Goal: Task Accomplishment & Management: Manage account settings

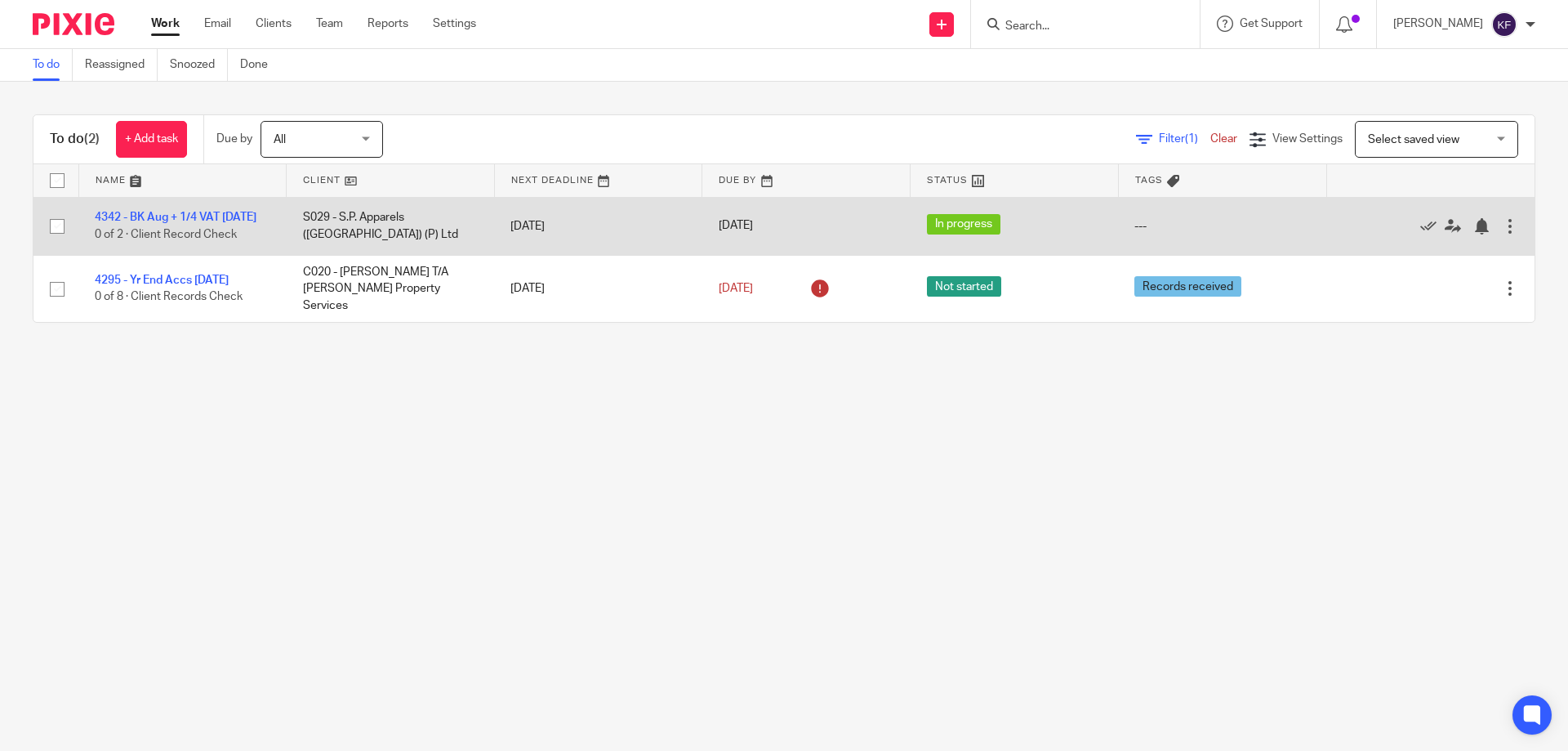
click at [52, 232] on input "checkbox" at bounding box center [58, 226] width 31 height 31
checkbox input "true"
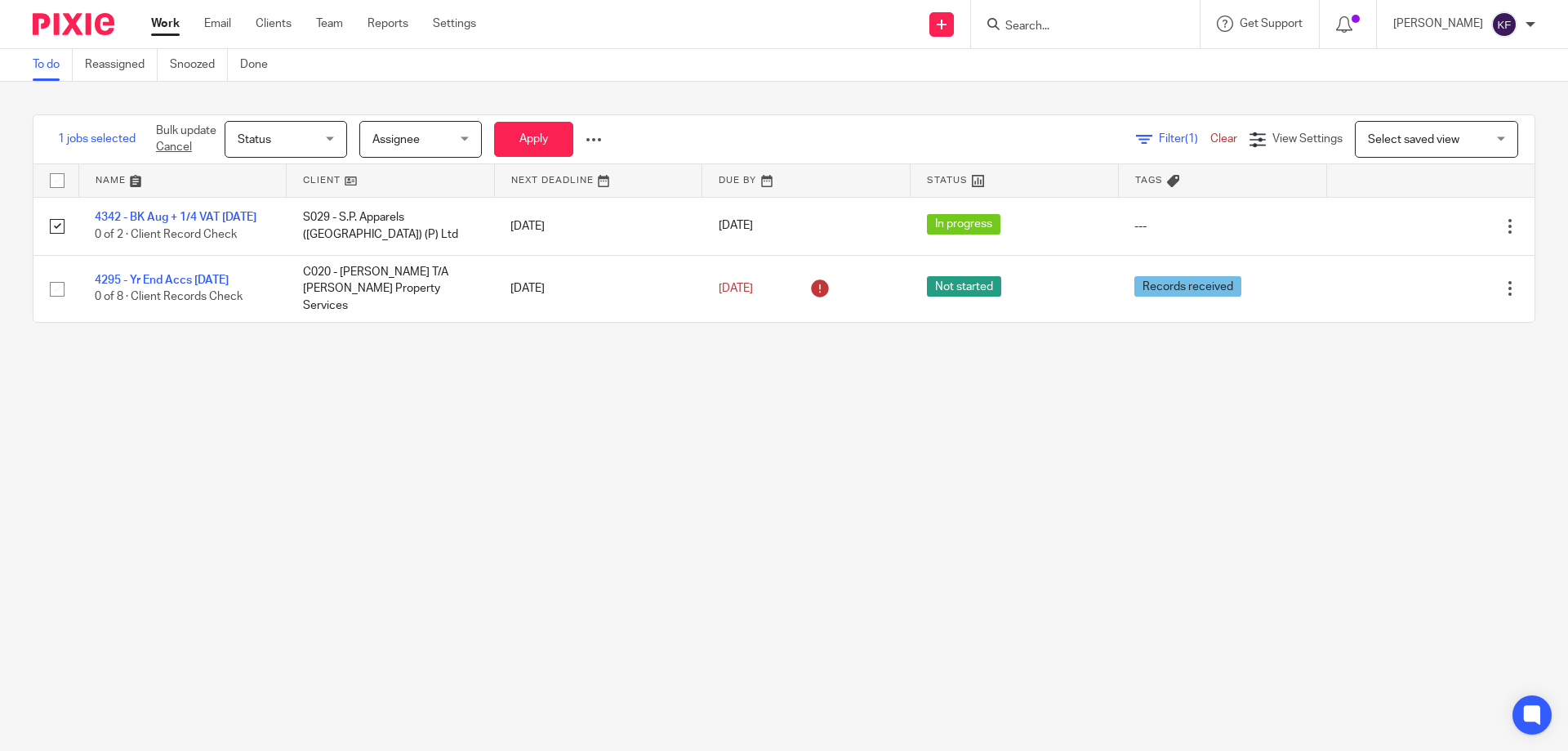
click at [597, 137] on div at bounding box center [594, 140] width 16 height 16
click at [571, 172] on span "Update Tags" at bounding box center [569, 176] width 62 height 12
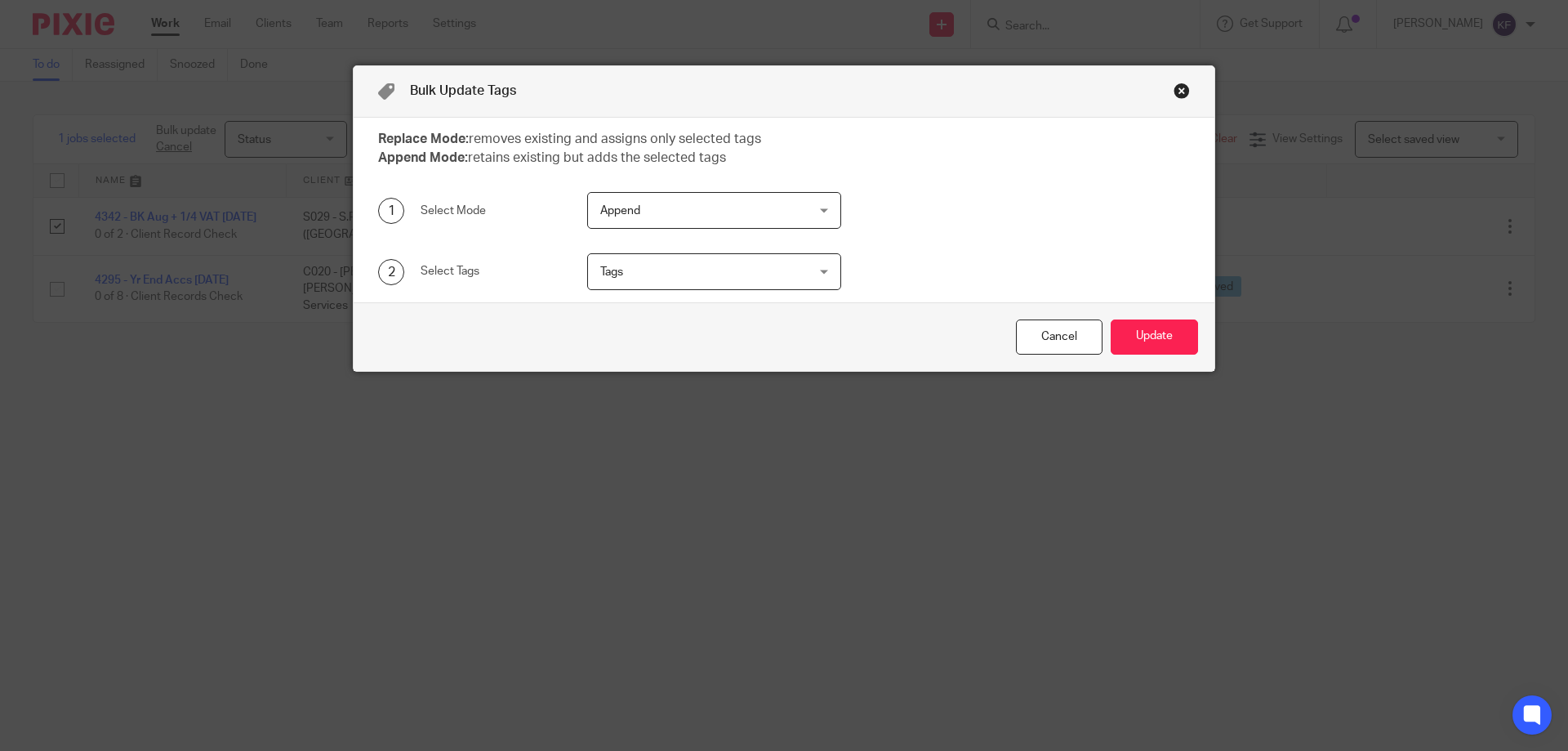
click at [631, 224] on span "Append" at bounding box center [696, 210] width 192 height 35
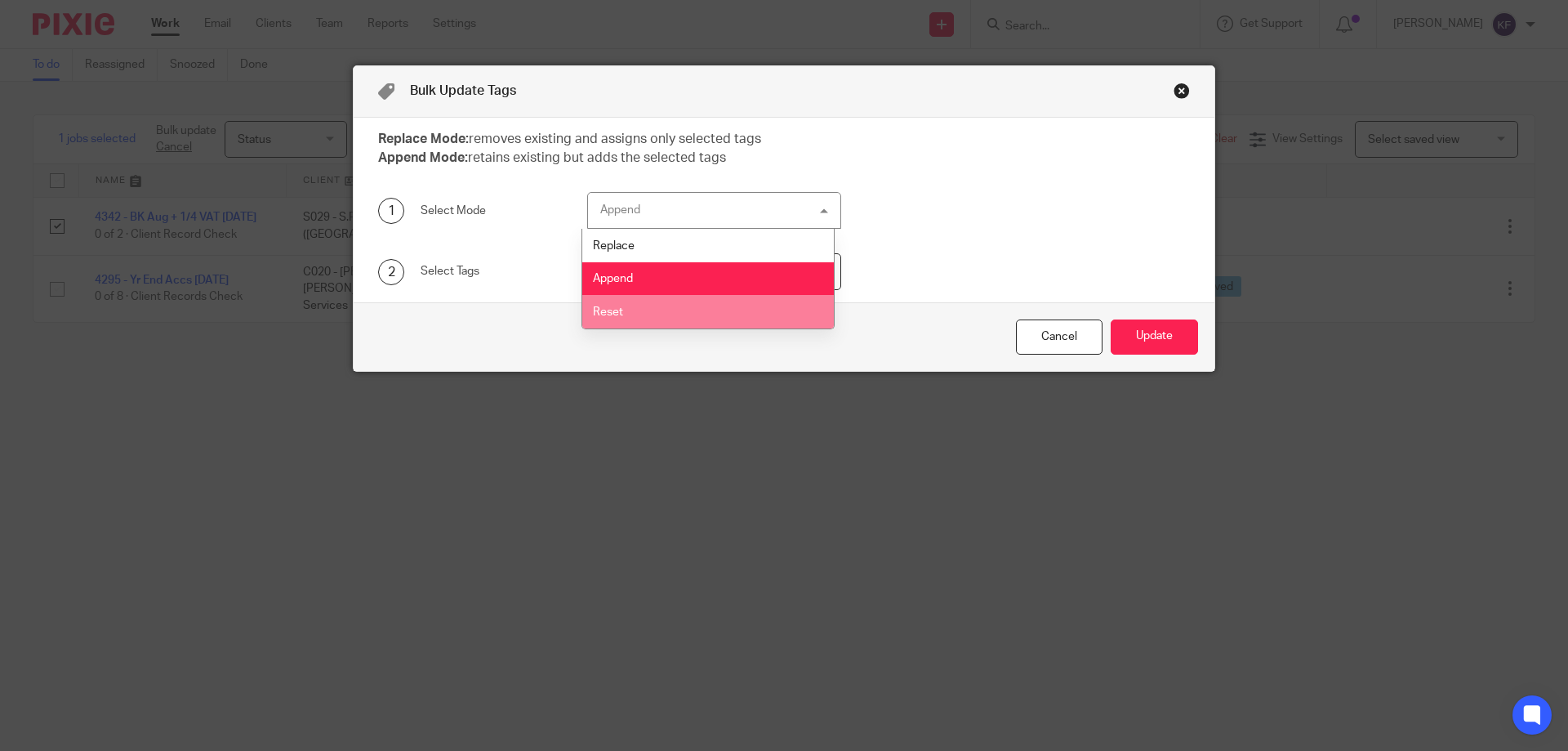
click at [630, 304] on li "Reset" at bounding box center [709, 311] width 252 height 34
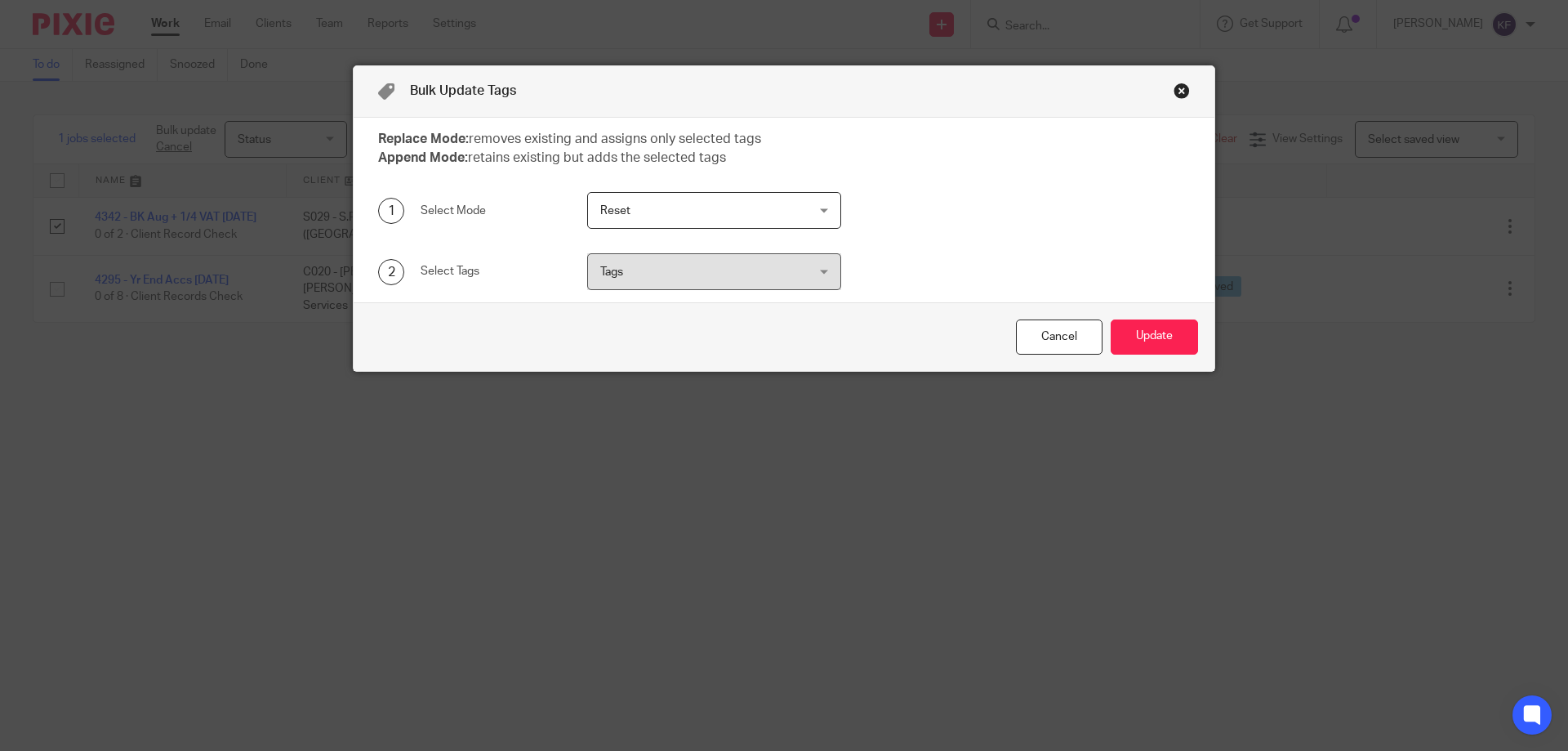
click at [640, 211] on span "Reset" at bounding box center [696, 210] width 192 height 35
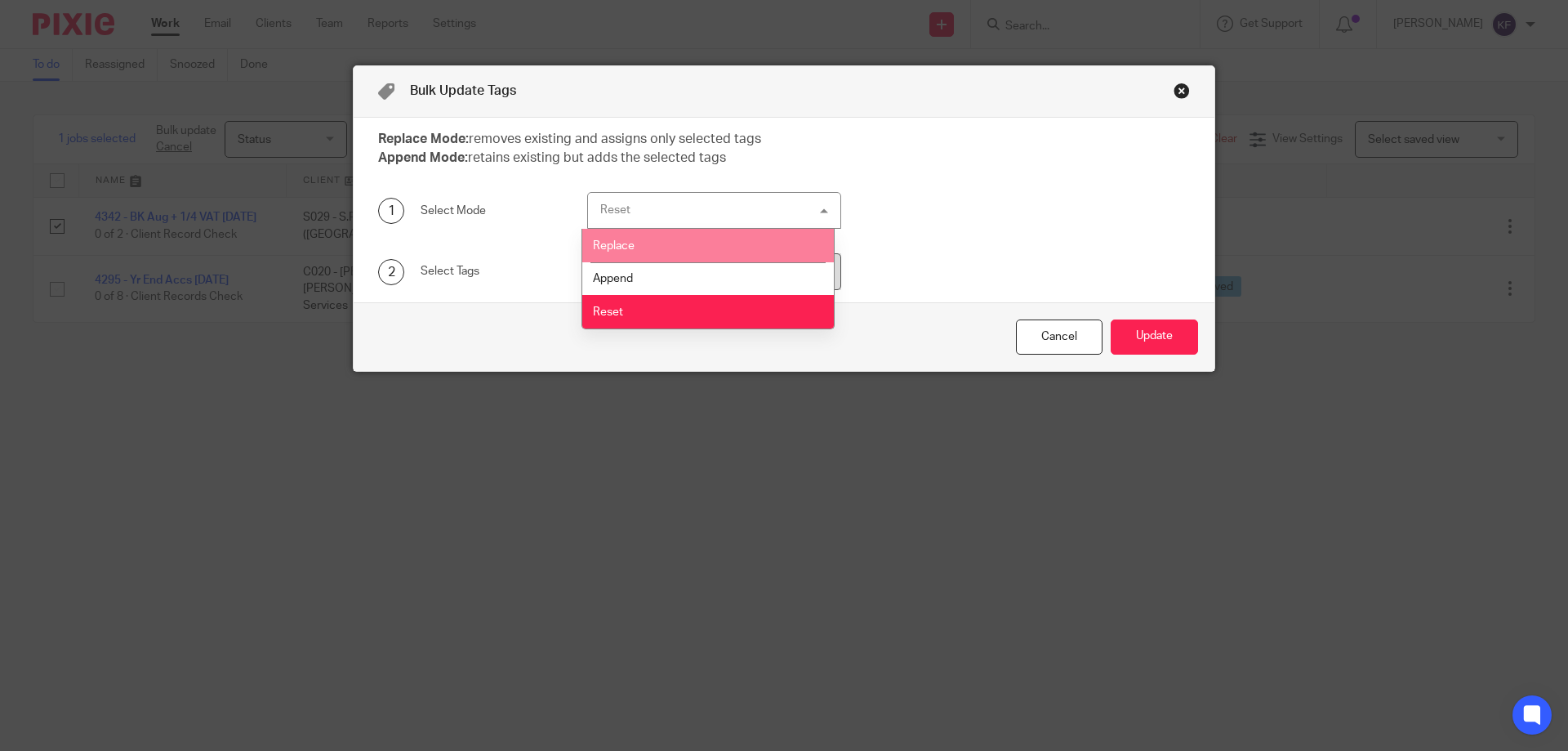
click at [645, 249] on li "Replace" at bounding box center [709, 245] width 252 height 34
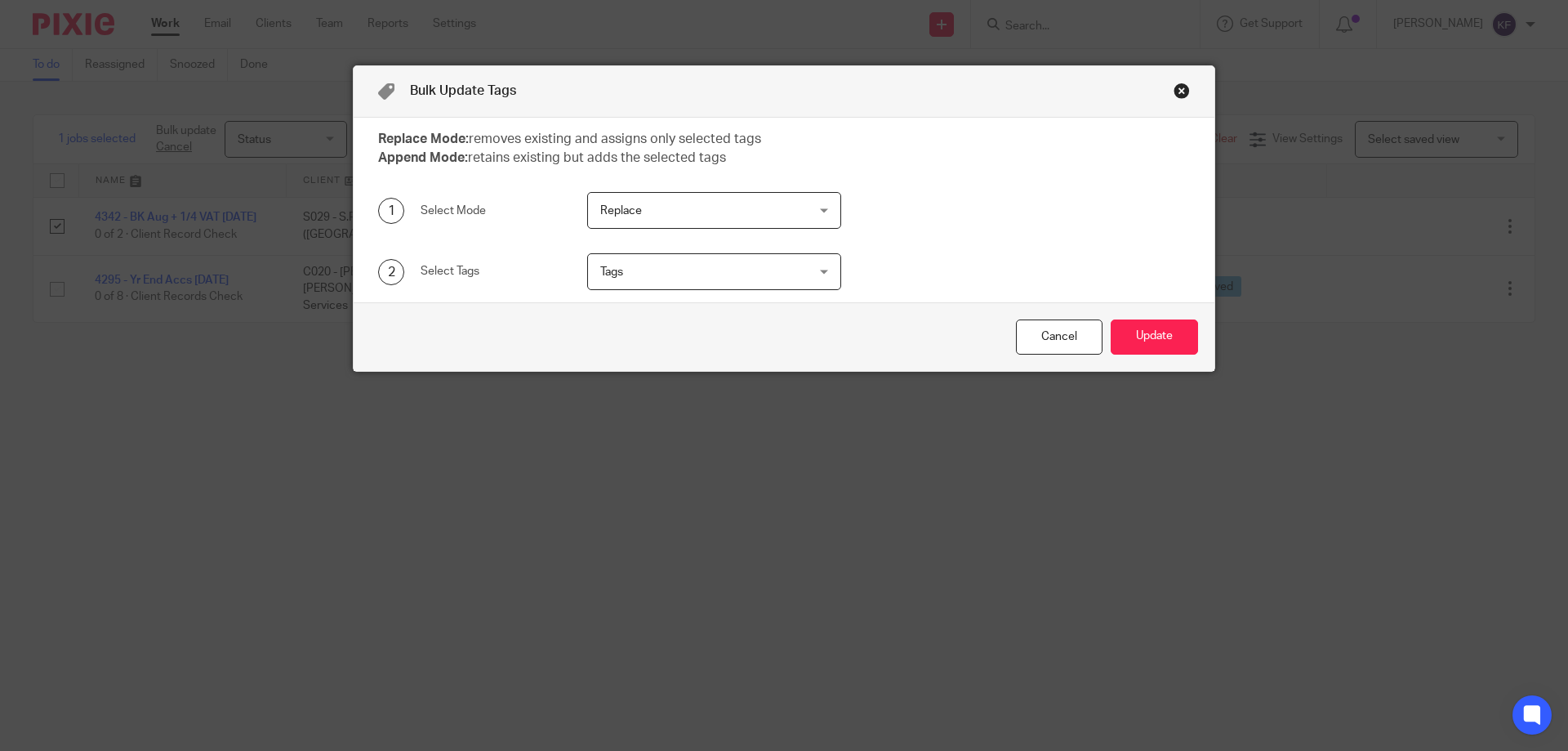
click at [645, 272] on span "Tags" at bounding box center [696, 272] width 192 height 35
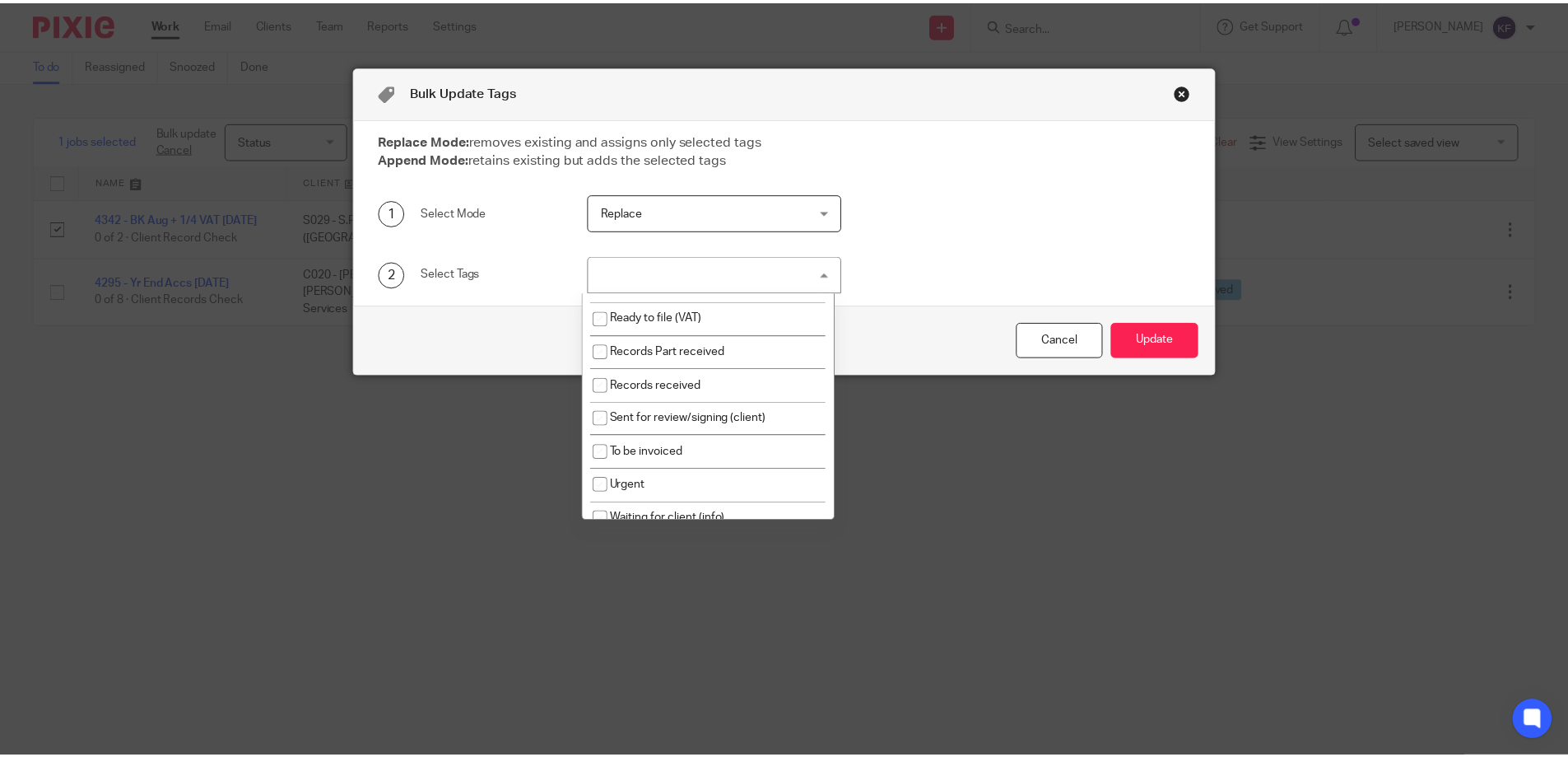
scroll to position [474, 0]
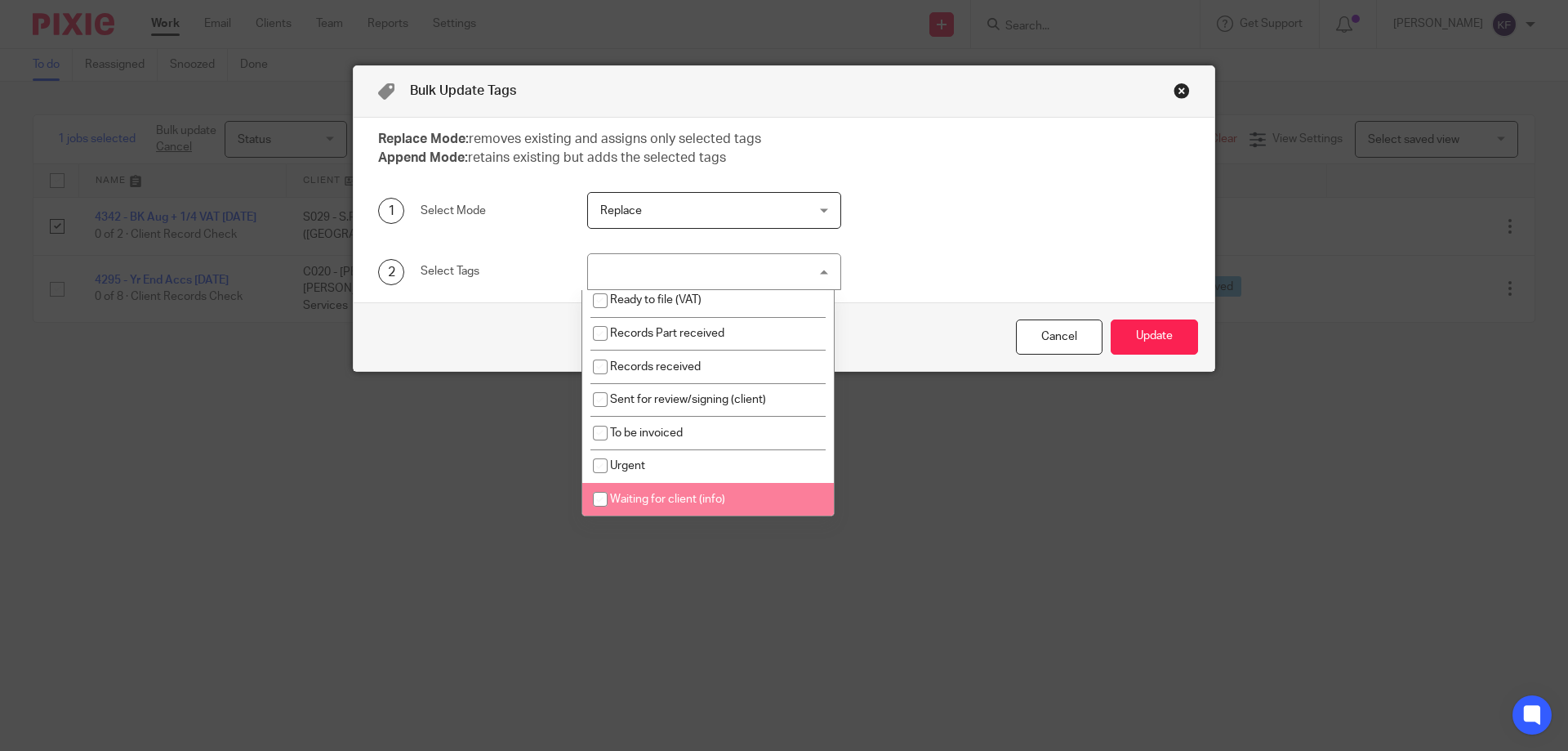
click at [693, 498] on span "Waiting for client (info)" at bounding box center [668, 499] width 115 height 12
checkbox input "true"
click at [1142, 213] on div "1 Select Mode Replace Replace Replace Append Reset replace" at bounding box center [771, 210] width 837 height 37
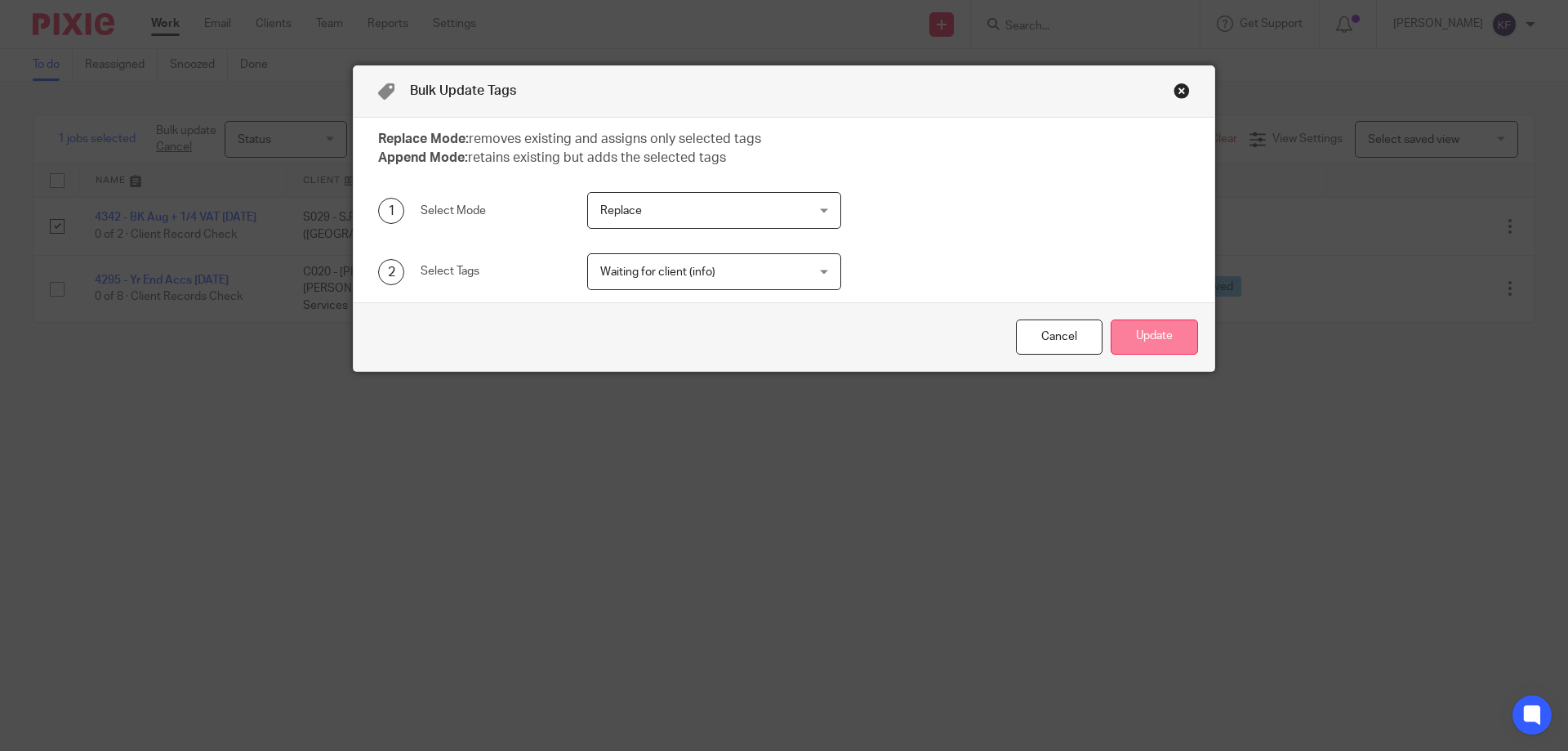
click at [1133, 335] on button "Update" at bounding box center [1155, 337] width 88 height 35
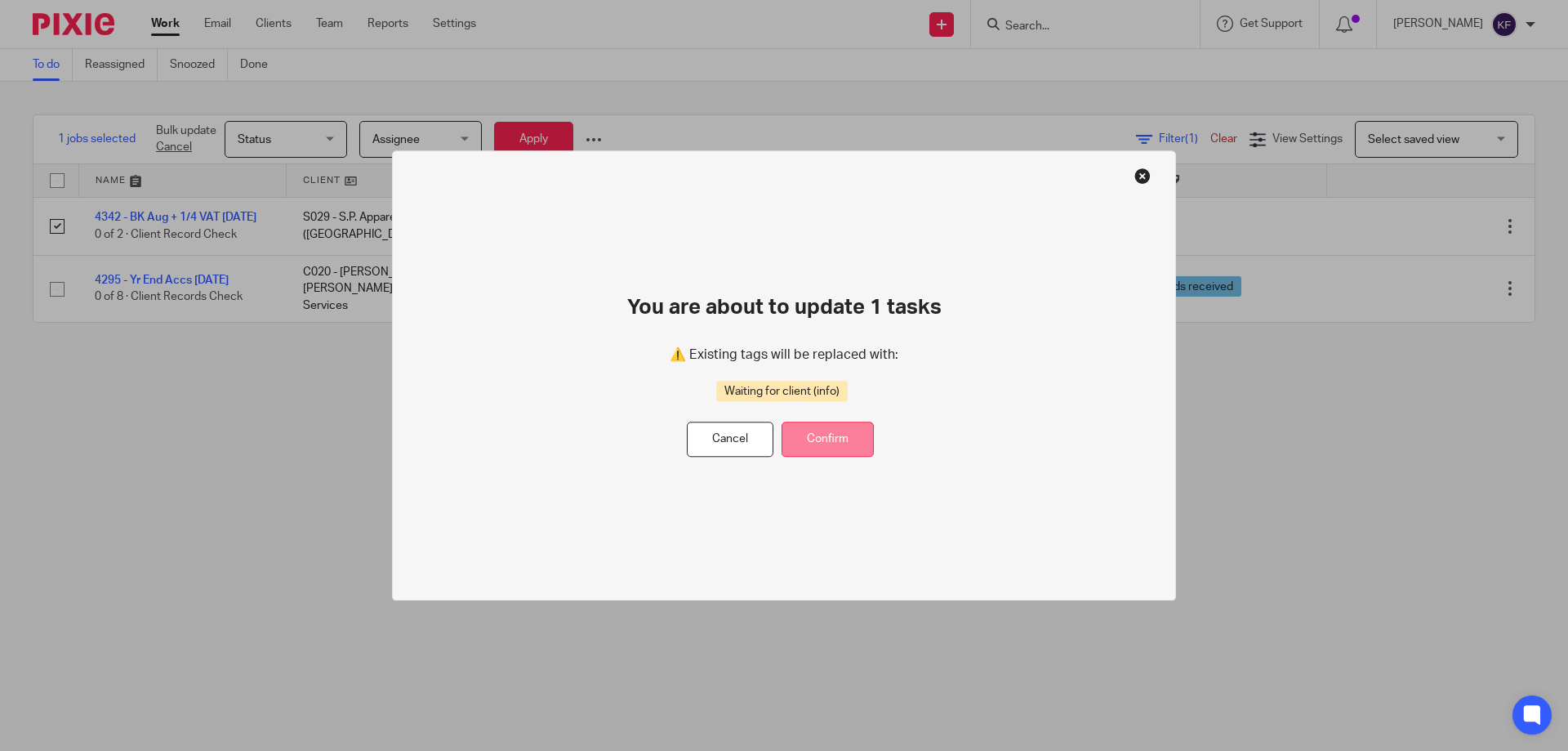
click at [832, 442] on button "Confirm" at bounding box center [828, 440] width 92 height 35
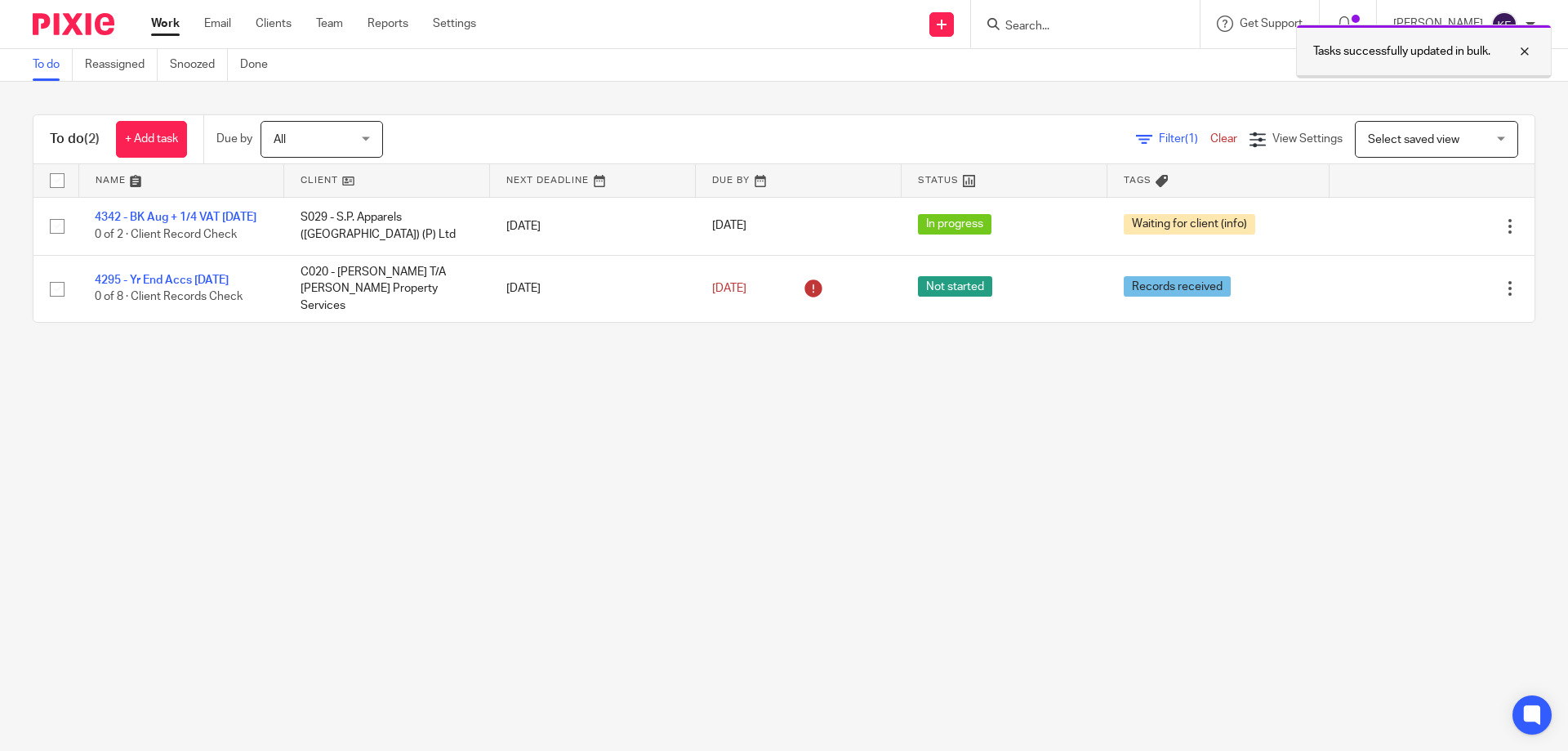
click at [1526, 48] on div at bounding box center [1513, 51] width 44 height 19
click at [1348, 24] on div at bounding box center [1348, 24] width 24 height 18
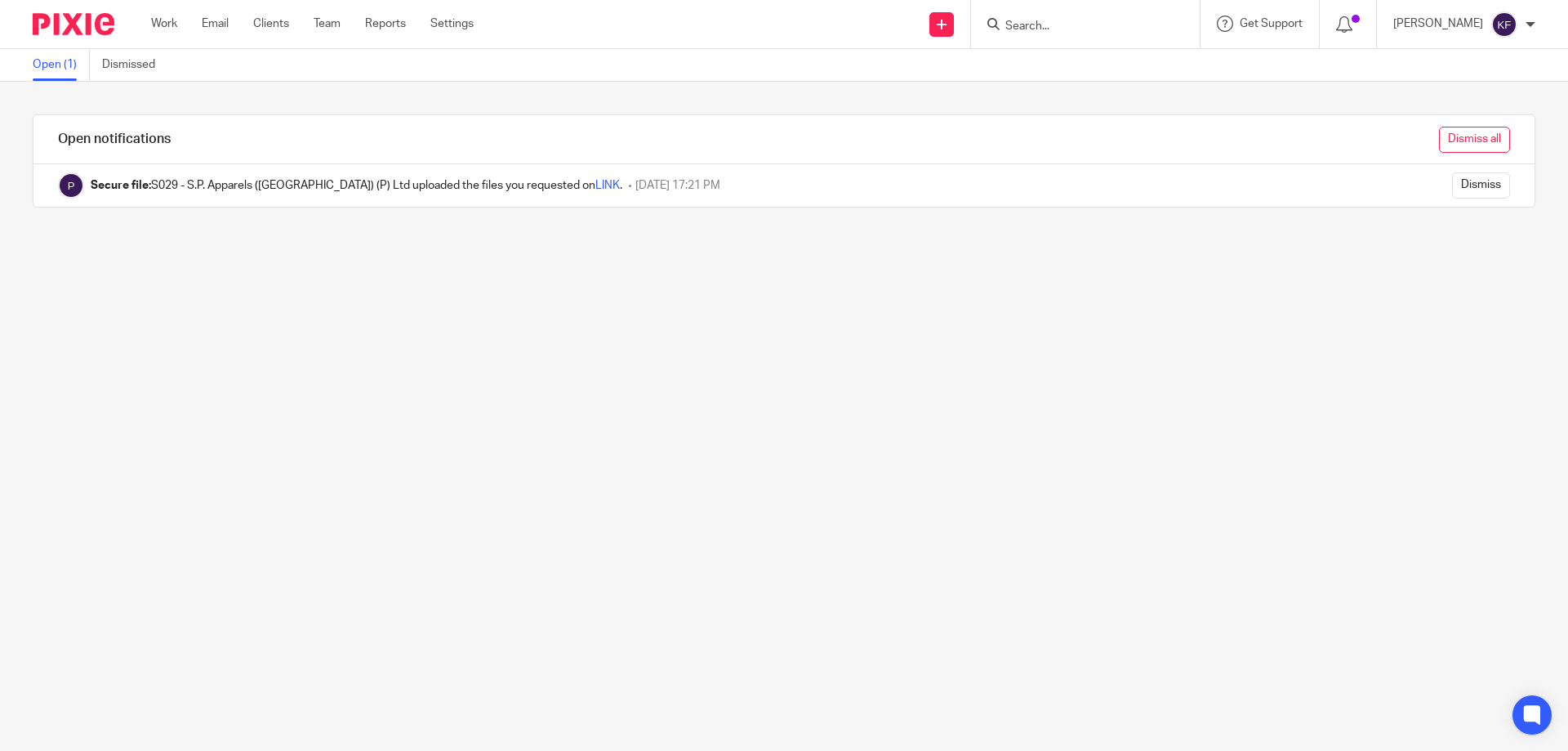
click at [1460, 136] on input "Dismiss all" at bounding box center [1475, 139] width 71 height 27
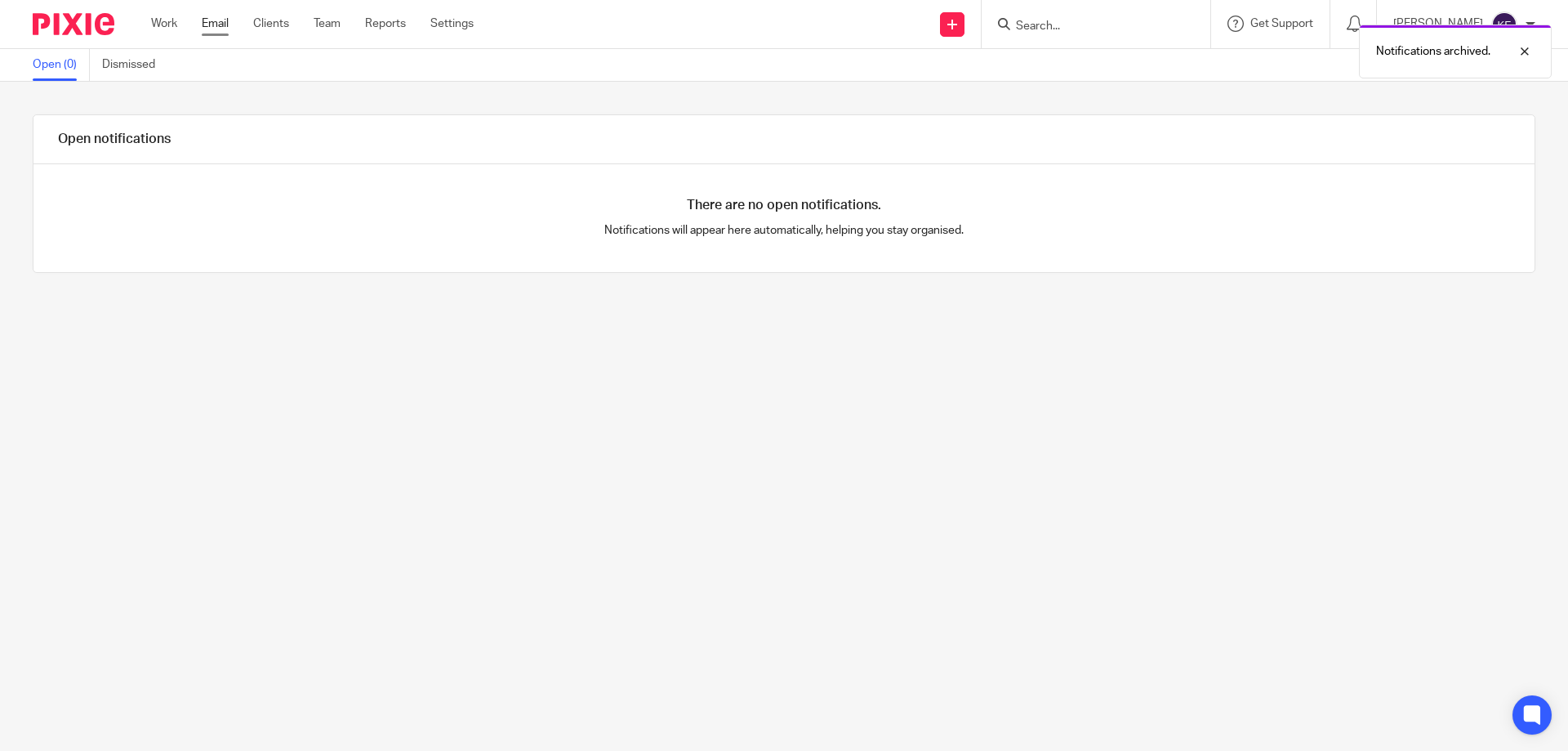
click at [205, 25] on link "Email" at bounding box center [215, 24] width 27 height 16
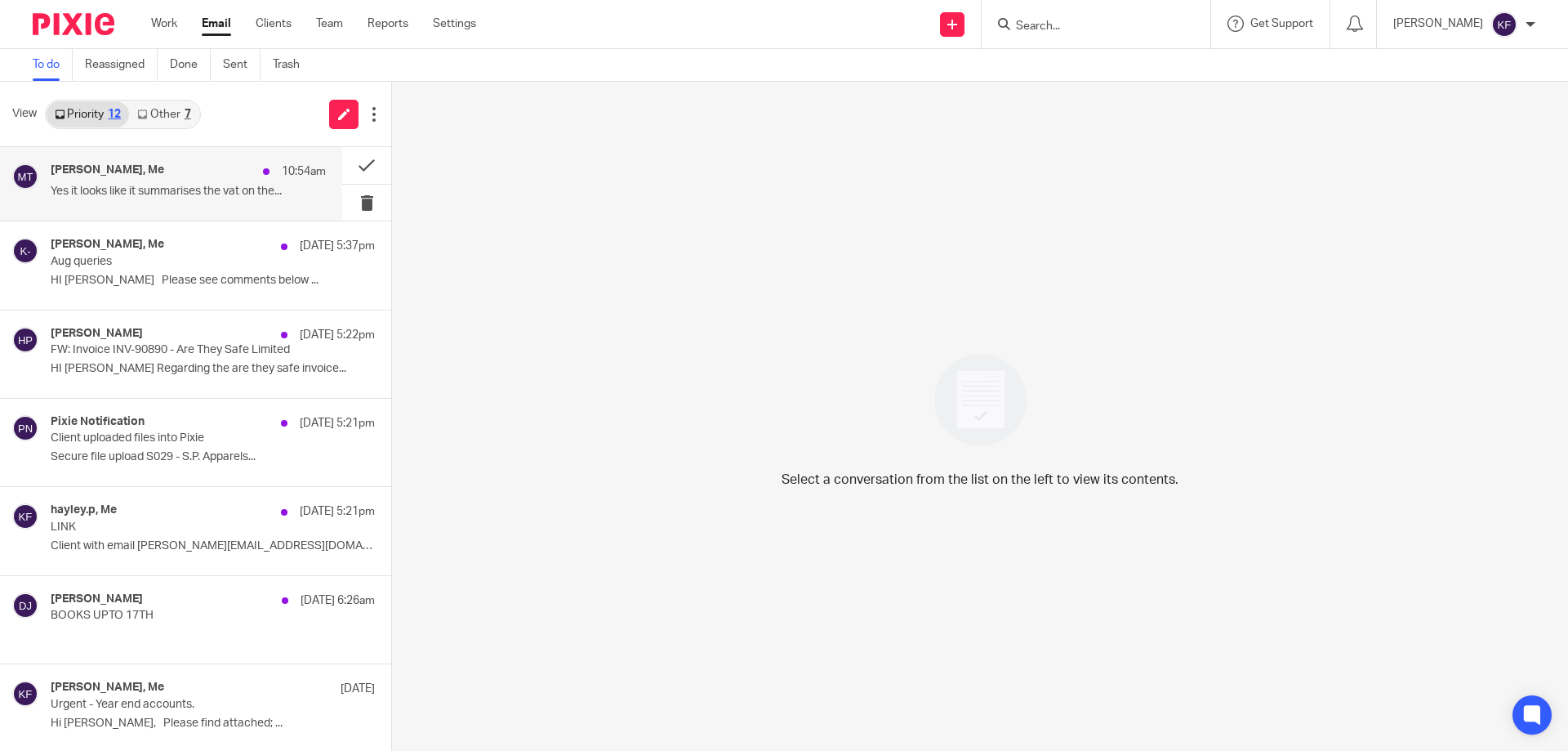
click at [181, 184] on div "Marija Twigg, Me 10:54am Yes it looks like it summarises the vat on the..." at bounding box center [188, 184] width 275 height 41
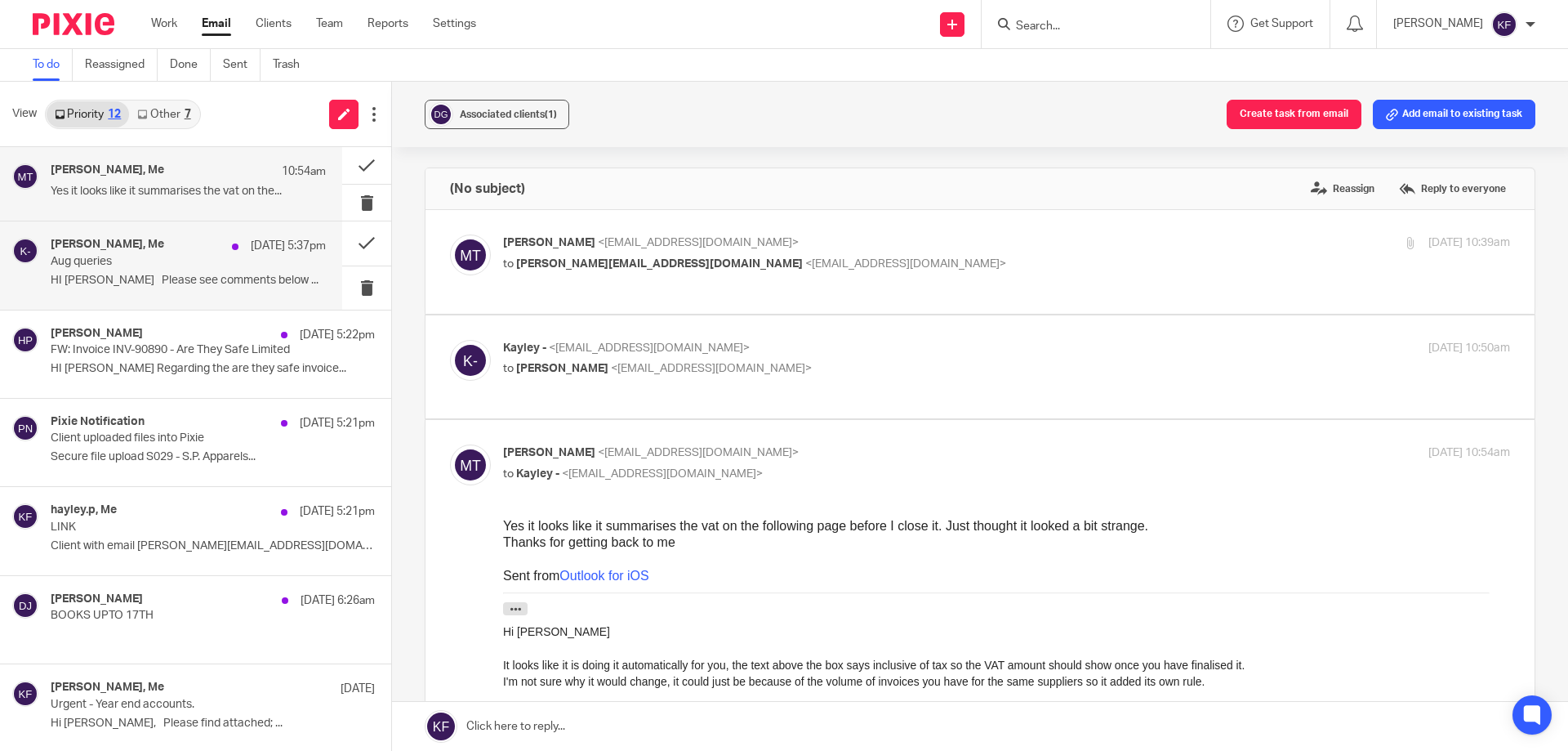
click at [168, 256] on p "Aug queries" at bounding box center [160, 262] width 220 height 14
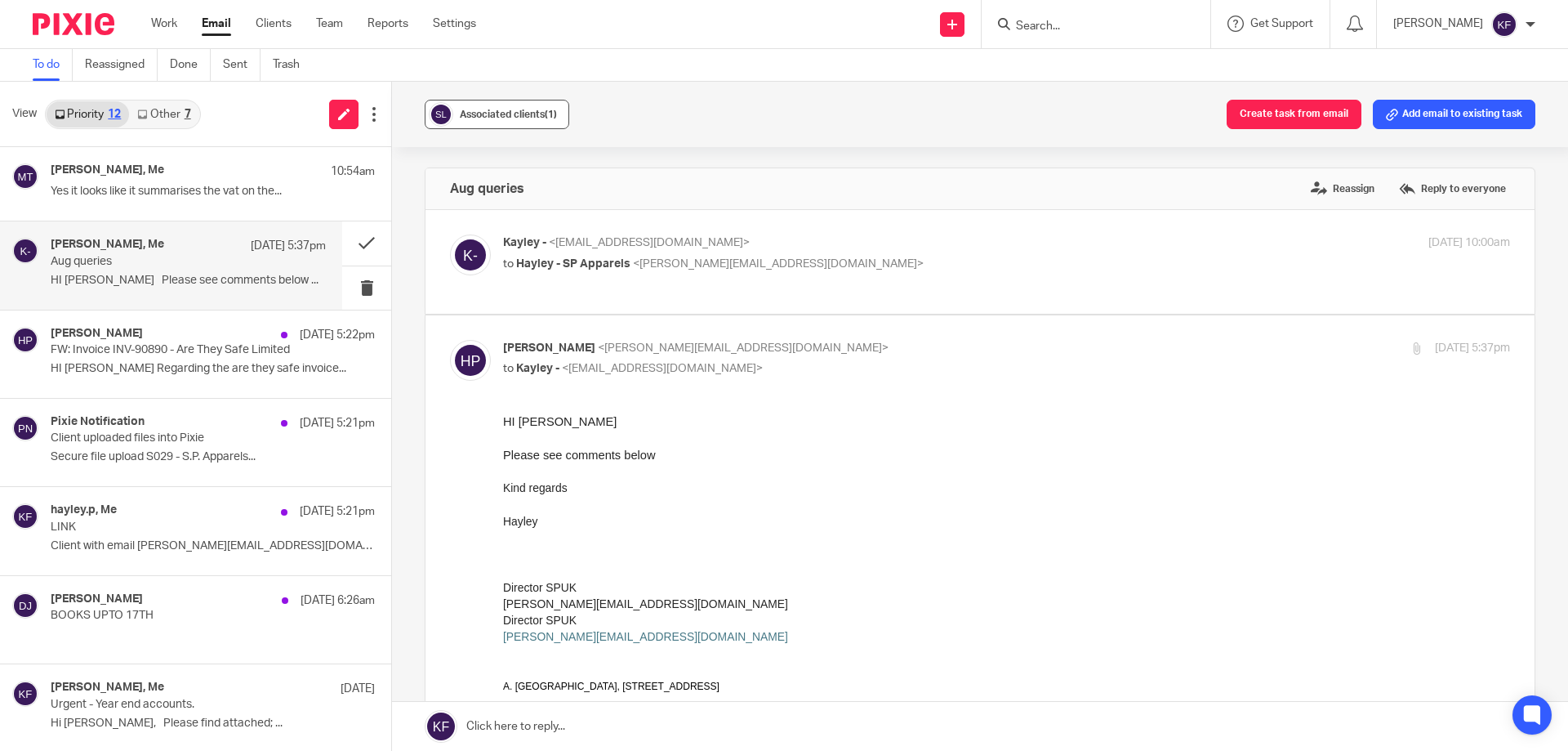
click at [490, 105] on button "Associated clients (1)" at bounding box center [497, 114] width 145 height 29
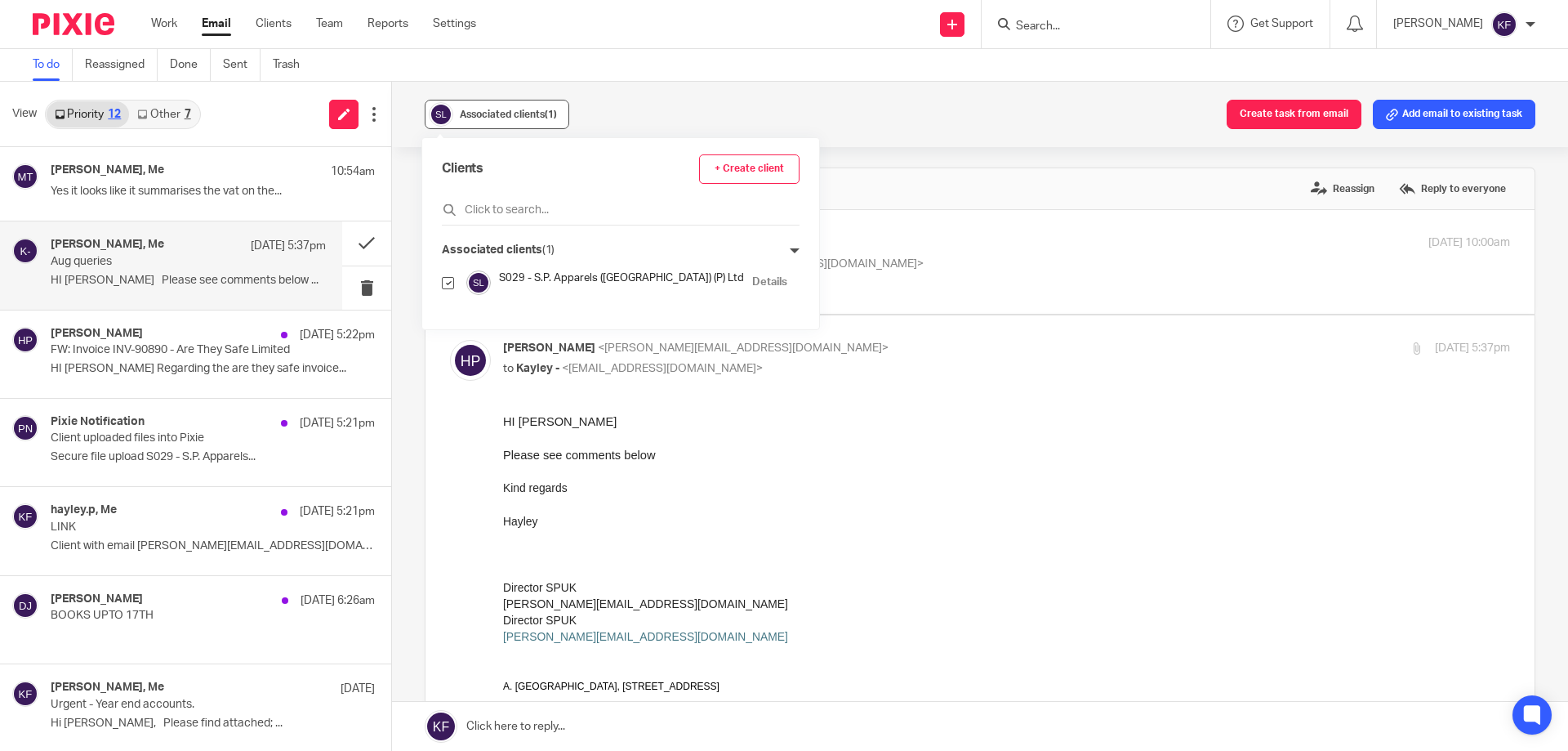
click at [490, 105] on button "Associated clients (1)" at bounding box center [497, 114] width 145 height 29
click at [281, 277] on p "HI Kayley Please see comments below ..." at bounding box center [188, 280] width 275 height 14
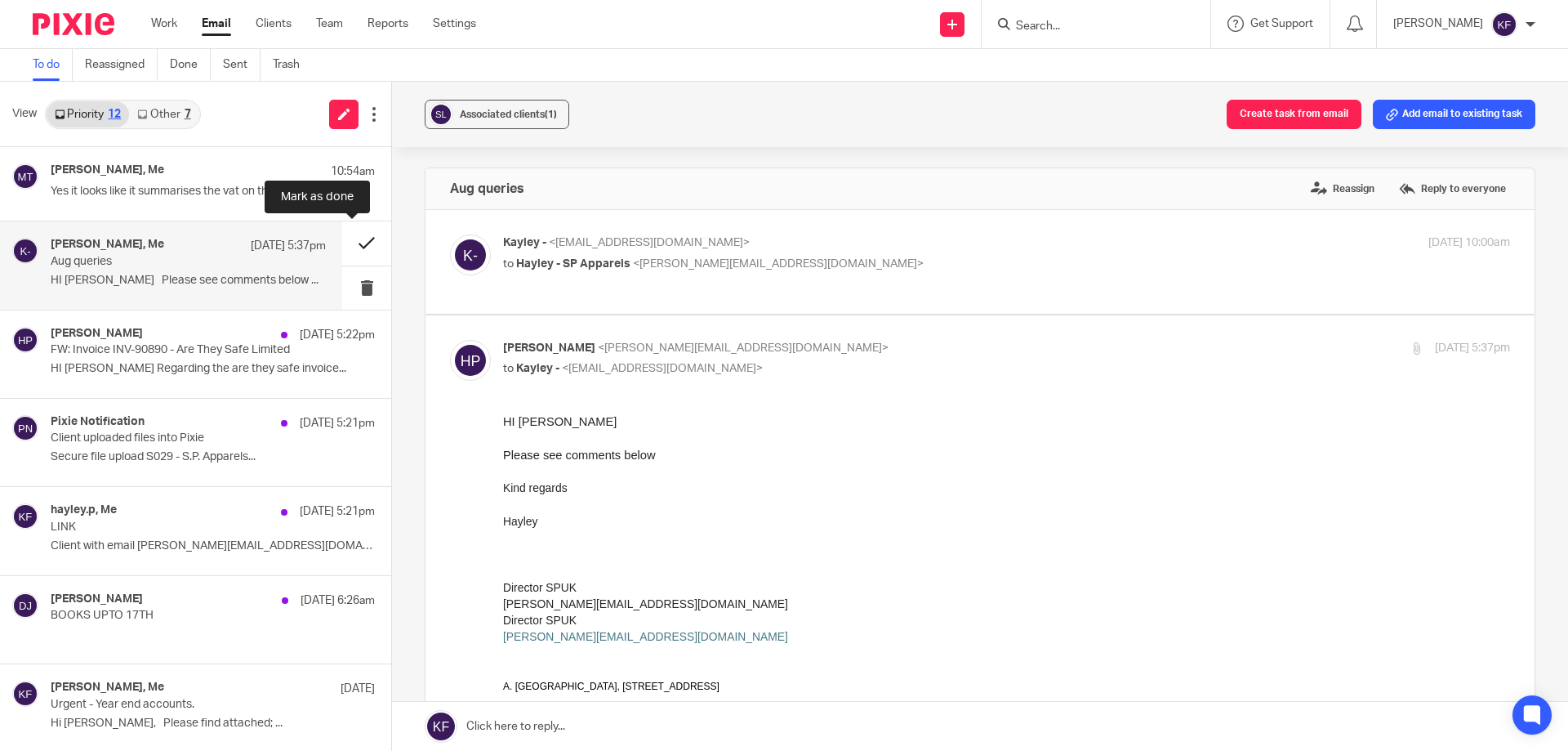
click at [354, 241] on button at bounding box center [367, 242] width 49 height 43
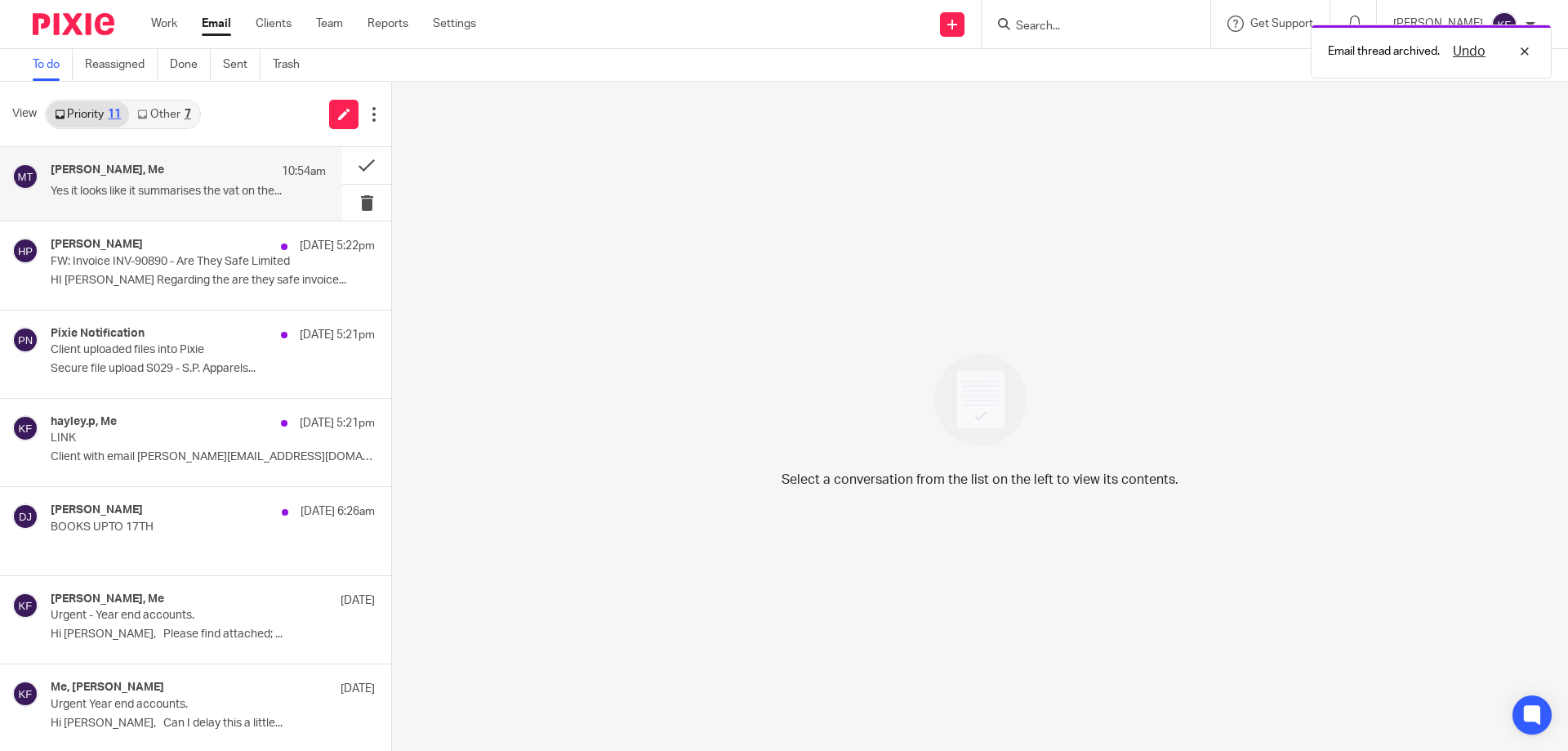
click at [186, 181] on div "Marija Twigg, Me 10:54am Yes it looks like it summarises the vat on the..." at bounding box center [188, 184] width 275 height 41
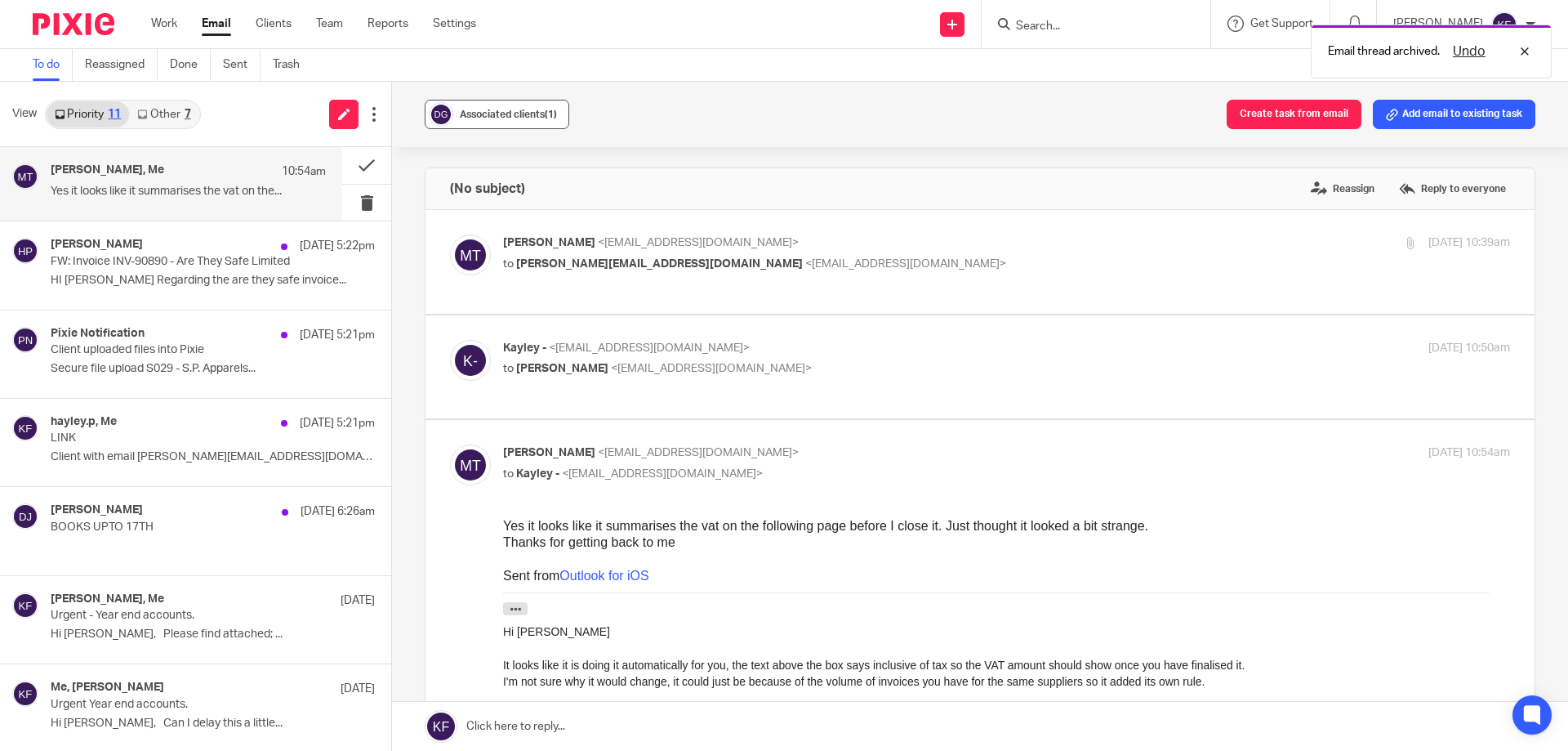
click at [494, 106] on div "Associated clients (1)" at bounding box center [509, 114] width 97 height 16
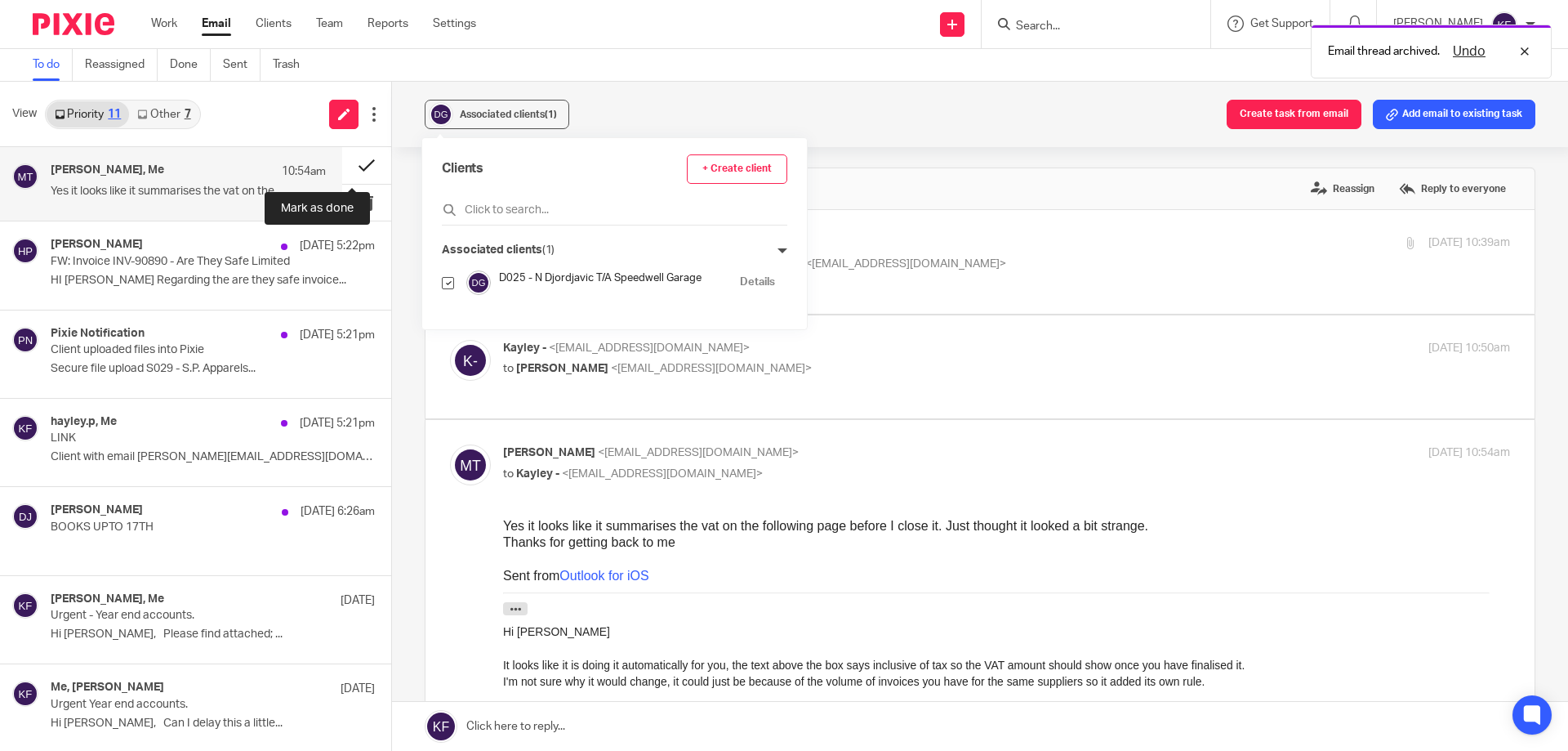
click at [350, 167] on button at bounding box center [367, 166] width 49 height 37
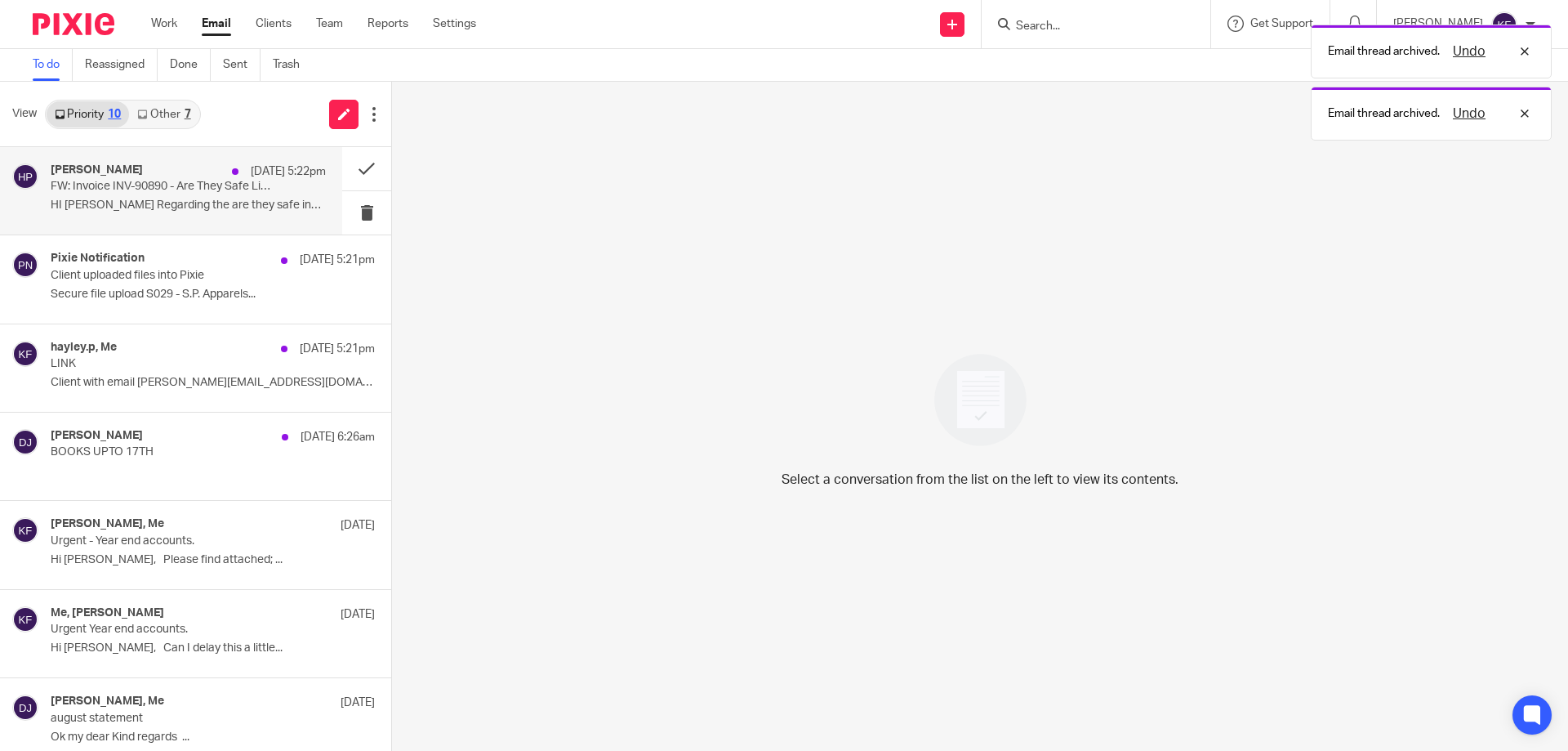
click at [200, 176] on div "Hayley Parnham 17 Sep 5:22pm" at bounding box center [188, 172] width 275 height 16
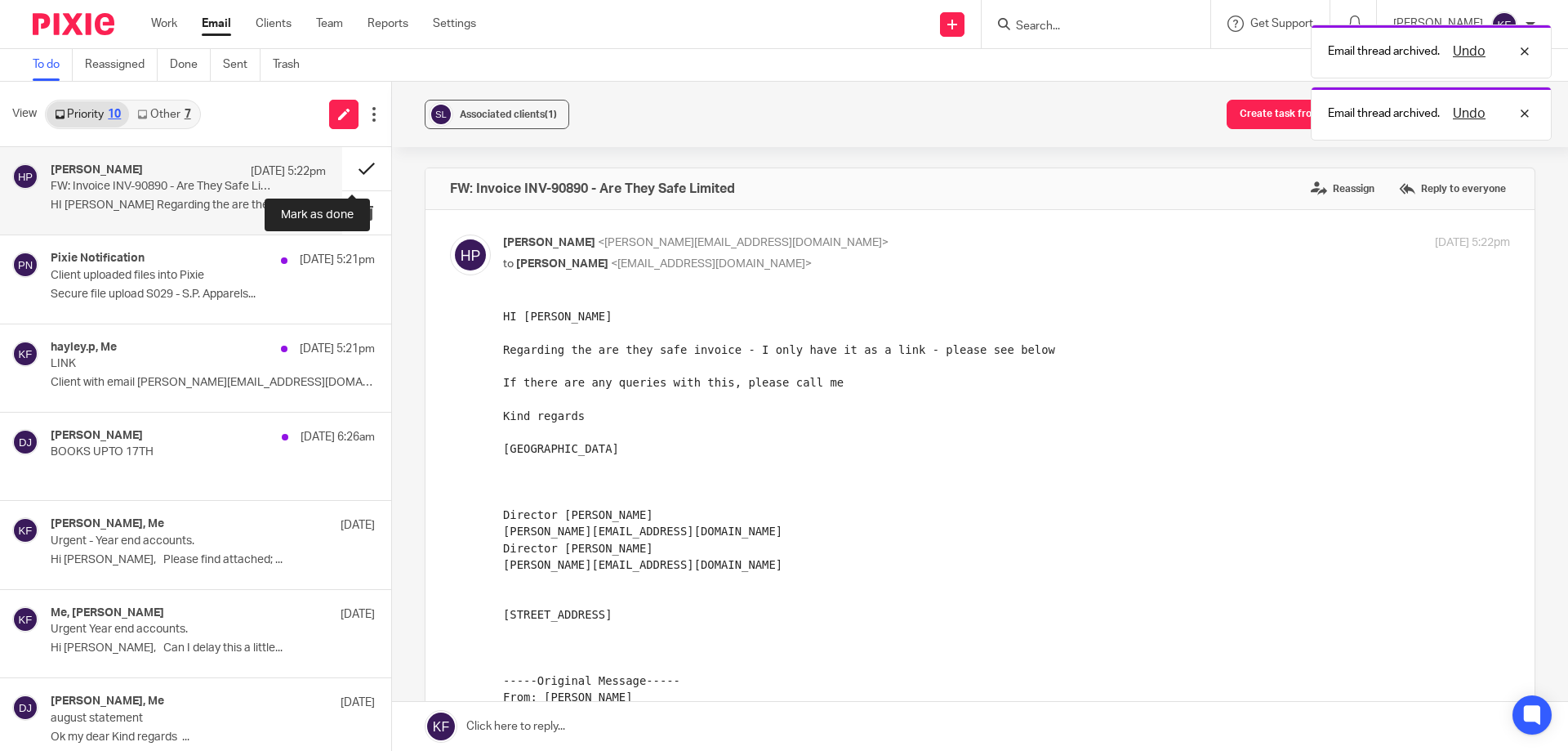
click at [342, 166] on button at bounding box center [367, 168] width 49 height 43
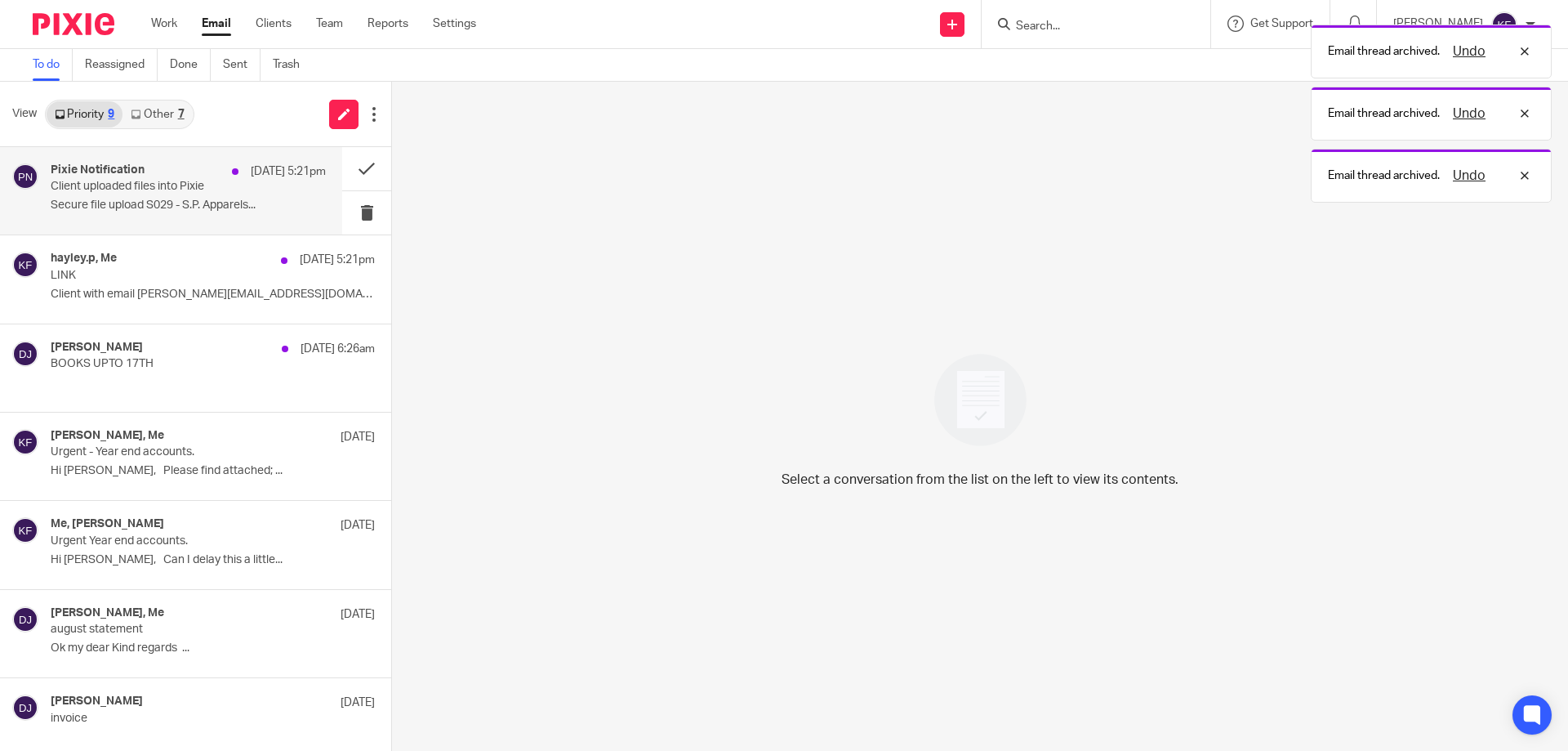
click at [187, 196] on div "Pixie Notification 17 Sep 5:21pm Client uploaded files into Pixie Secure file u…" at bounding box center [188, 191] width 275 height 55
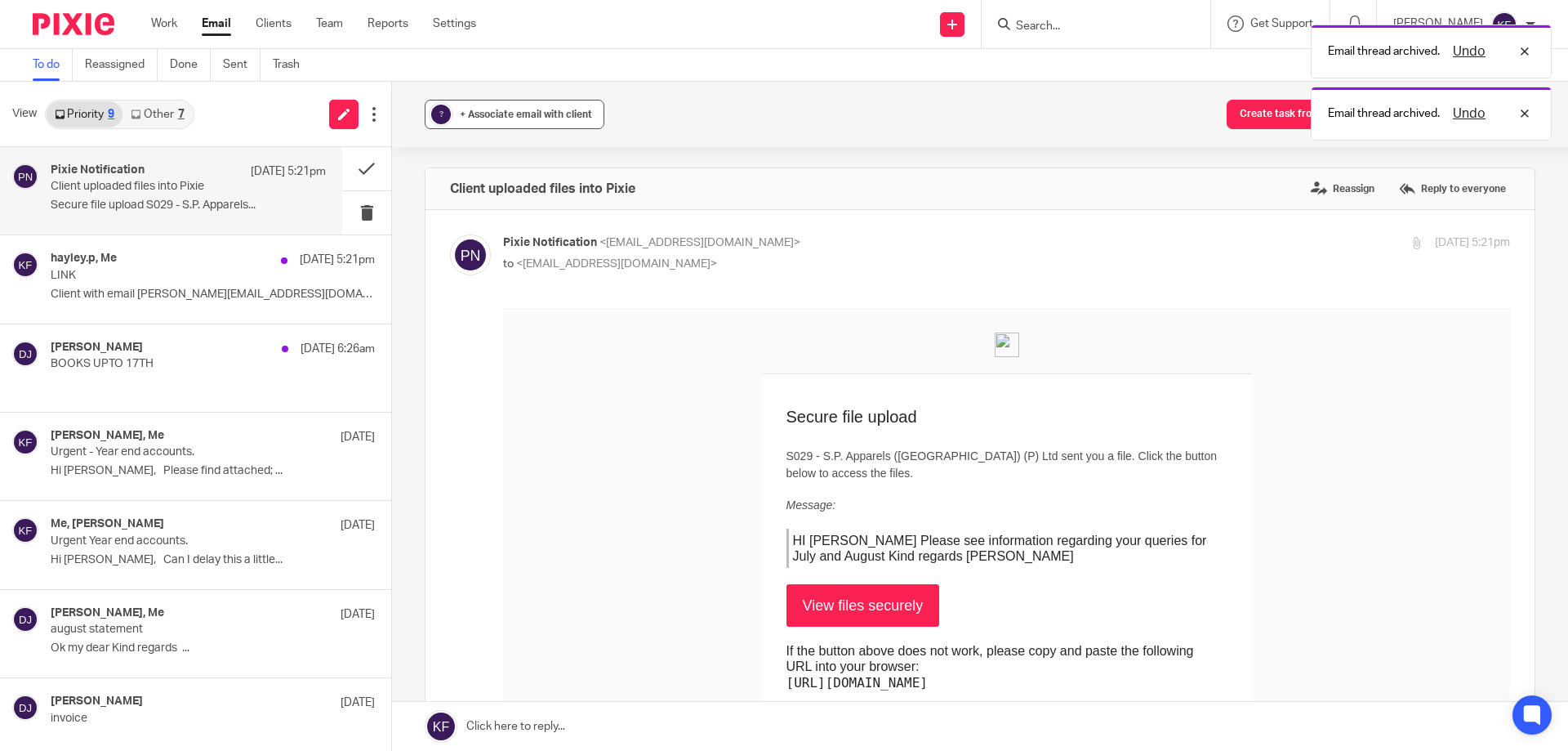
click at [520, 113] on span "+ Associate email with client" at bounding box center [526, 114] width 133 height 10
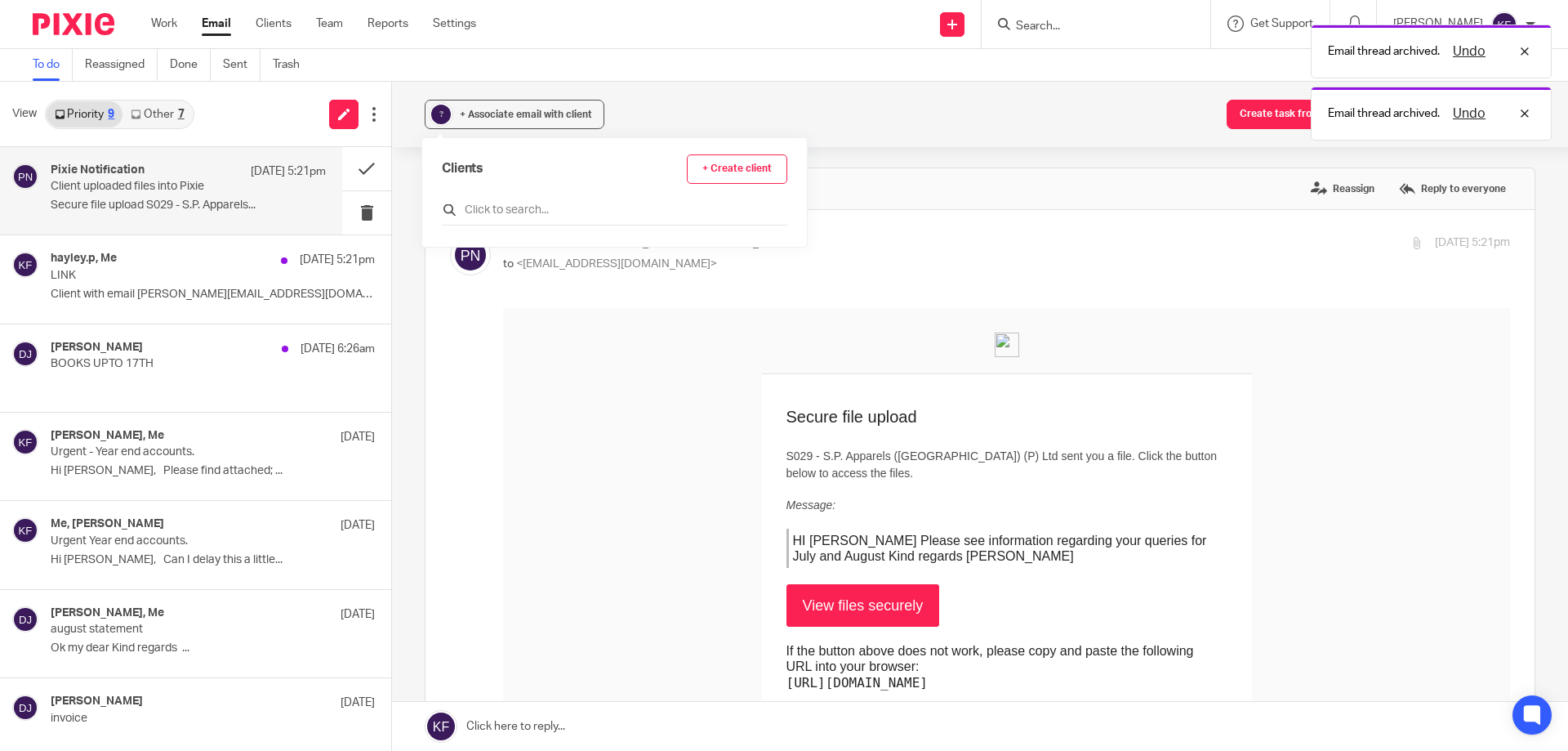
click at [591, 216] on input "text" at bounding box center [615, 210] width 346 height 16
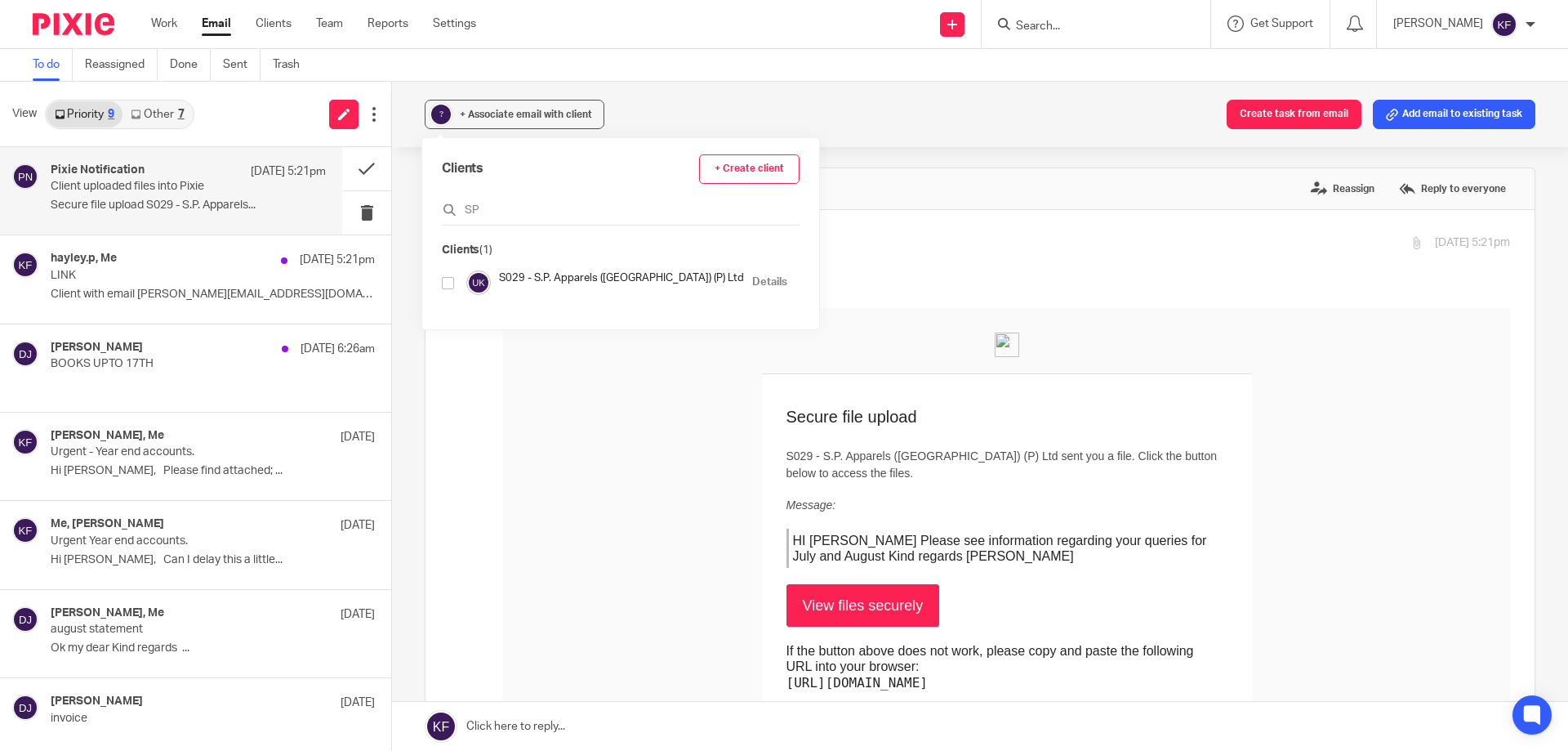
type input "SP"
click at [451, 284] on input "checkbox" at bounding box center [447, 283] width 12 height 12
checkbox input "true"
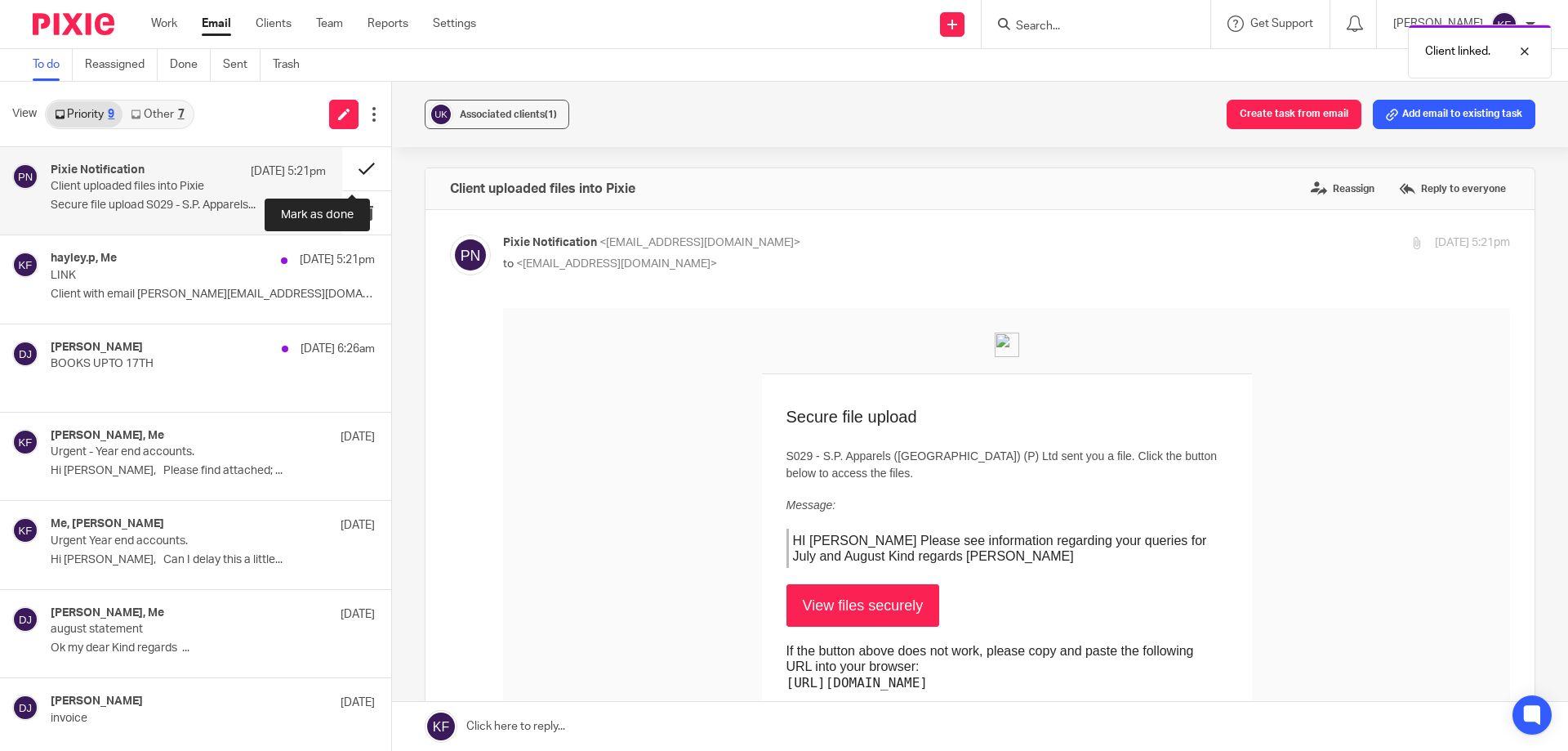
click at [342, 175] on button at bounding box center [367, 168] width 49 height 43
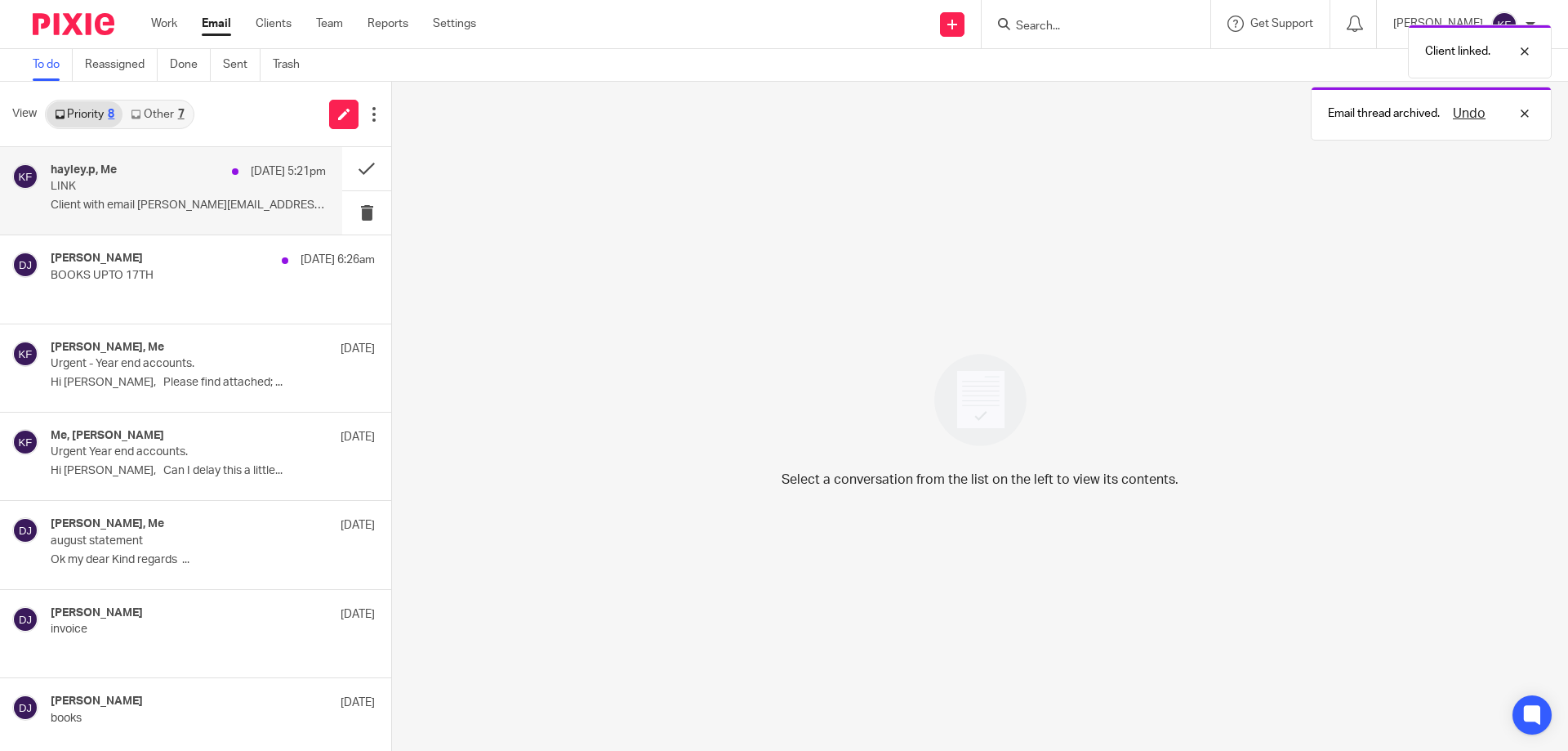
click at [177, 209] on p "Client with email hayley.p@spukltd.com uploaded..." at bounding box center [188, 205] width 275 height 14
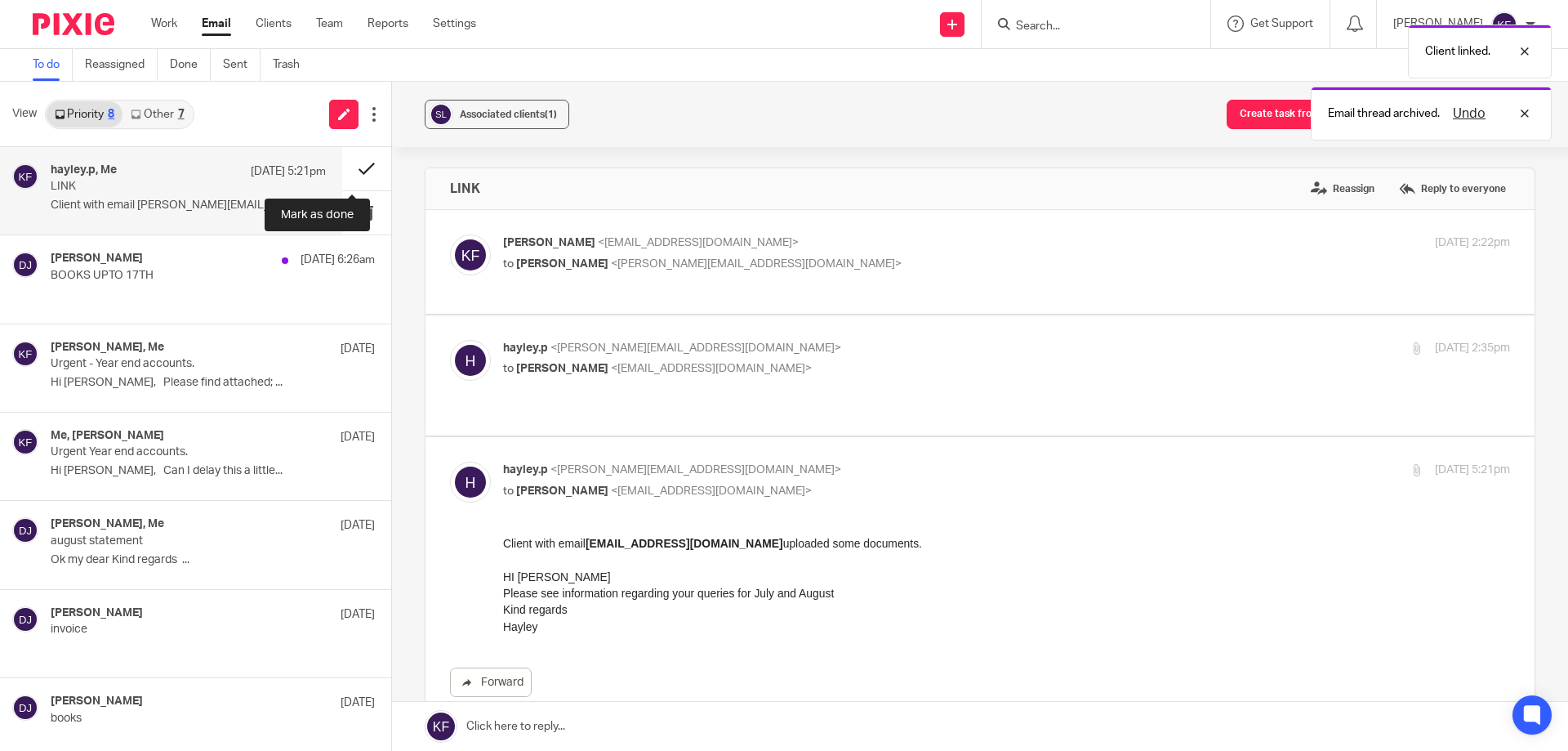
click at [348, 177] on button at bounding box center [367, 168] width 49 height 43
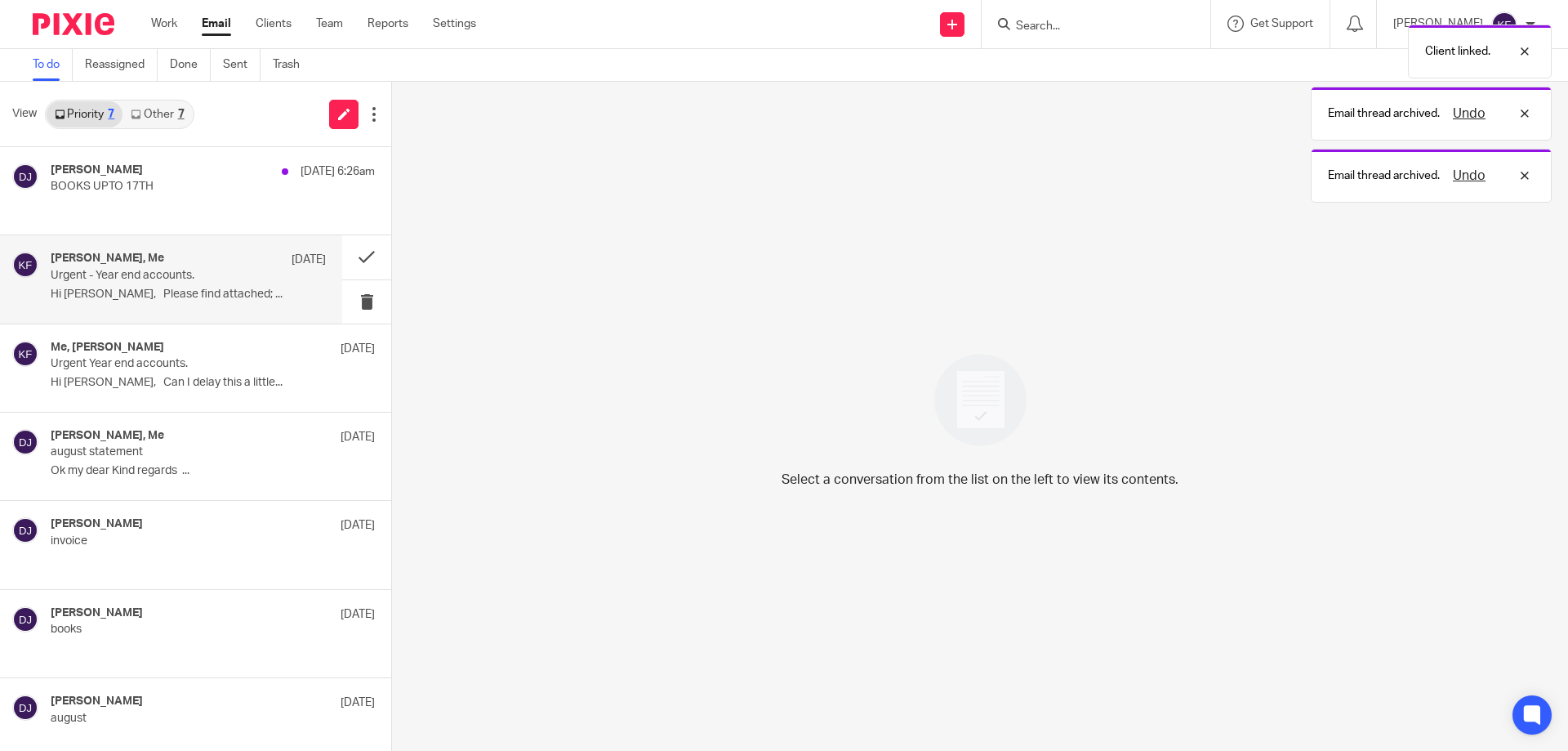
click at [186, 290] on p "Hi Kayley, Please find attached; ..." at bounding box center [188, 294] width 275 height 14
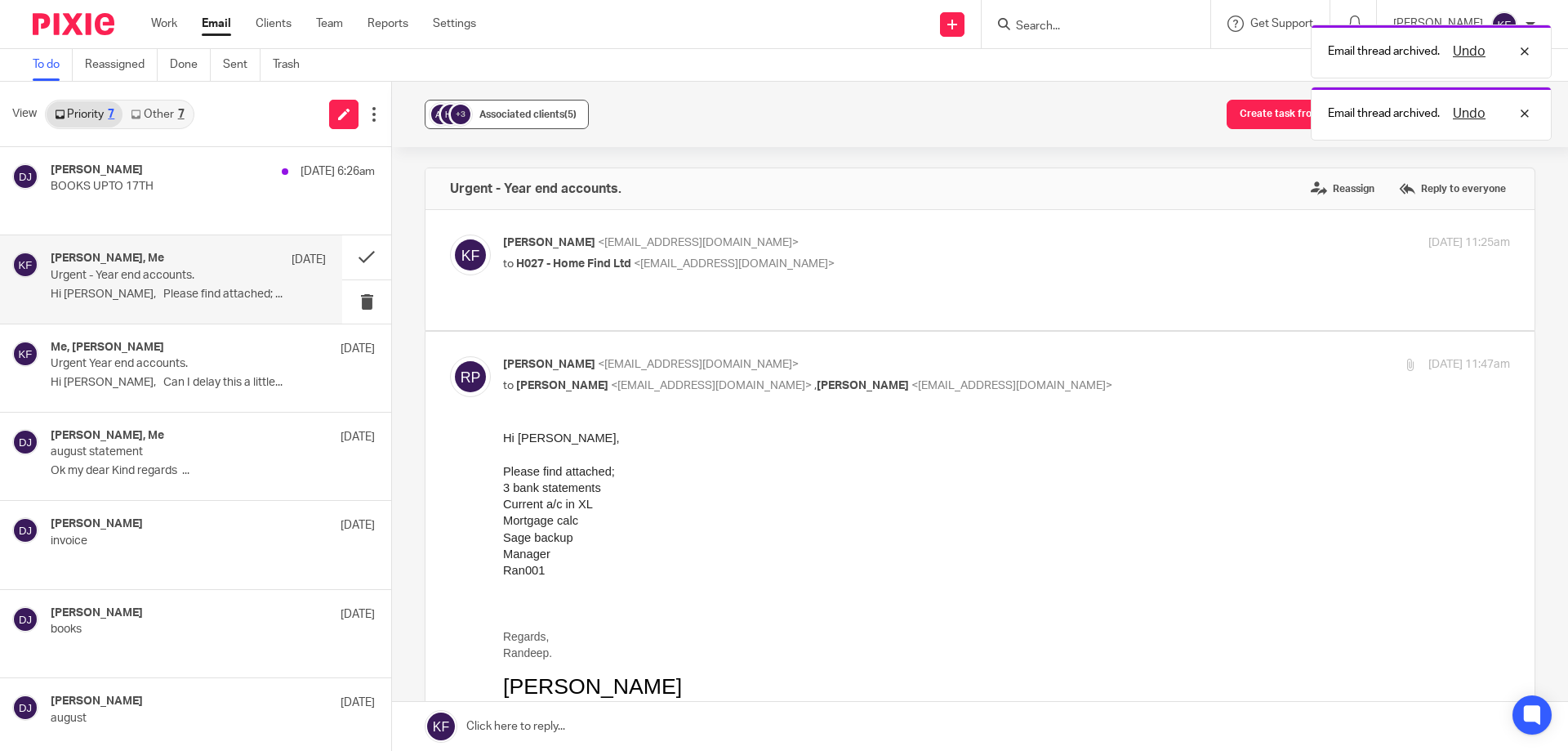
click at [524, 111] on span "Associated clients (5)" at bounding box center [528, 114] width 97 height 10
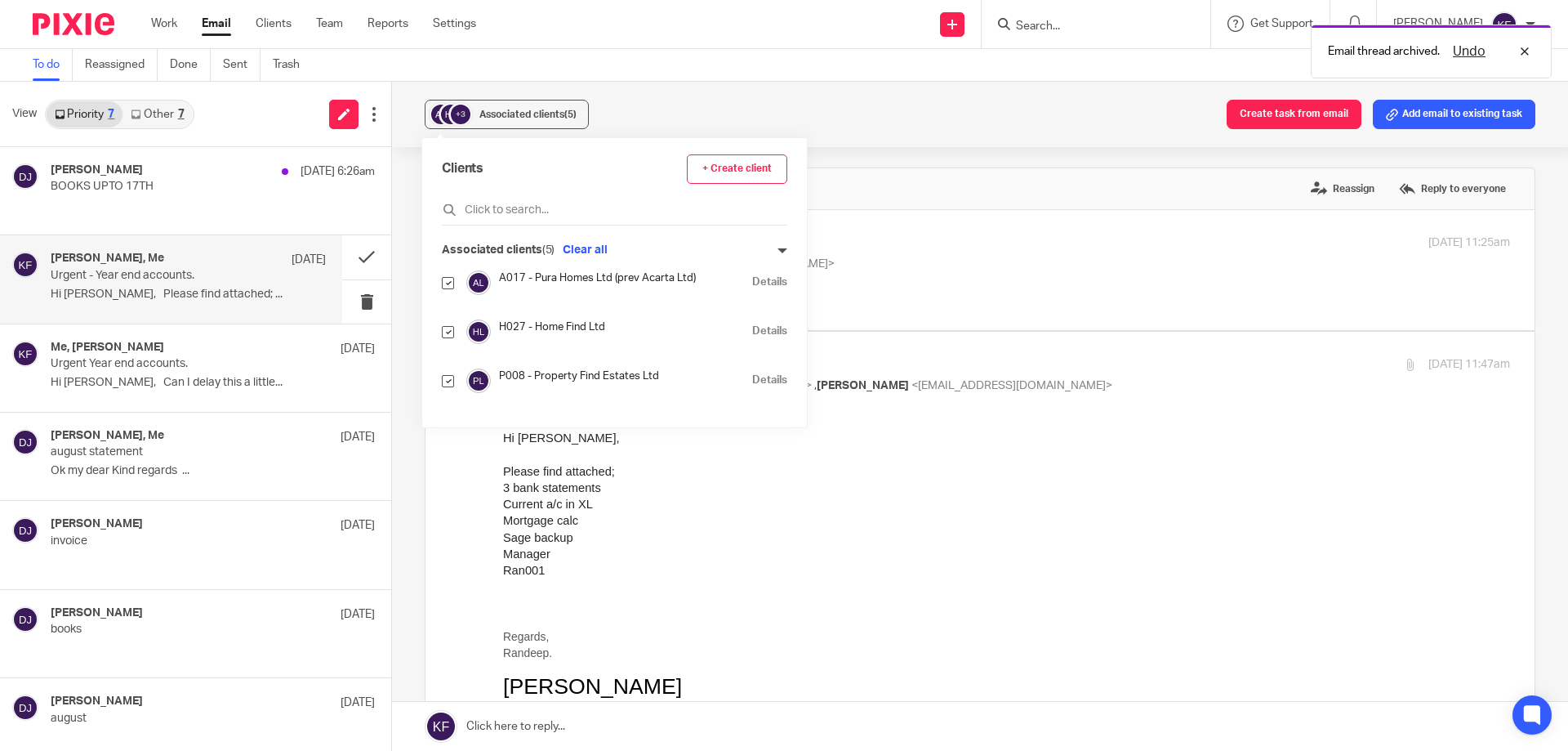
click at [446, 281] on input "checkbox" at bounding box center [447, 283] width 12 height 12
checkbox input "false"
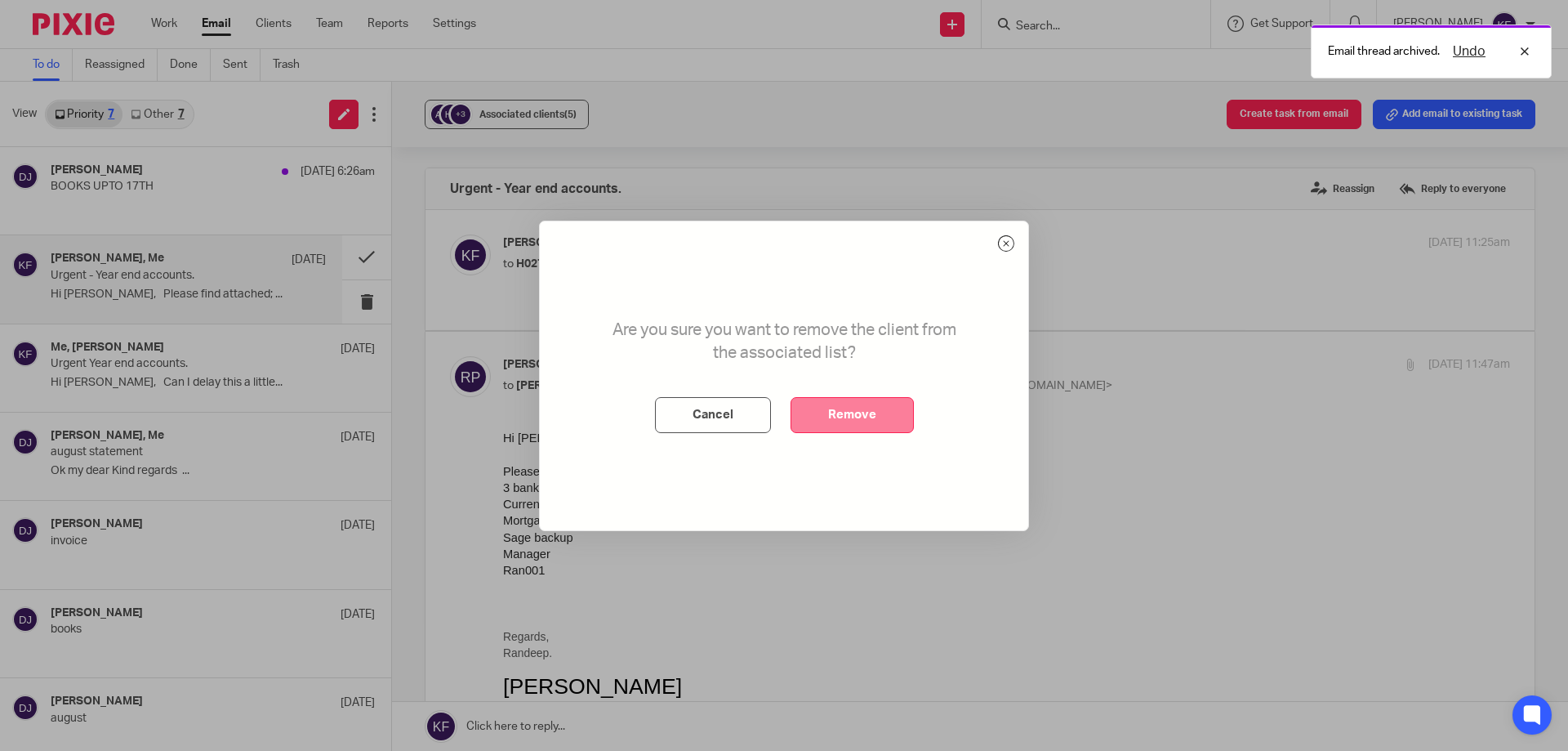
click at [903, 416] on button "Remove" at bounding box center [852, 414] width 124 height 36
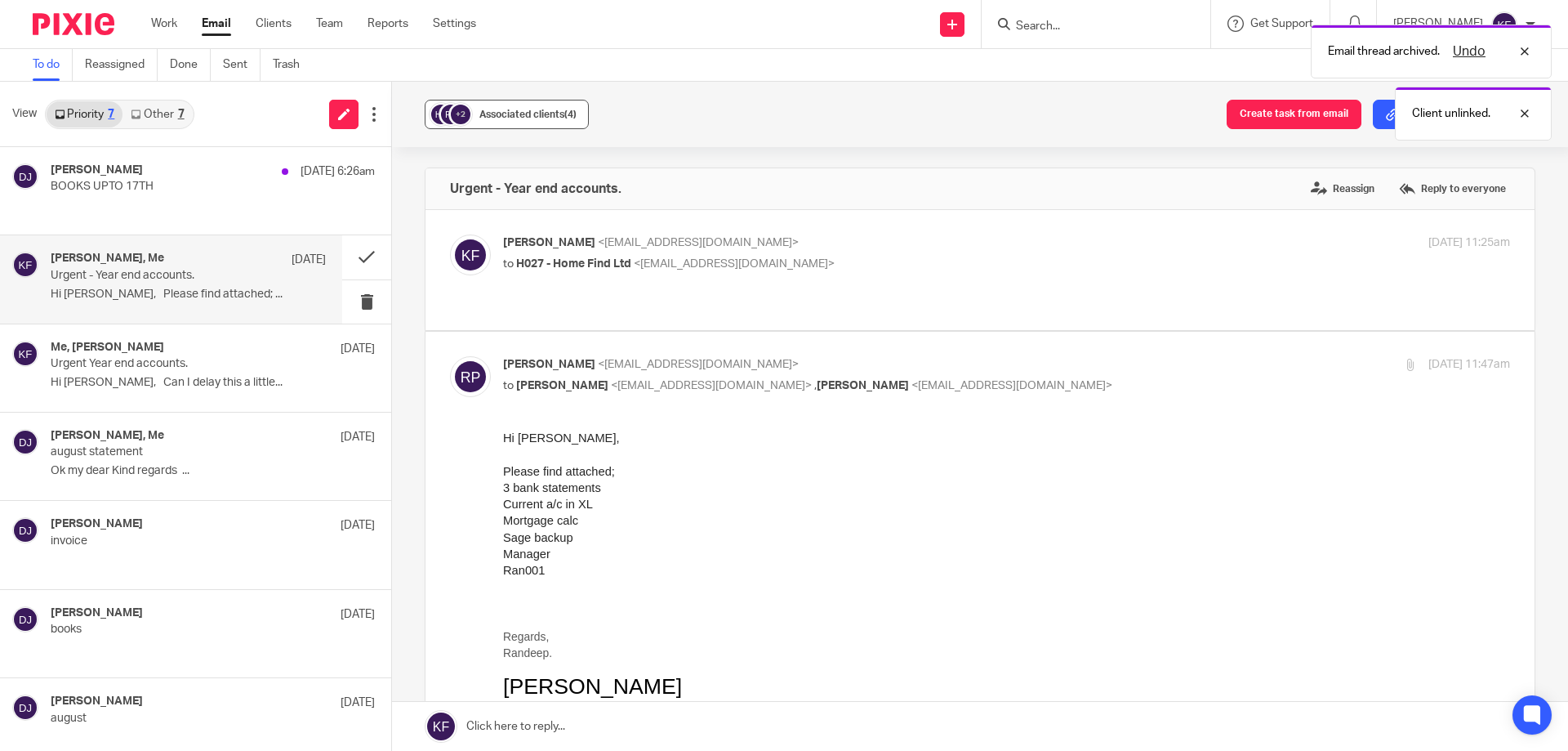
click at [508, 118] on span "Associated clients (4)" at bounding box center [528, 114] width 97 height 10
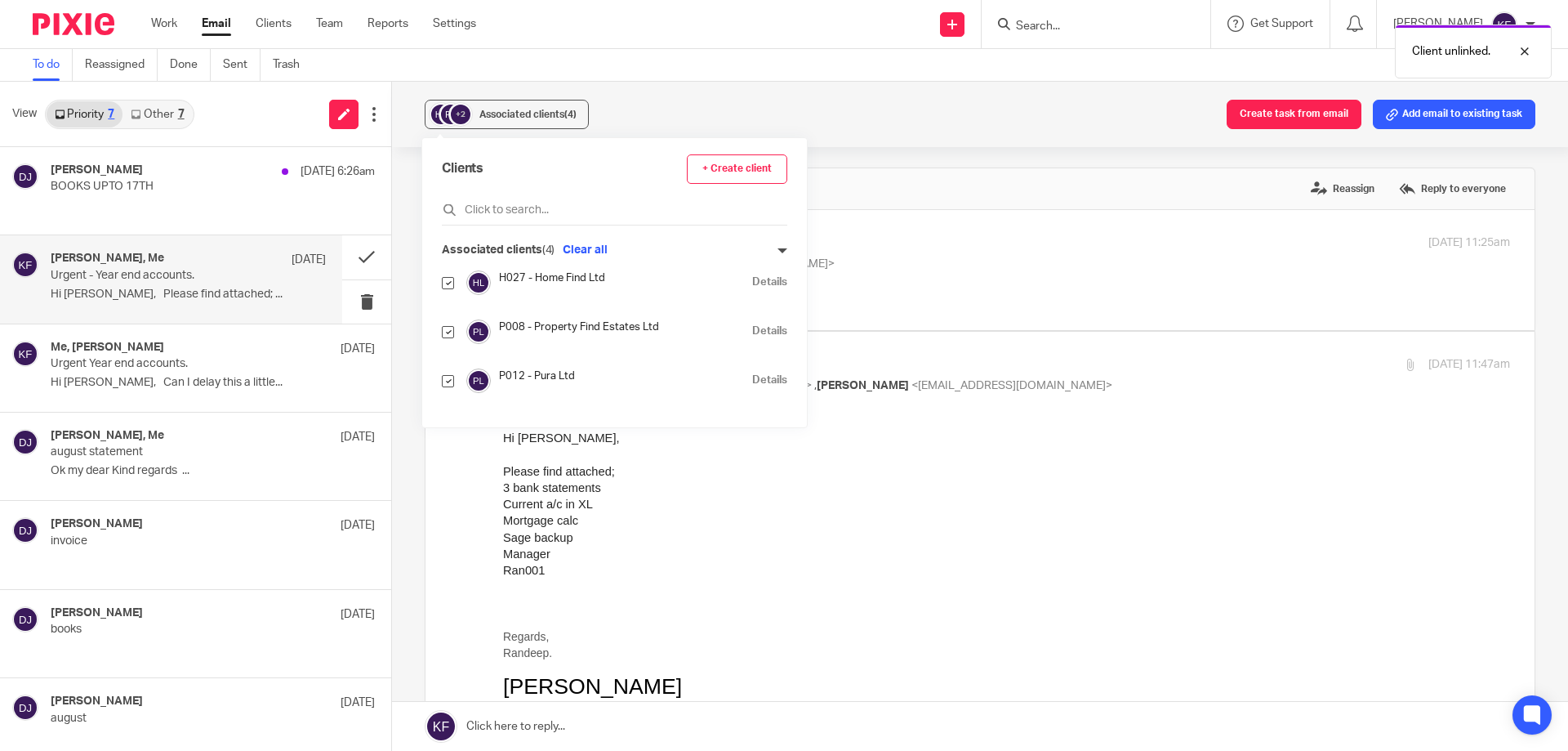
click at [446, 336] on input "checkbox" at bounding box center [447, 331] width 12 height 12
checkbox input "false"
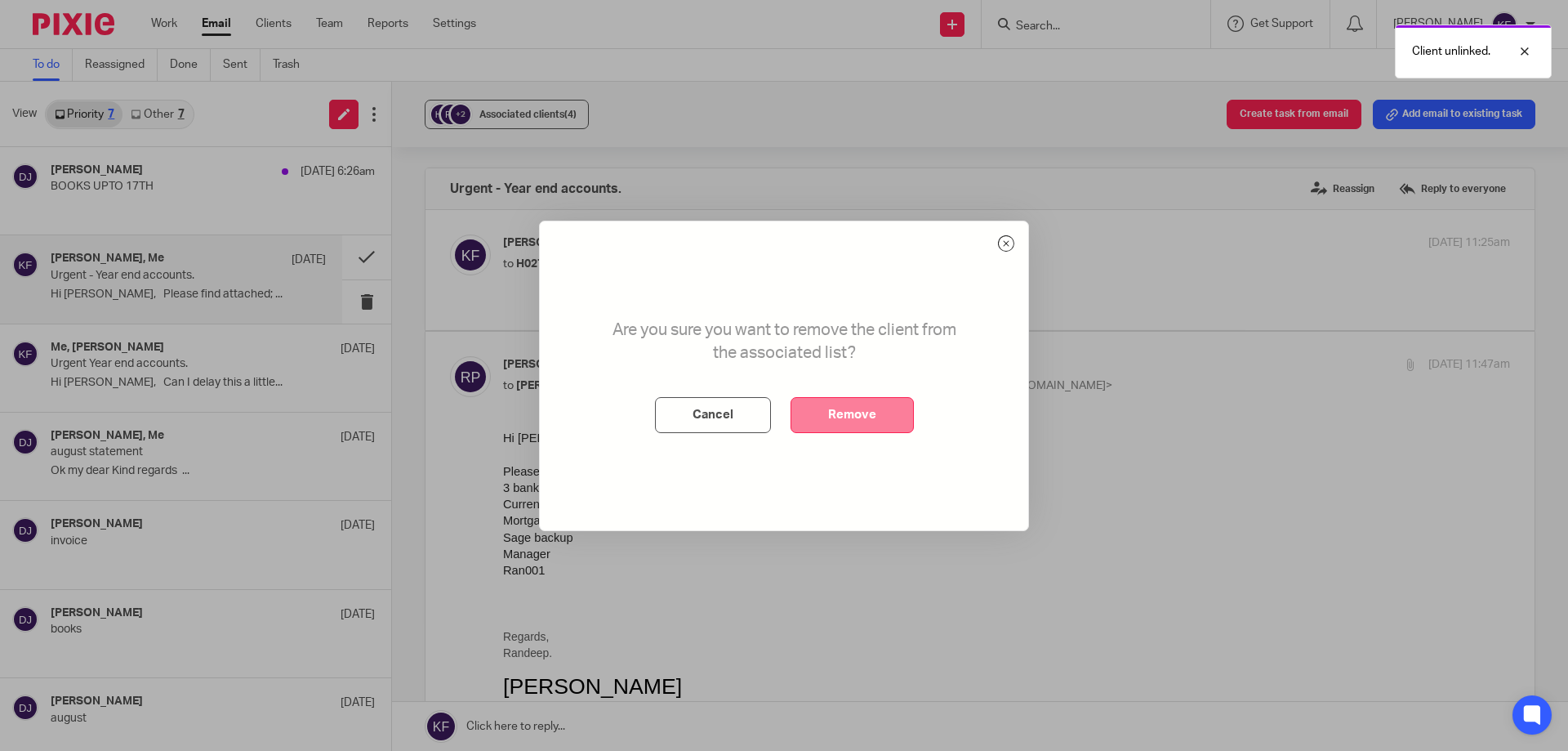
click at [874, 415] on button "Remove" at bounding box center [852, 414] width 124 height 36
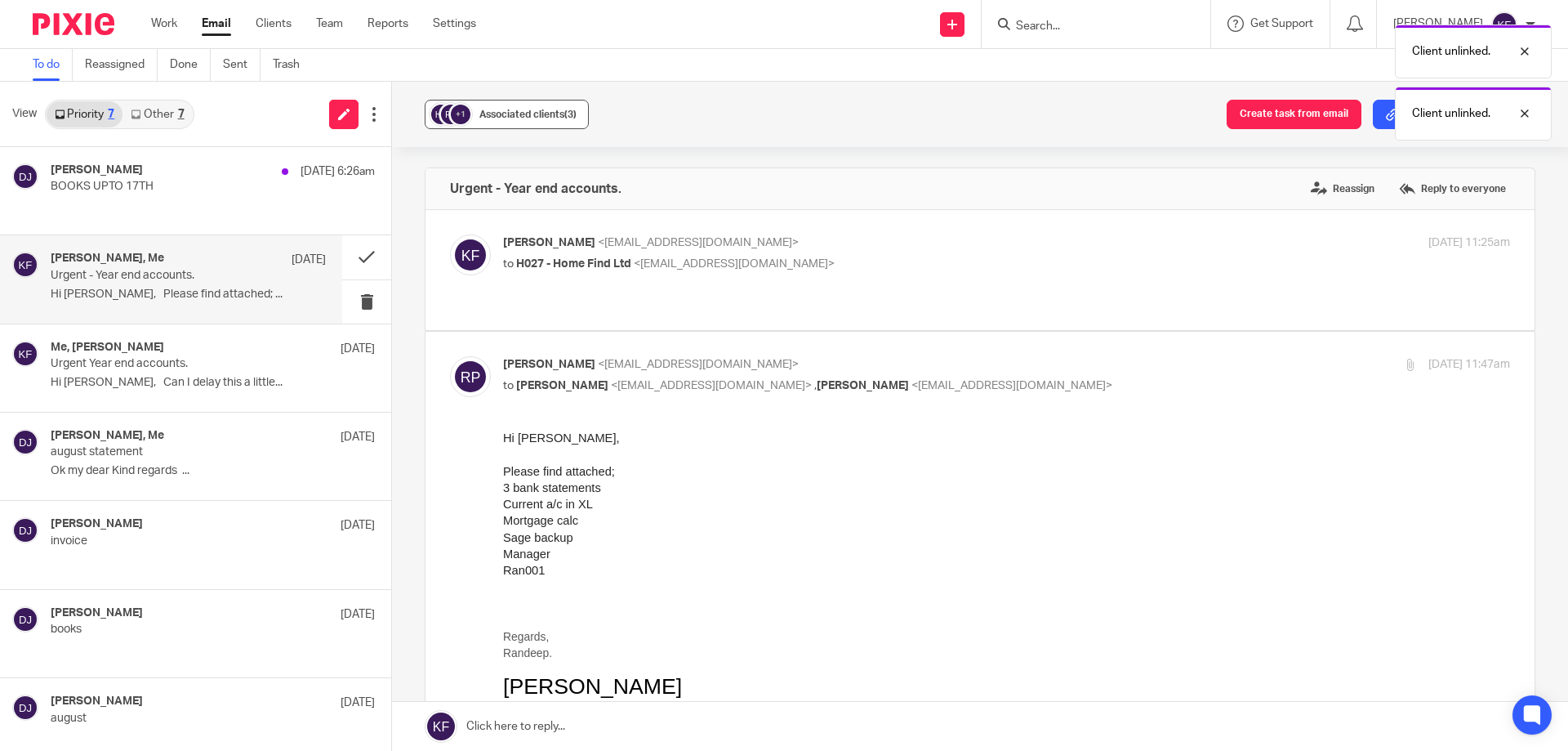
click at [480, 107] on div "Associated clients (3)" at bounding box center [528, 114] width 97 height 16
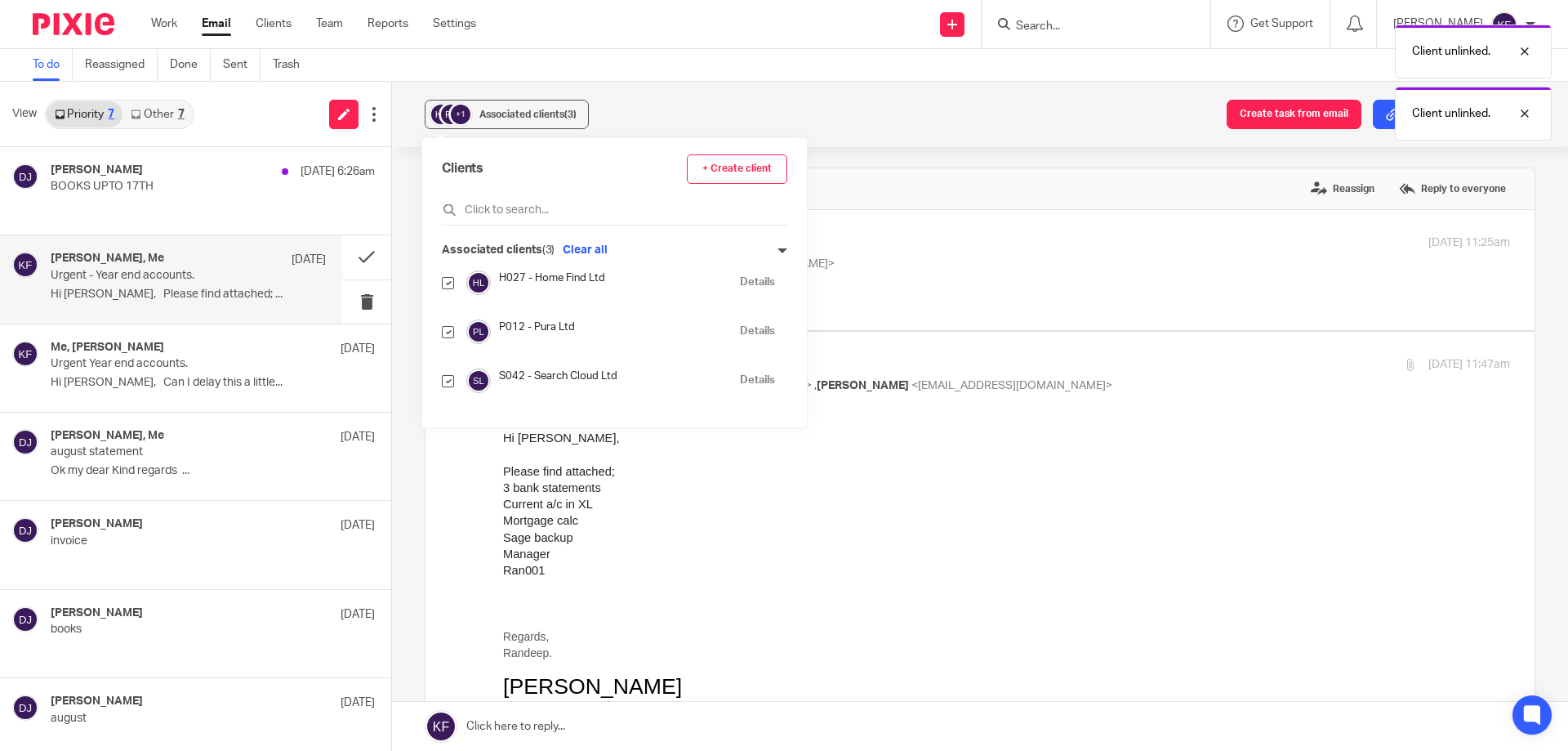
click at [447, 330] on input "checkbox" at bounding box center [447, 331] width 12 height 12
checkbox input "false"
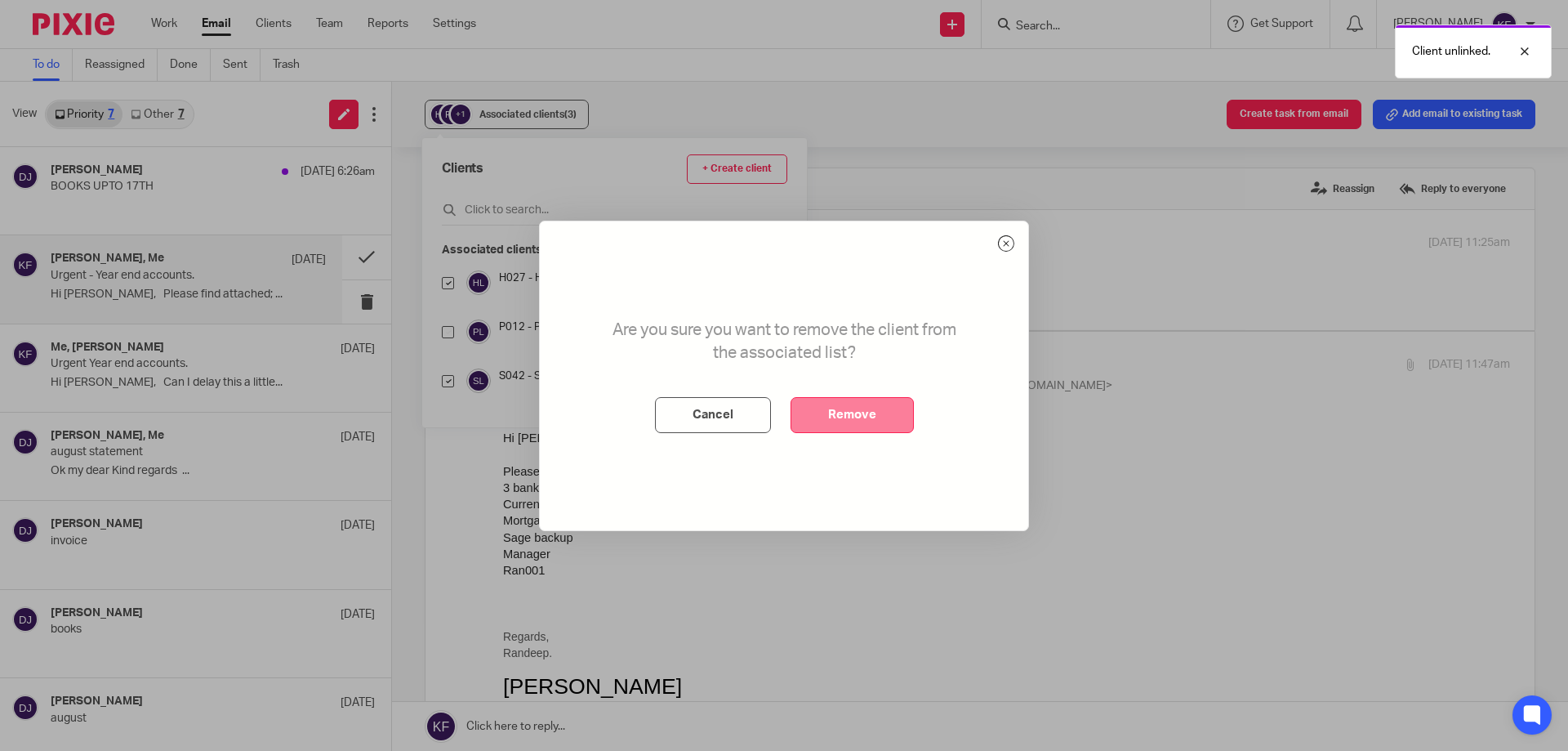
click at [882, 418] on button "Remove" at bounding box center [852, 414] width 124 height 36
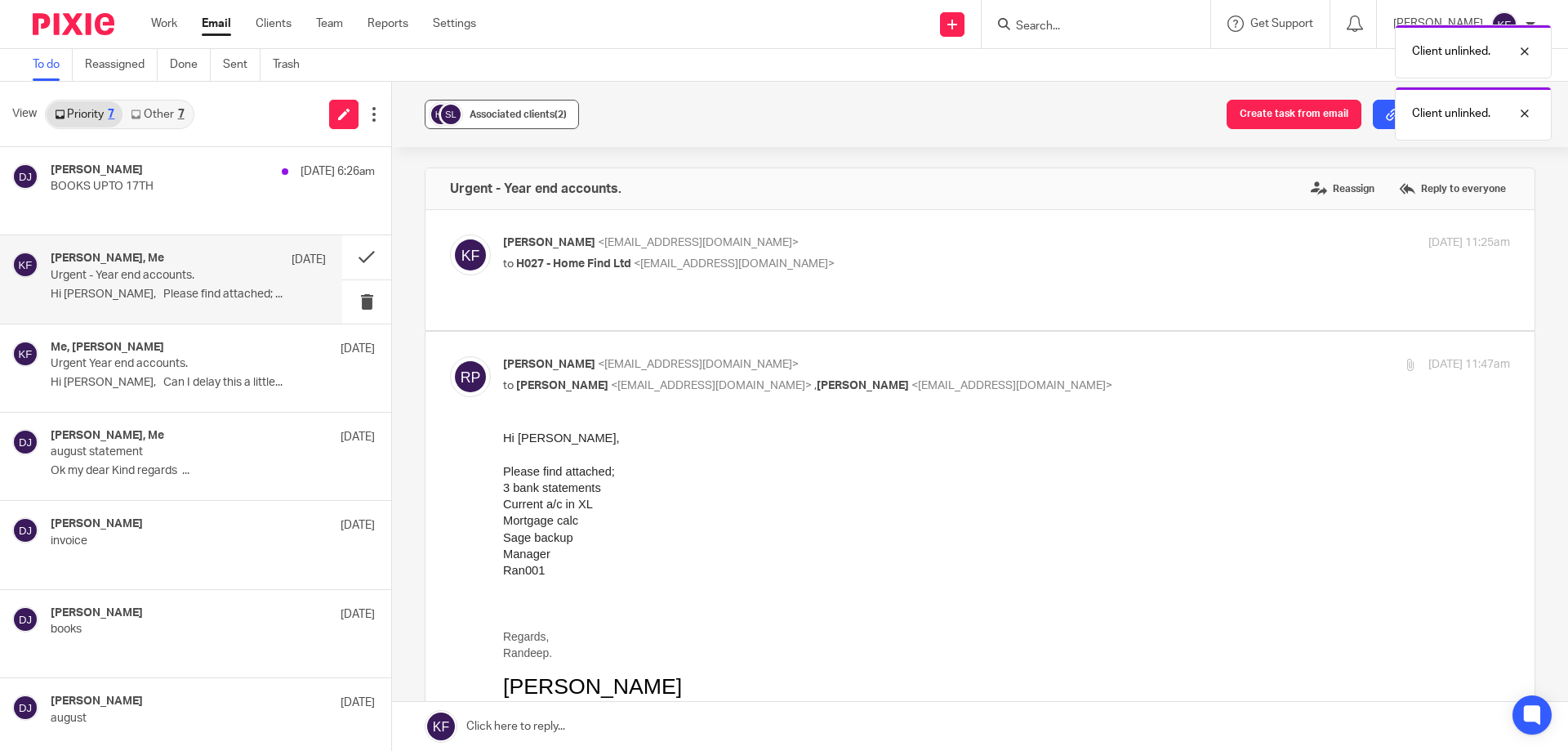
click at [546, 114] on span "Associated clients (2)" at bounding box center [518, 114] width 97 height 10
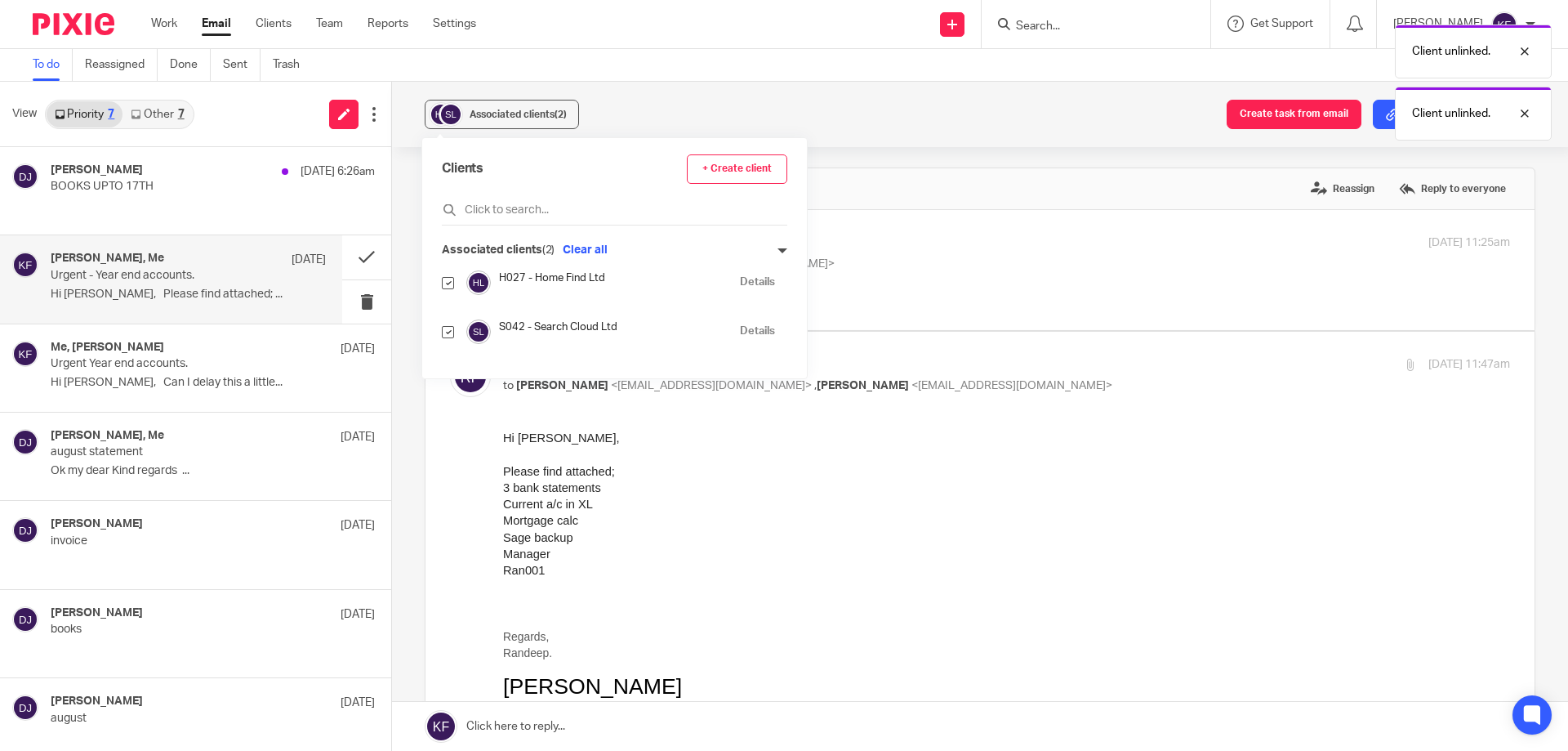
click at [447, 332] on input "checkbox" at bounding box center [447, 331] width 12 height 12
checkbox input "false"
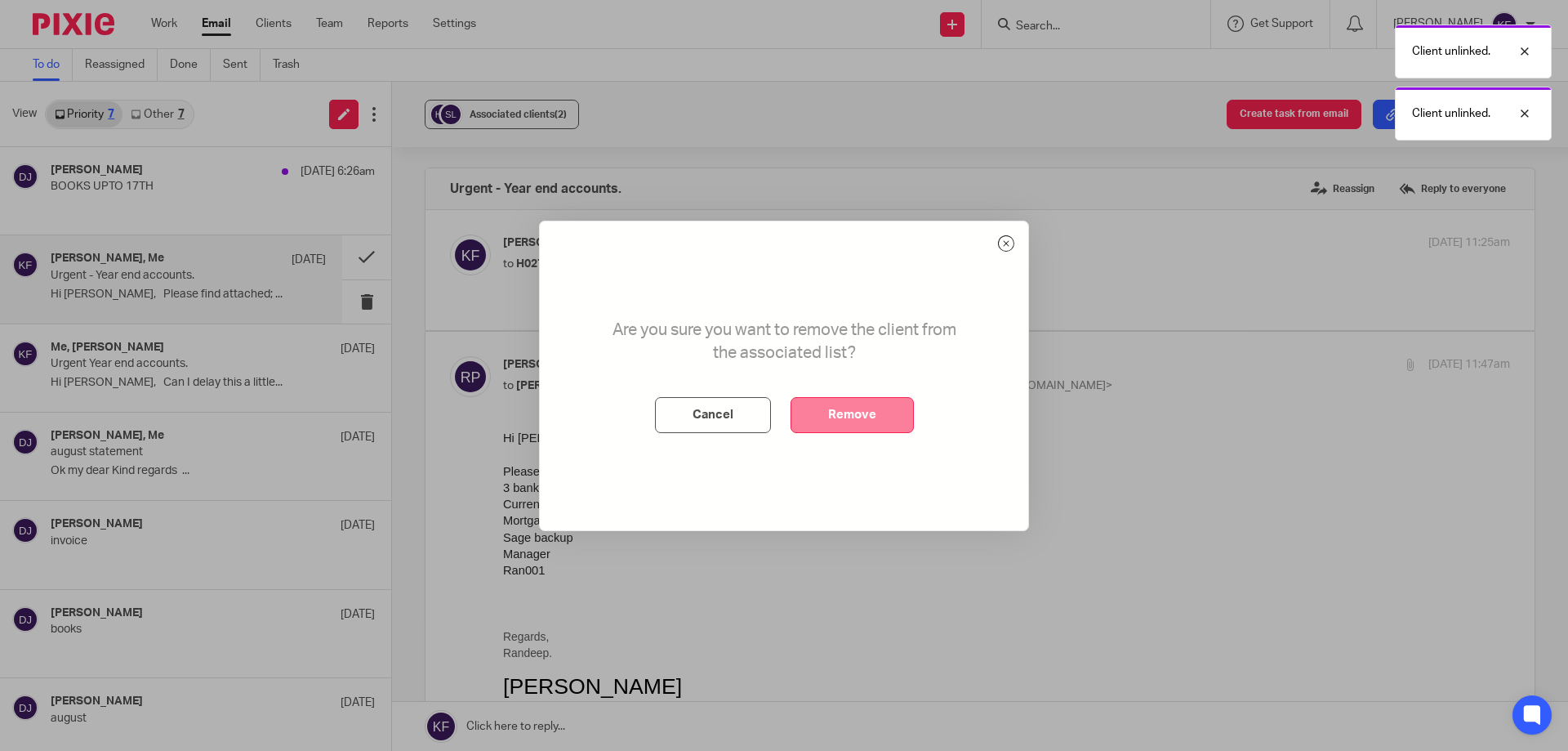
click at [869, 417] on button "Remove" at bounding box center [852, 414] width 124 height 36
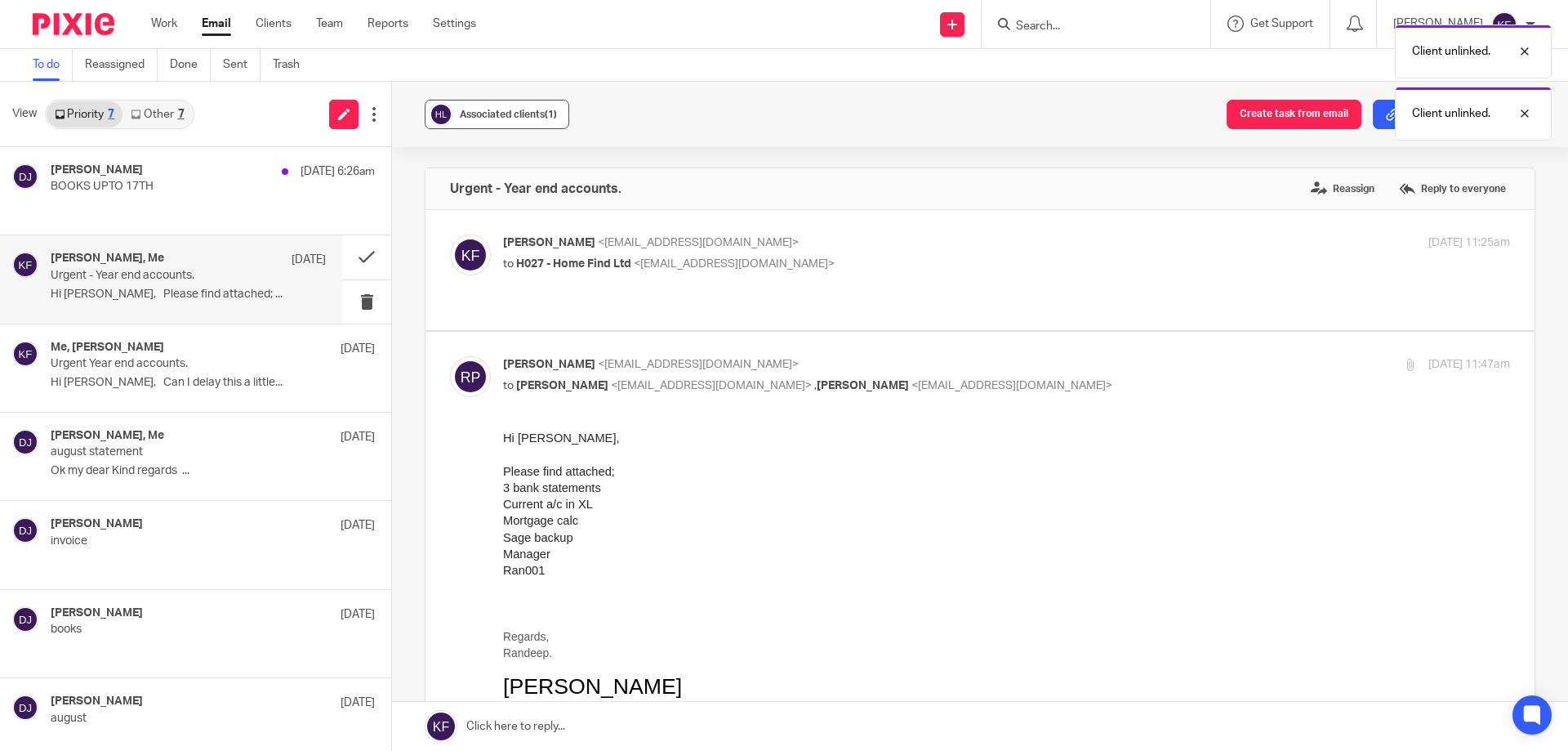
click at [483, 124] on button "Associated clients (1)" at bounding box center [497, 114] width 145 height 29
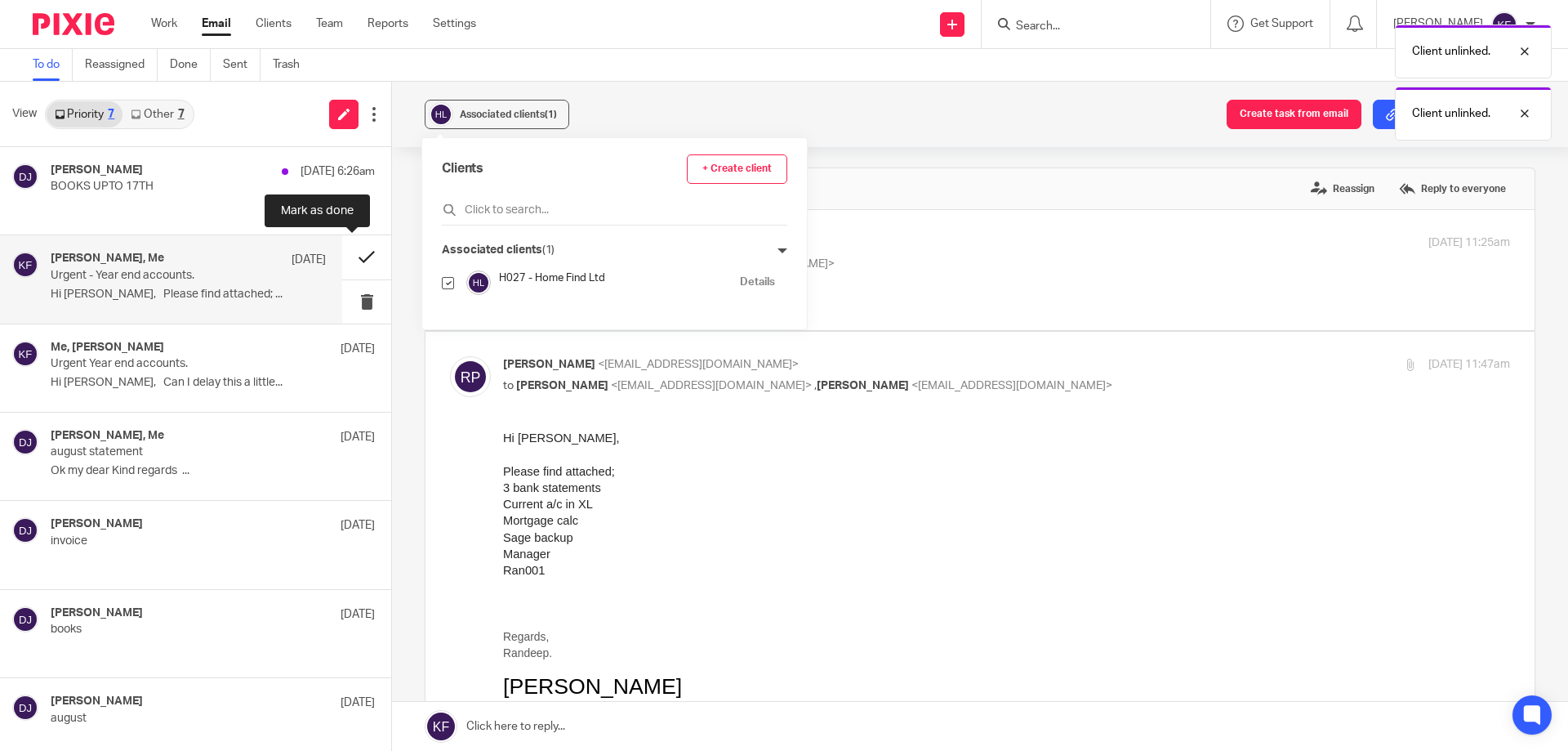
click at [363, 253] on button at bounding box center [367, 256] width 49 height 43
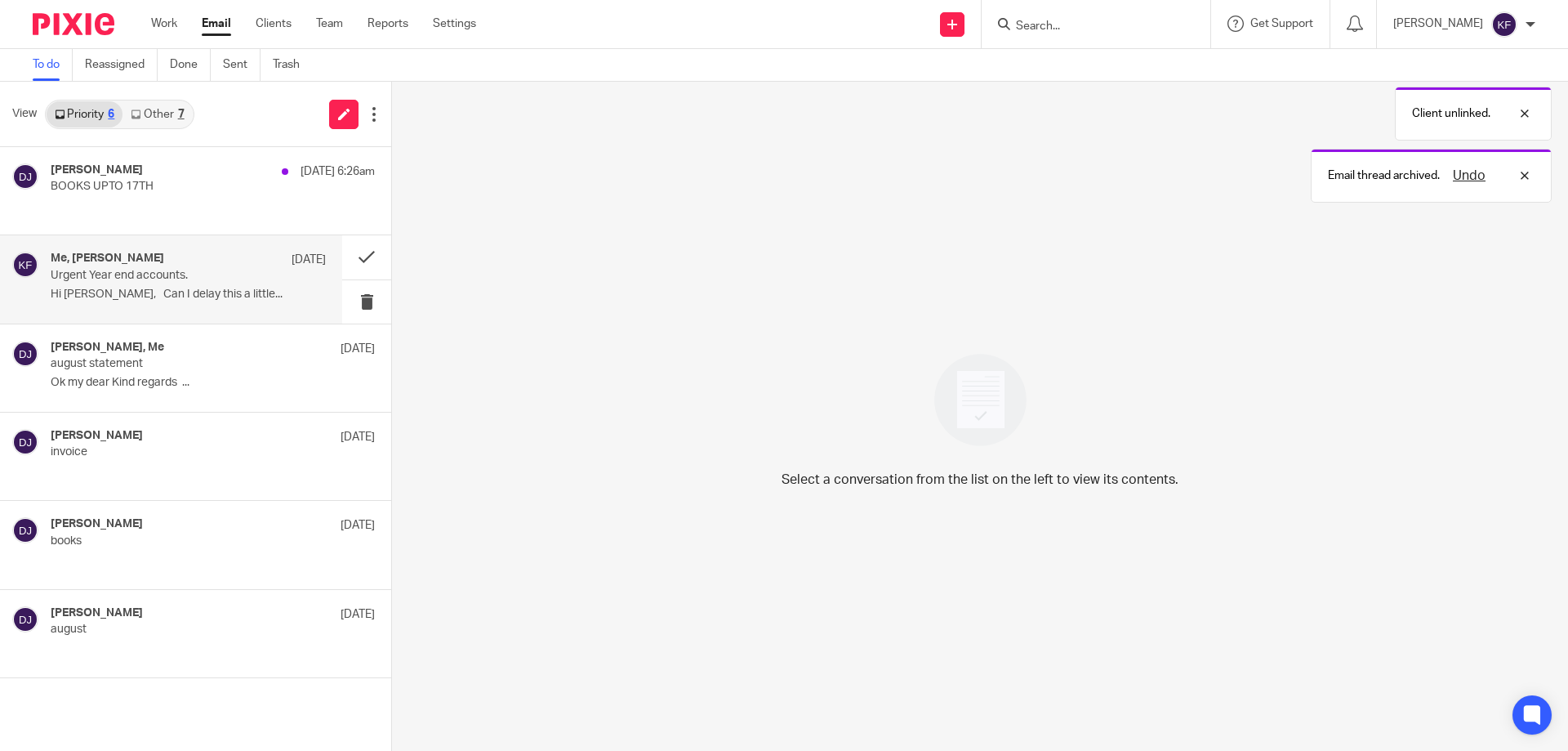
click at [174, 279] on p "Urgent Year end accounts." at bounding box center [160, 275] width 220 height 14
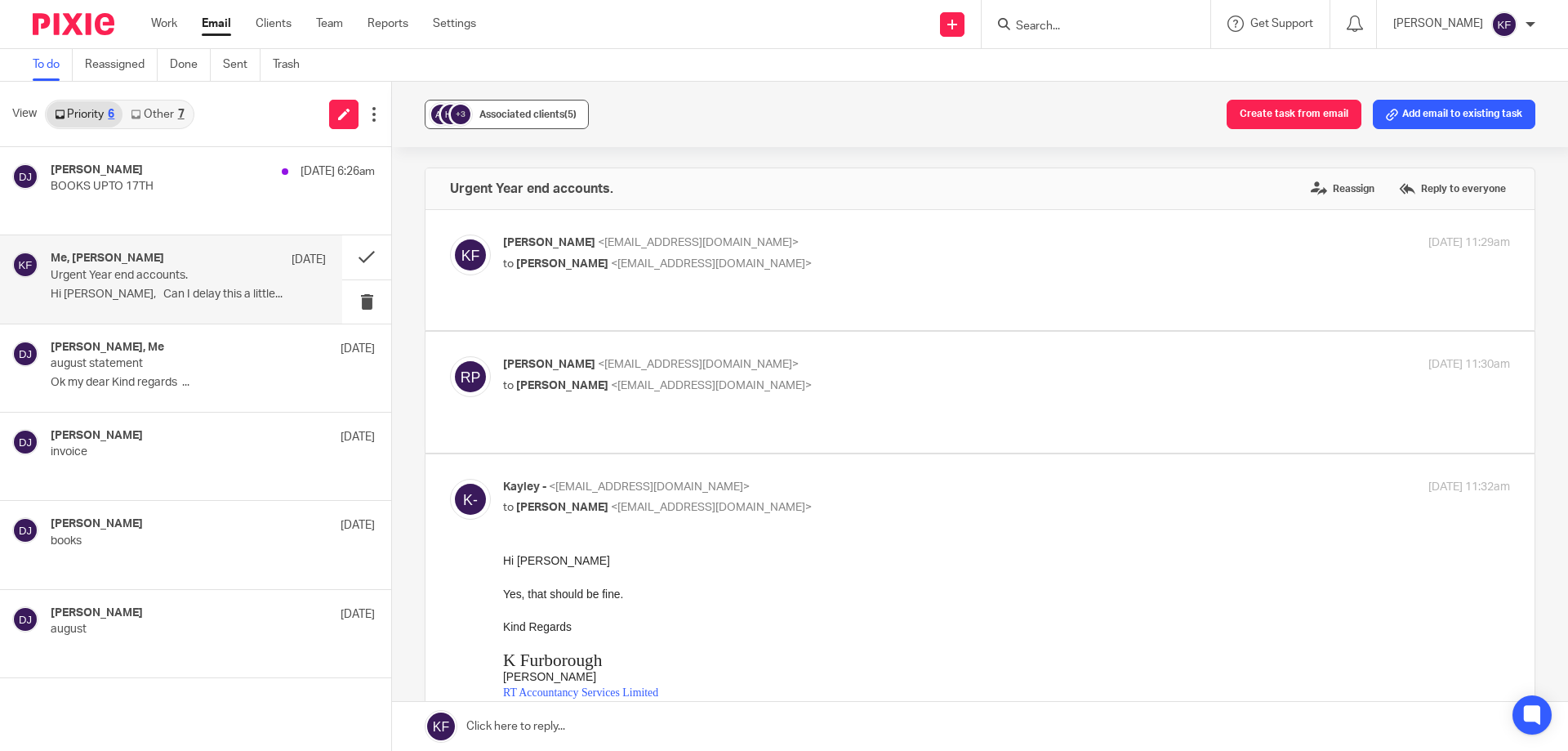
click at [509, 118] on span "Associated clients (5)" at bounding box center [528, 114] width 97 height 10
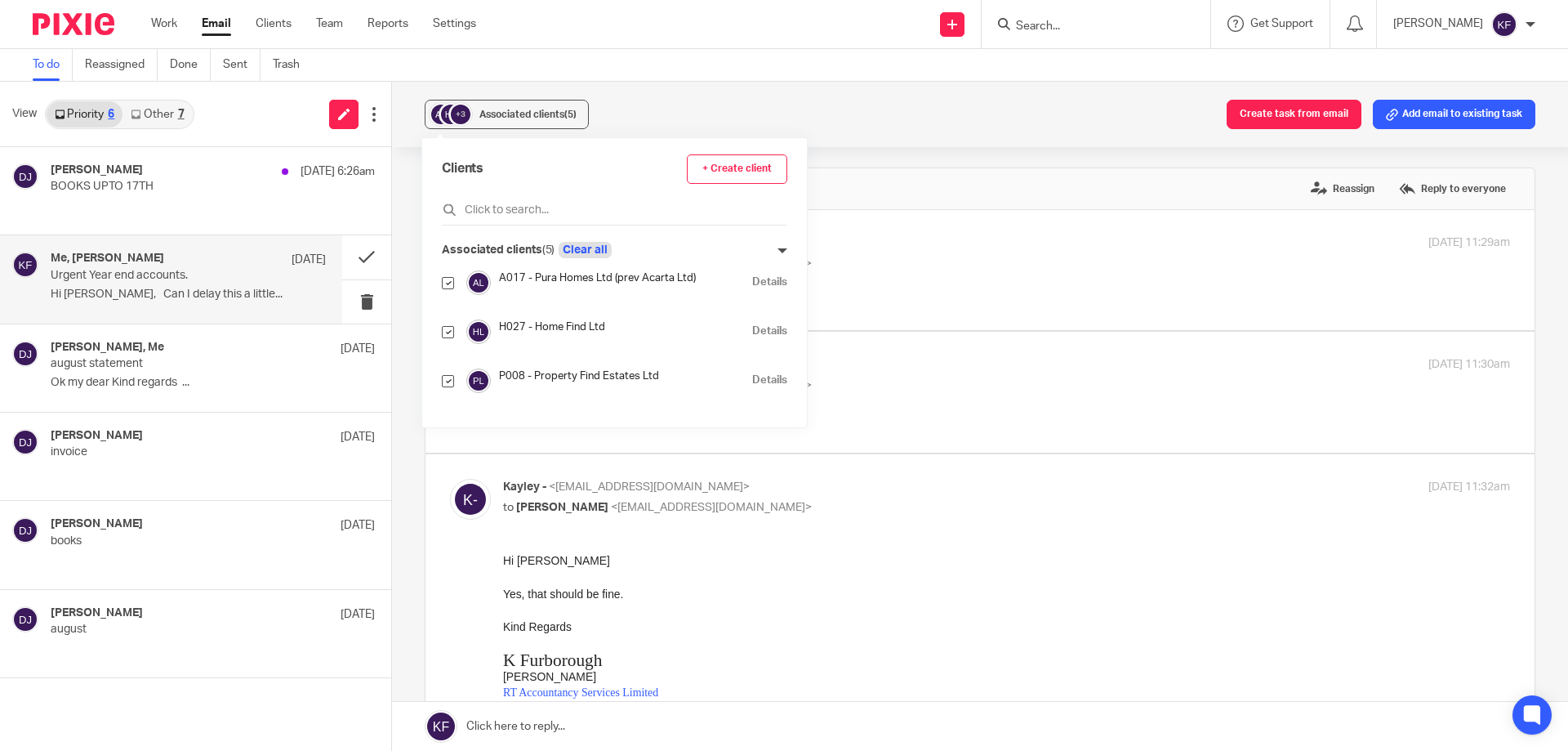
click at [585, 249] on button "Clear all" at bounding box center [585, 250] width 53 height 16
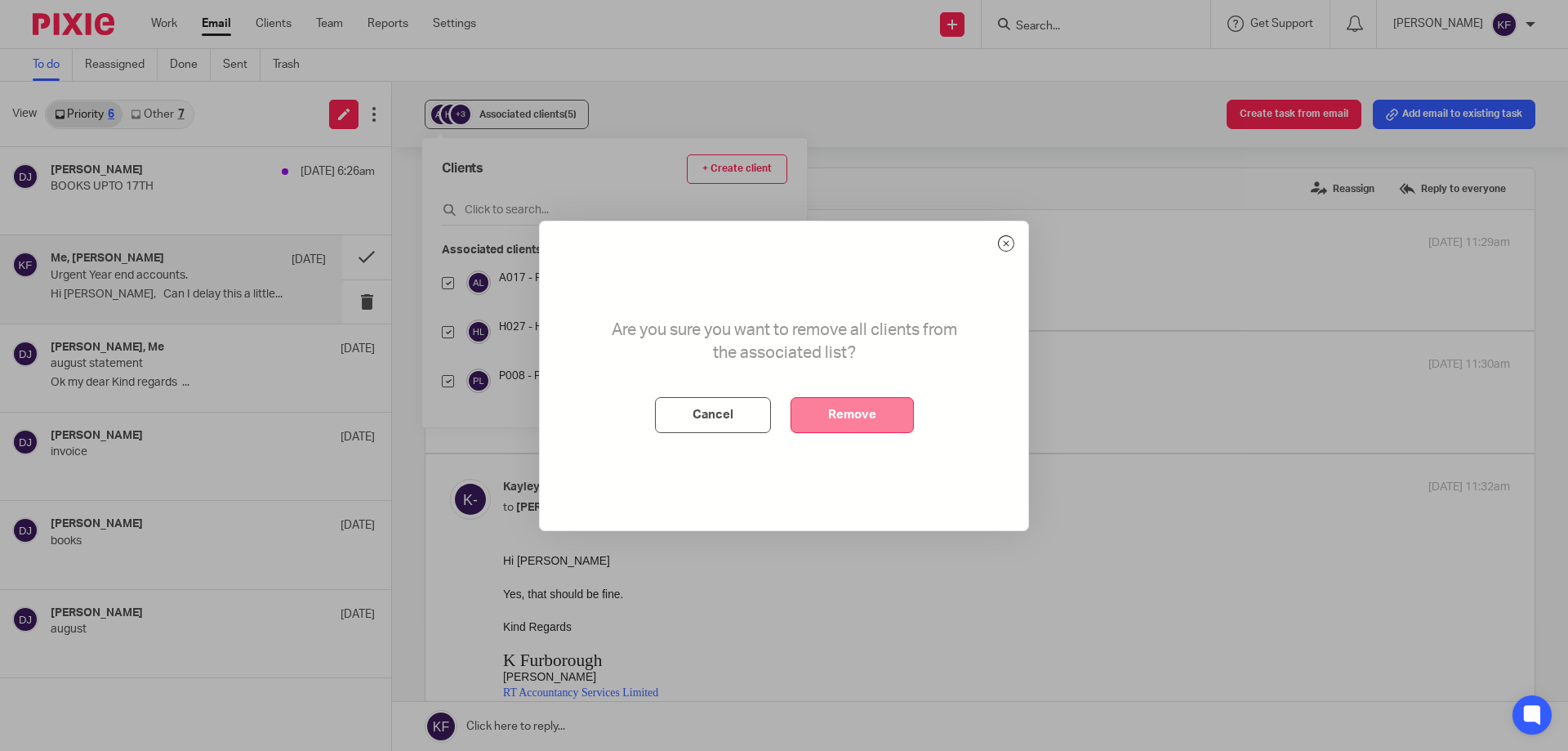
click at [875, 417] on button "Remove" at bounding box center [852, 414] width 124 height 36
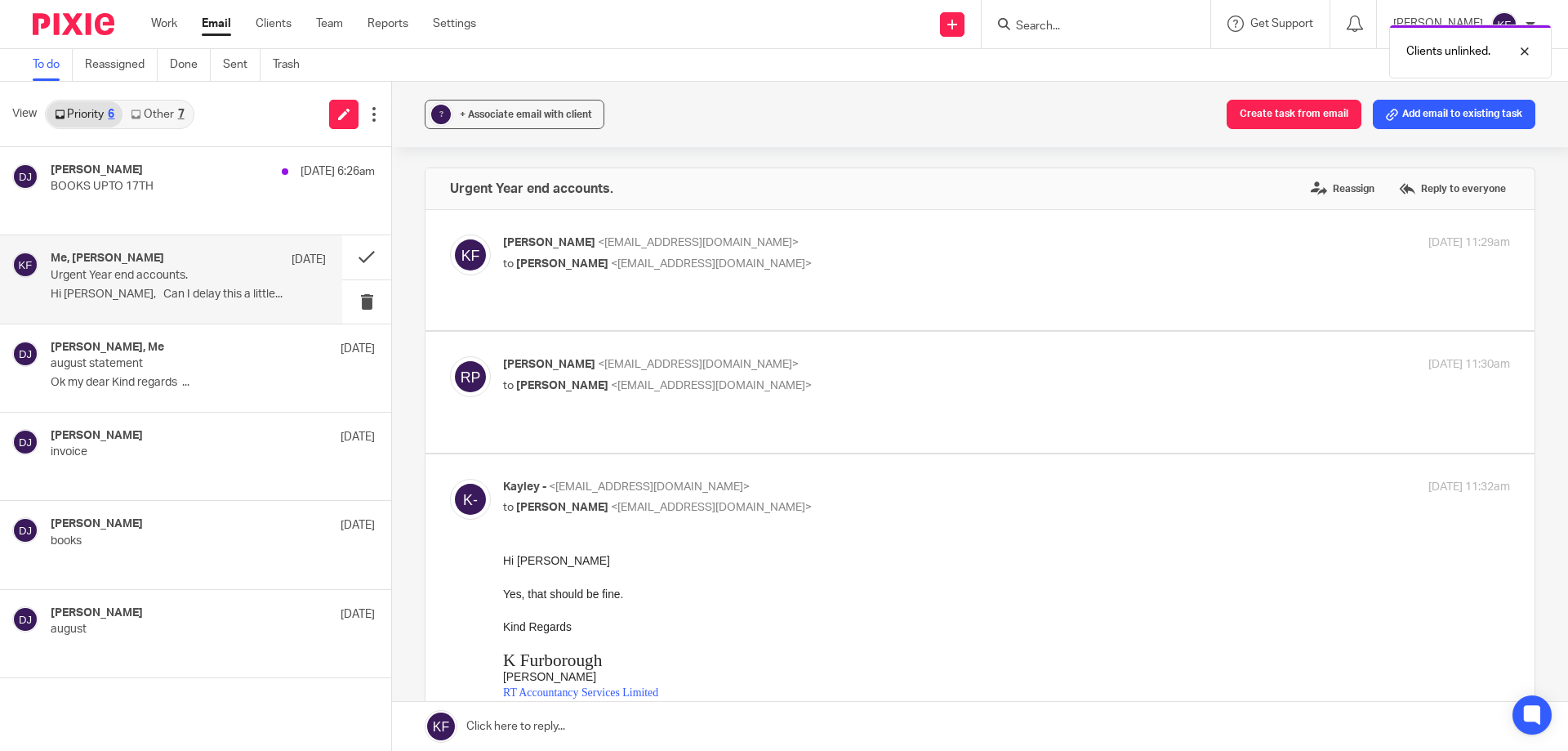
click at [665, 397] on label at bounding box center [980, 392] width 1110 height 120
click at [450, 356] on input "checkbox" at bounding box center [449, 355] width 1 height 1
checkbox input "true"
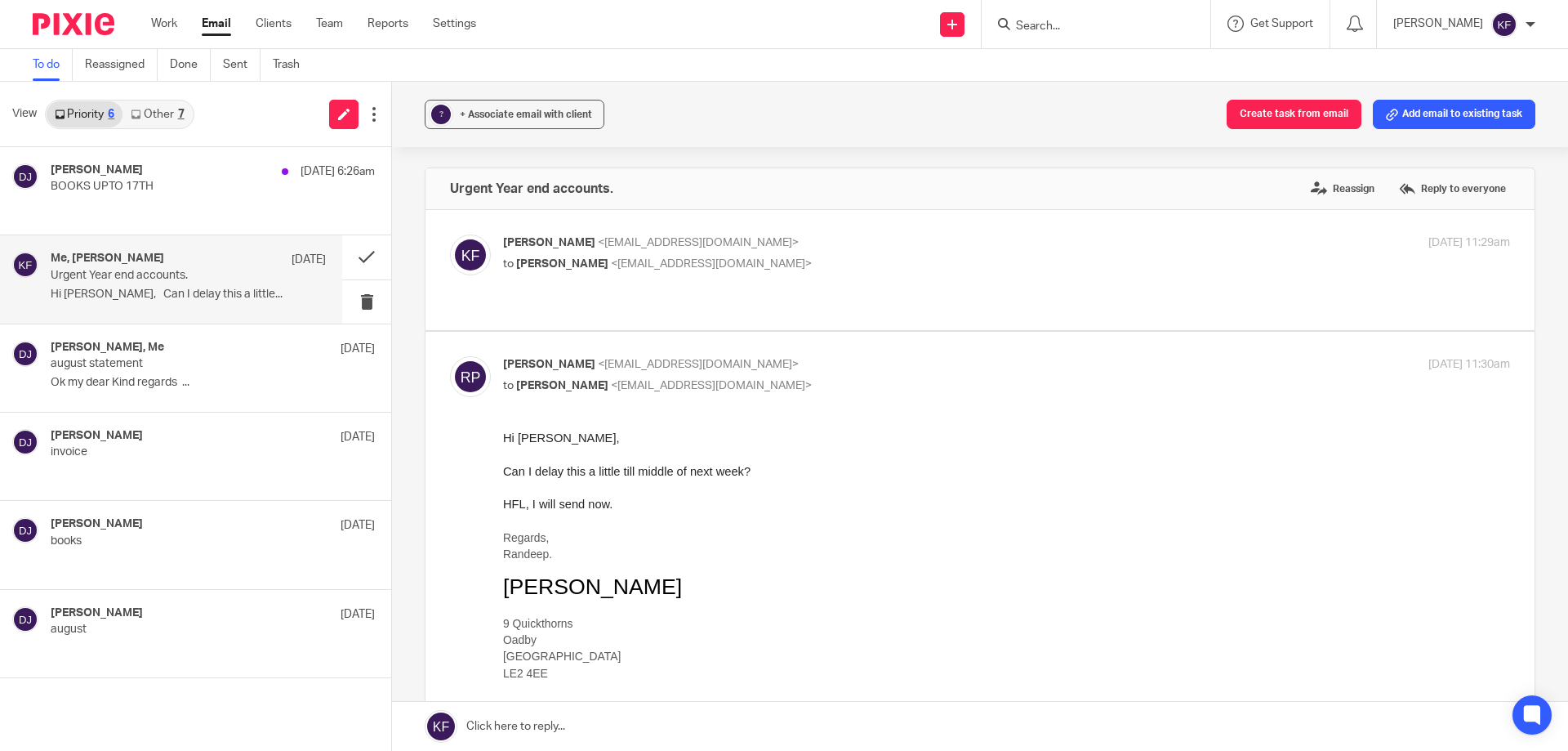
click at [779, 260] on p "to Randeep Powar <randeeppowar@hotmail.com>" at bounding box center [839, 263] width 671 height 17
checkbox input "true"
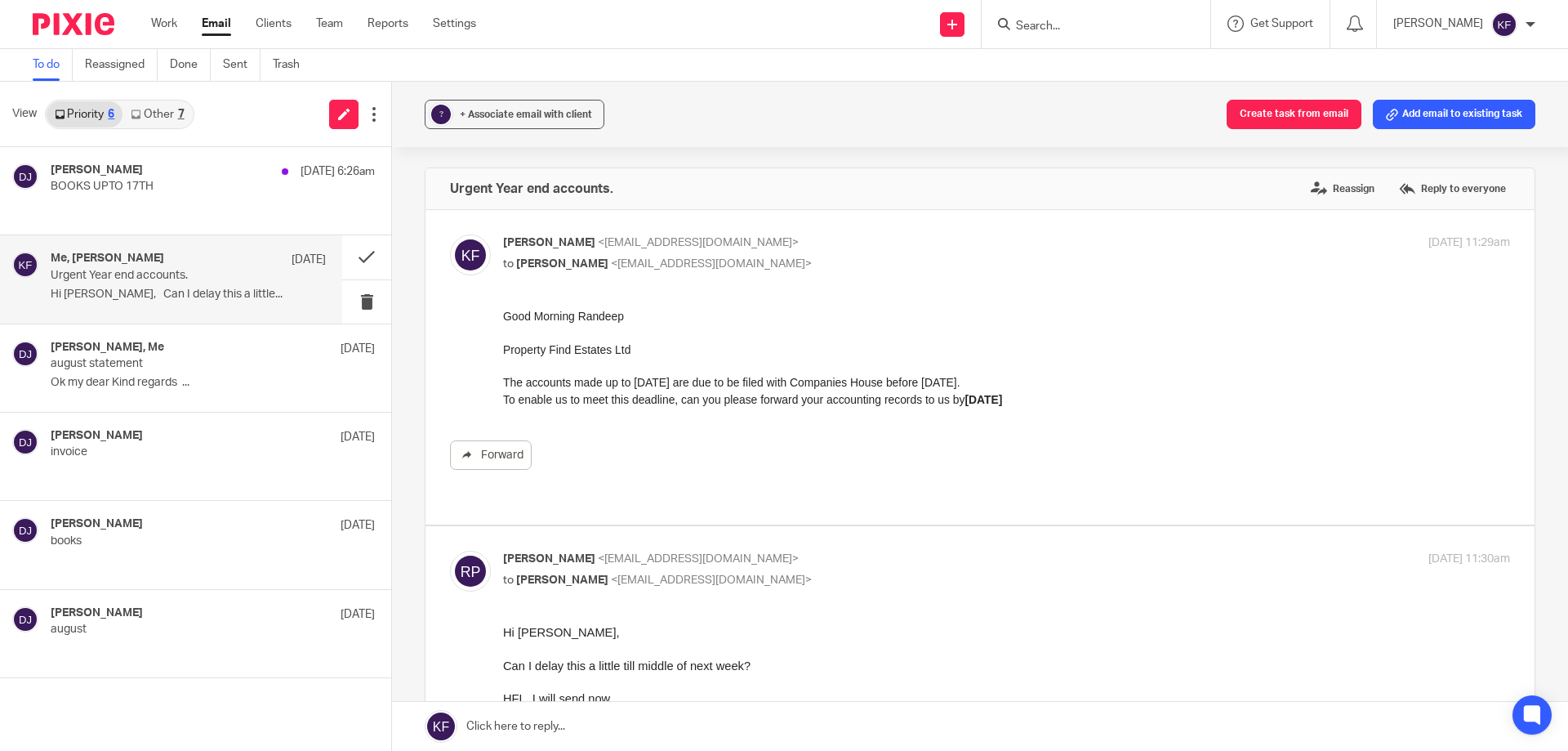
click at [520, 97] on div "? + Associate email with client Create task from email Add email to existing ta…" at bounding box center [981, 113] width 1176 height 65
click at [523, 114] on span "+ Associate email with client" at bounding box center [526, 114] width 133 height 10
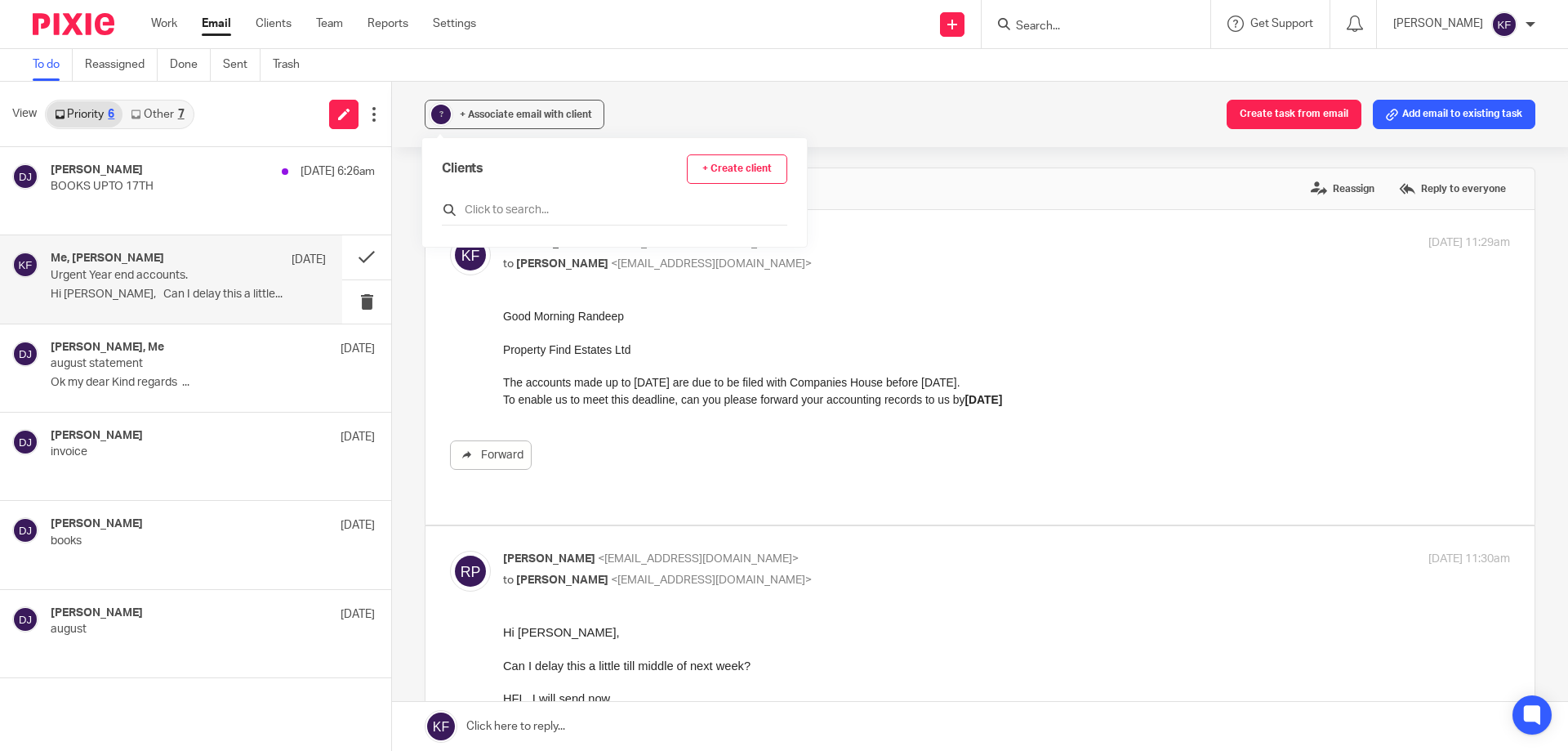
click at [545, 209] on input "text" at bounding box center [615, 210] width 346 height 16
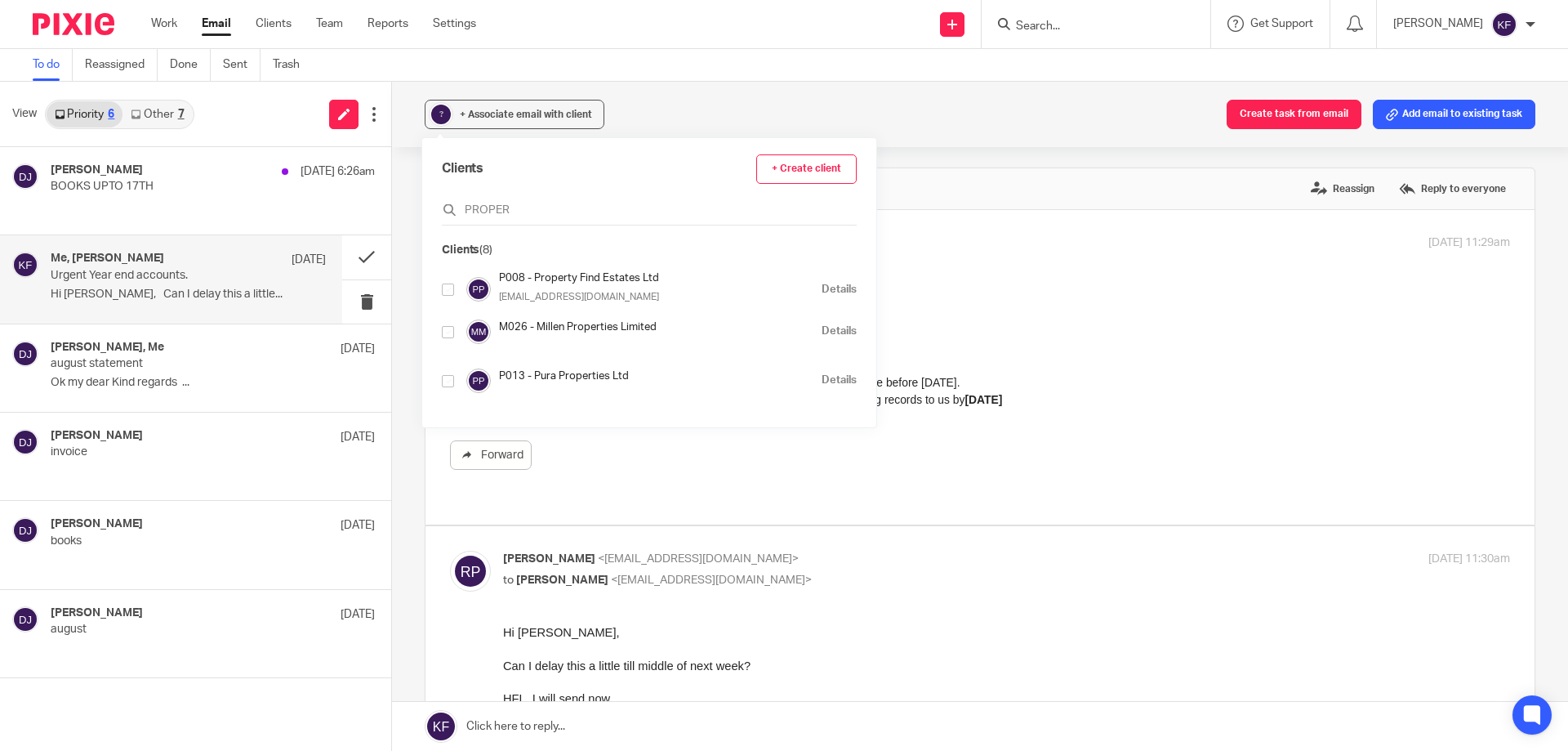
type input "PROPER"
click at [446, 292] on input "checkbox" at bounding box center [447, 289] width 12 height 12
checkbox input "true"
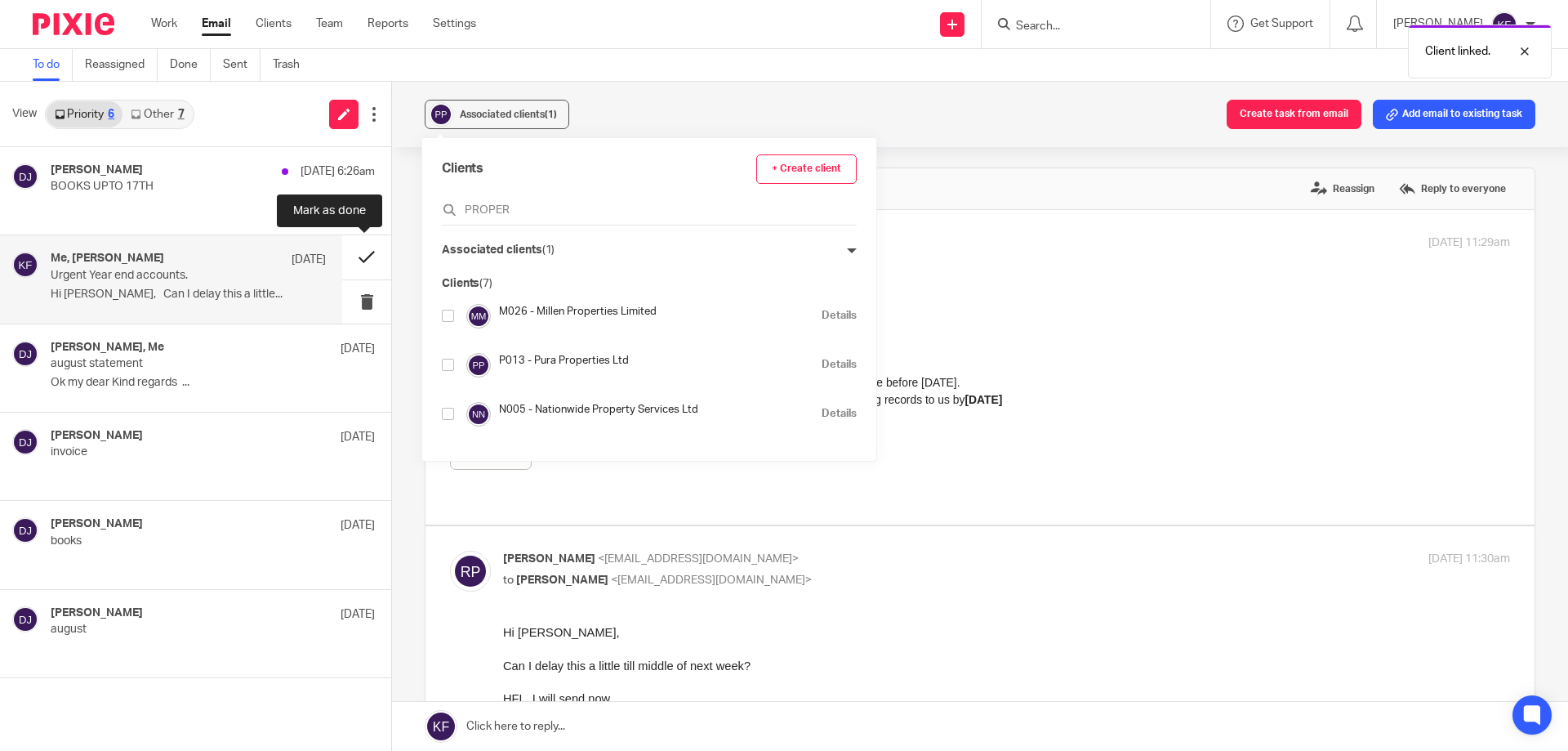
click at [362, 261] on button at bounding box center [367, 256] width 49 height 43
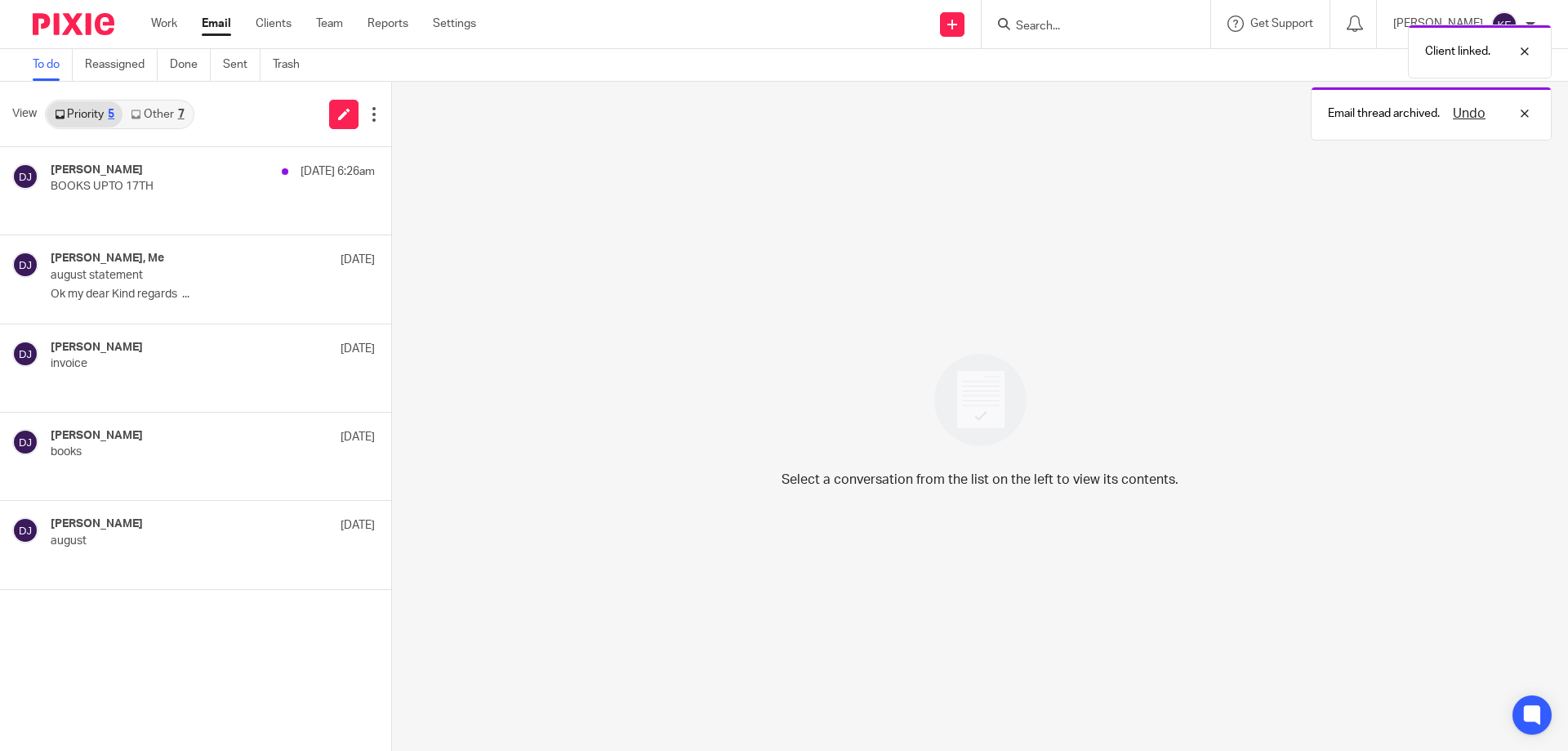
click at [149, 112] on link "Other 7" at bounding box center [157, 114] width 70 height 27
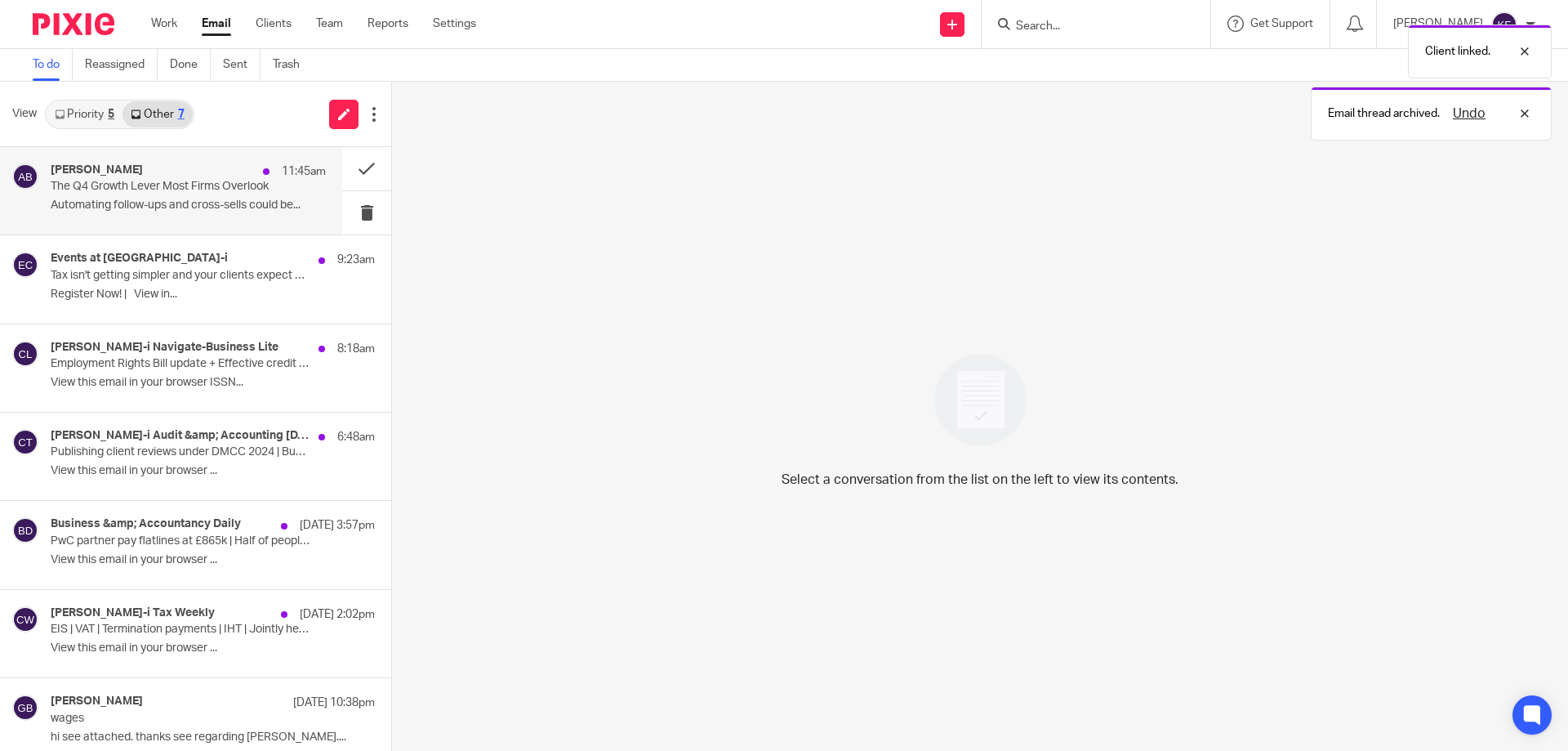
click at [172, 188] on p "The Q4 Growth Lever Most Firms Overlook" at bounding box center [160, 186] width 220 height 14
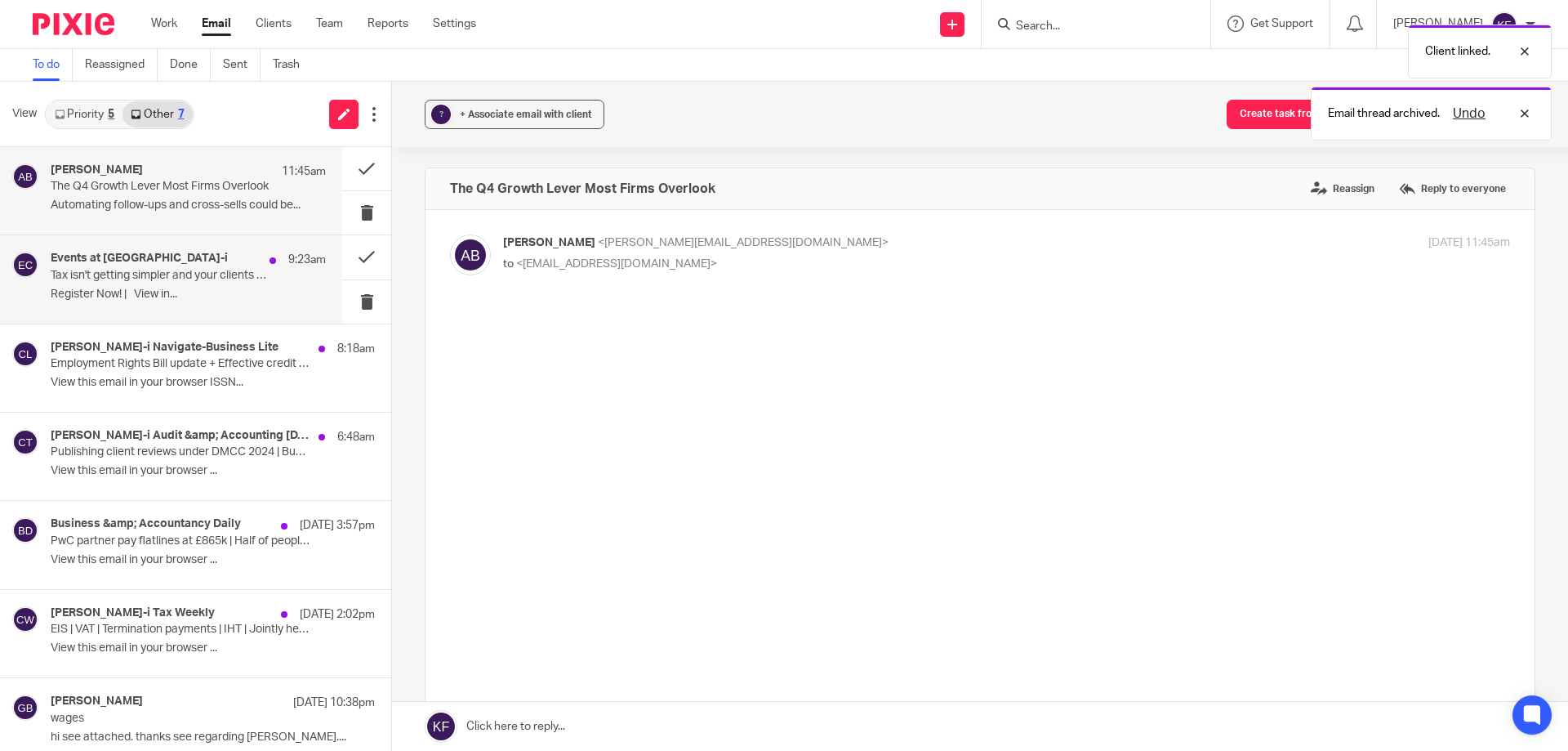
click at [185, 275] on p "Tax isn't getting simpler and your clients expect certainty..." at bounding box center [160, 275] width 220 height 14
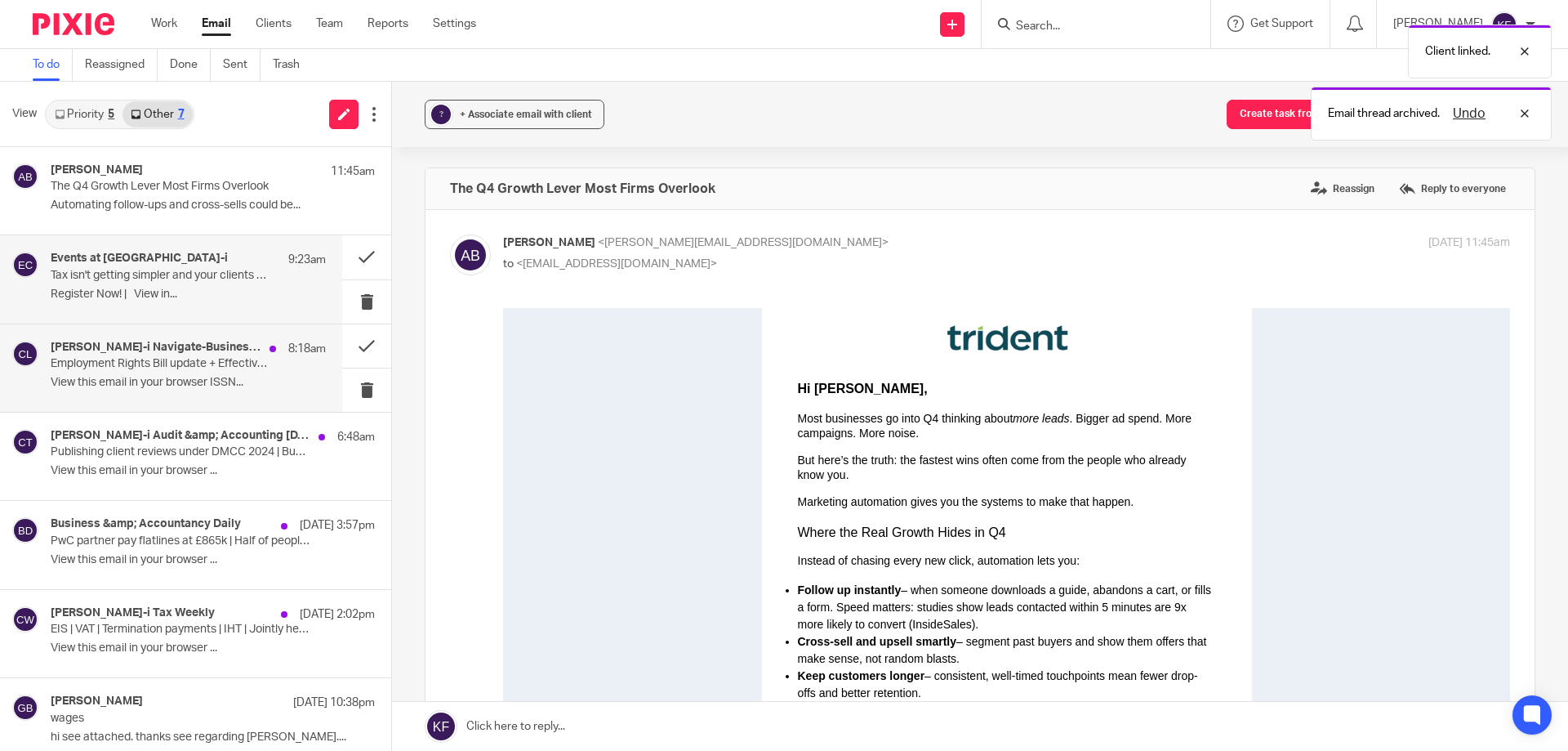
click at [187, 362] on p "Employment Rights Bill update + Effective credit management + Annual leave righ…" at bounding box center [160, 363] width 220 height 14
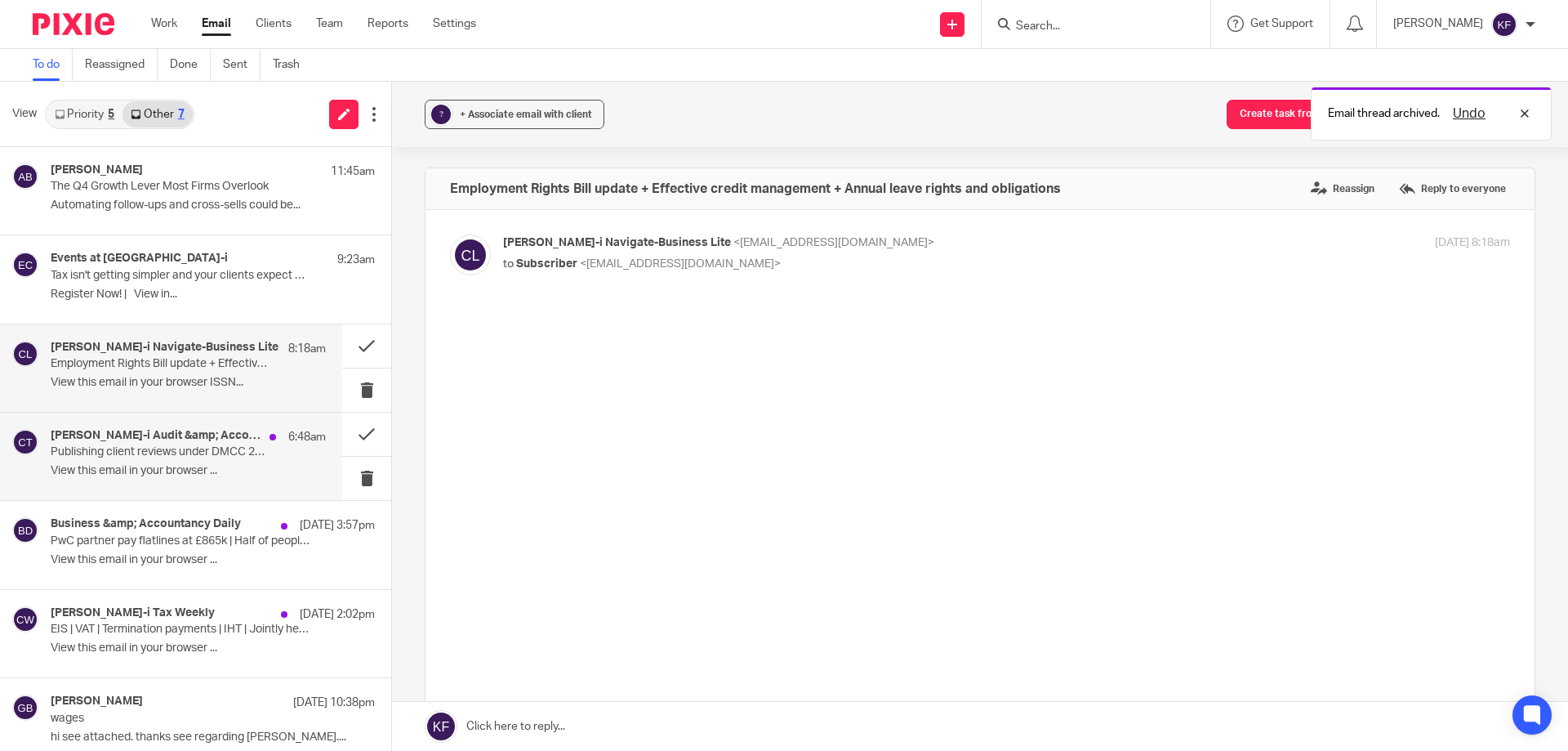
click at [193, 469] on p "View this email in your browser ..." at bounding box center [188, 470] width 275 height 14
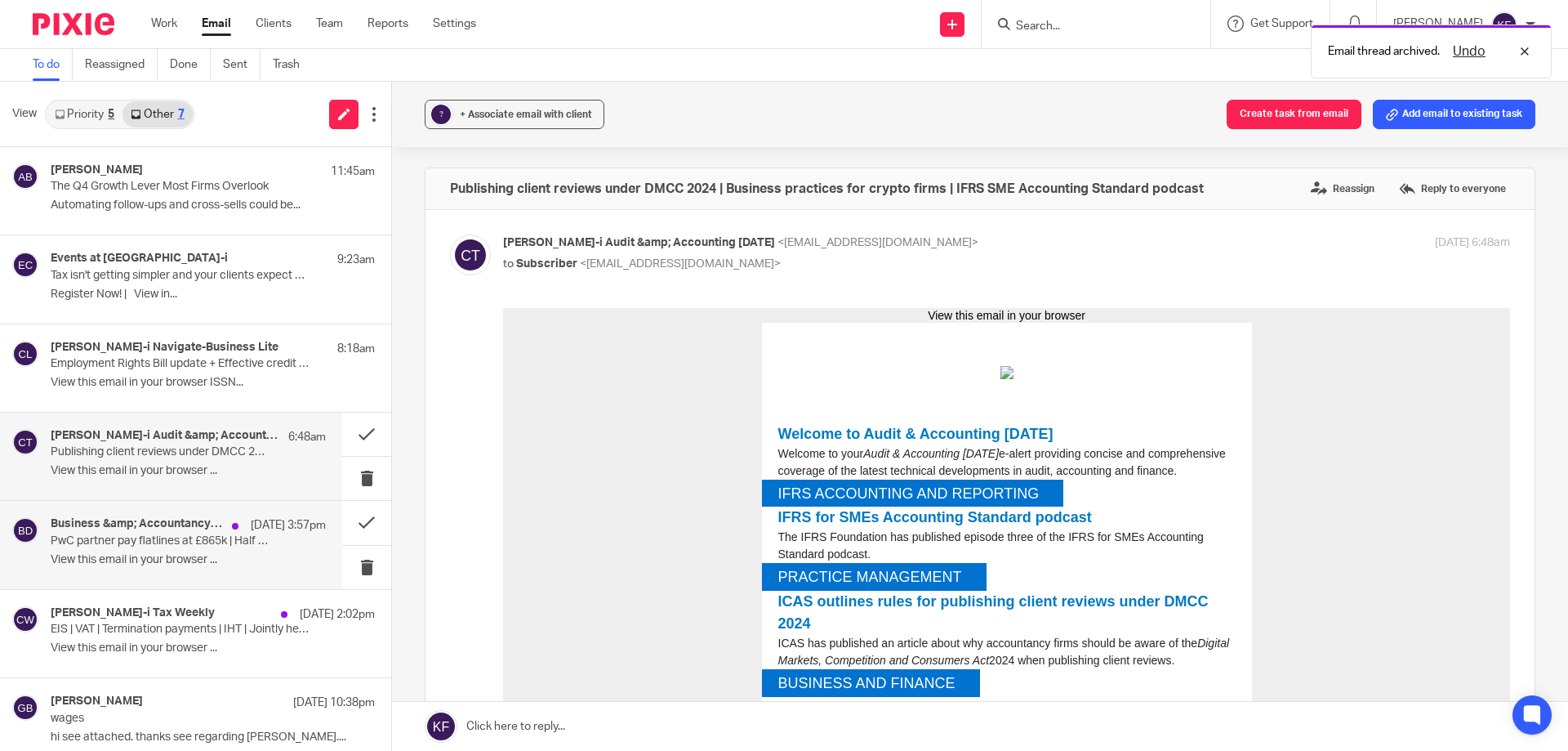
drag, startPoint x: 172, startPoint y: 558, endPoint x: 245, endPoint y: 538, distance: 75.7
click at [173, 554] on p "View this email in your browser ..." at bounding box center [188, 560] width 275 height 14
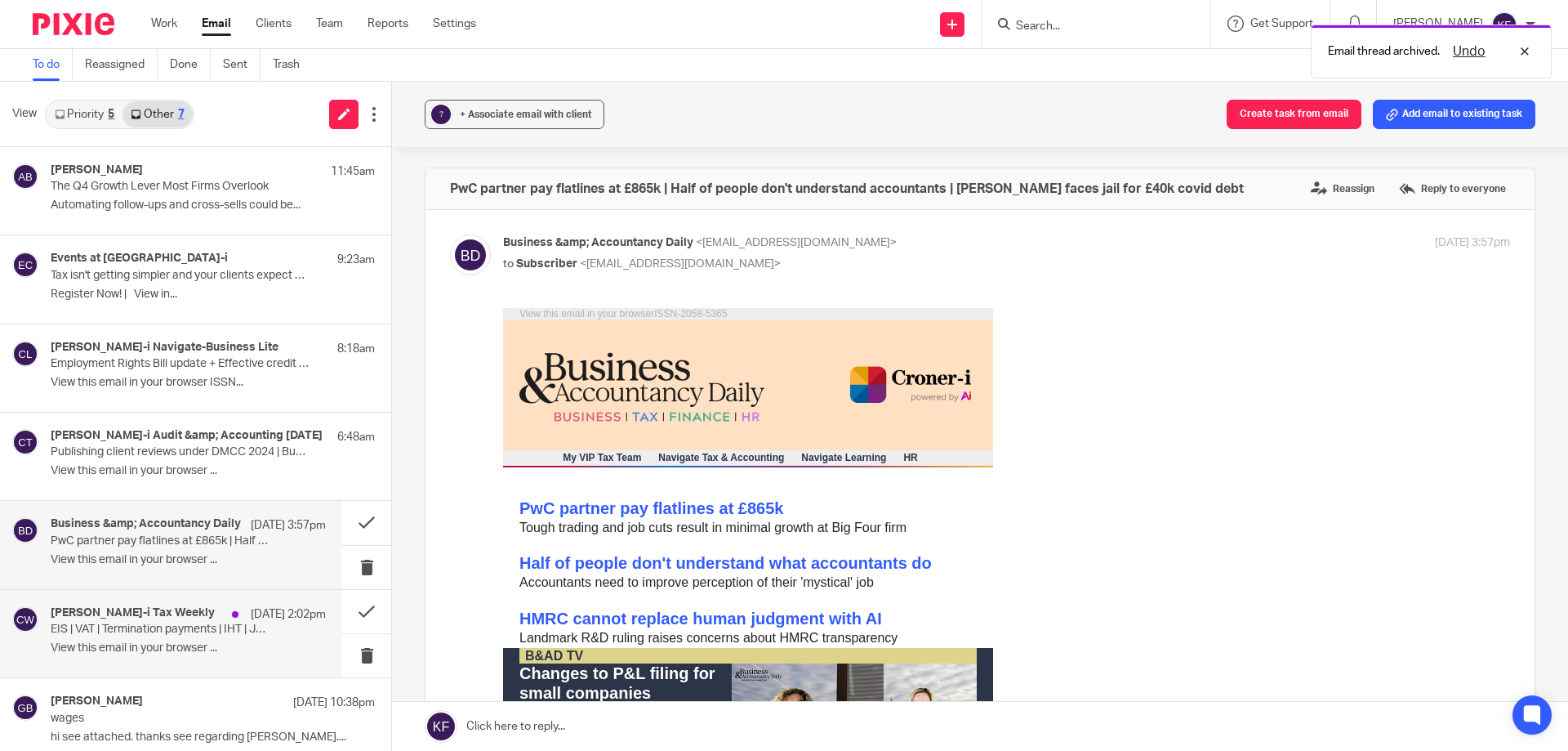
click at [168, 622] on div "Croner-i Tax Weekly 17 Sep 2:02pm" at bounding box center [188, 615] width 275 height 16
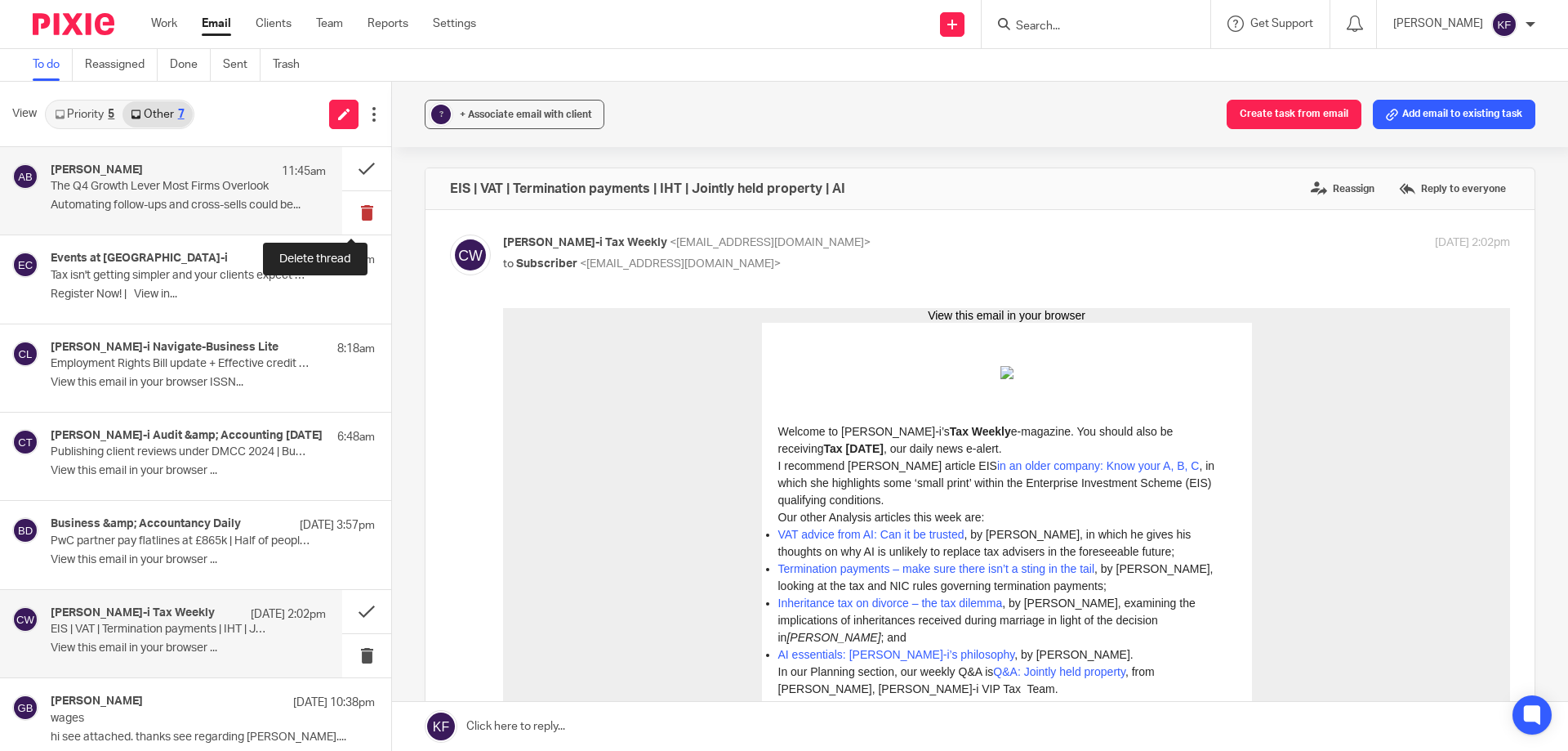
click at [359, 219] on button at bounding box center [367, 212] width 49 height 43
click at [359, 235] on div "Events at Croner-i 9:23am Tax isn't getting simpler and your clients expect cer…" at bounding box center [196, 279] width 392 height 88
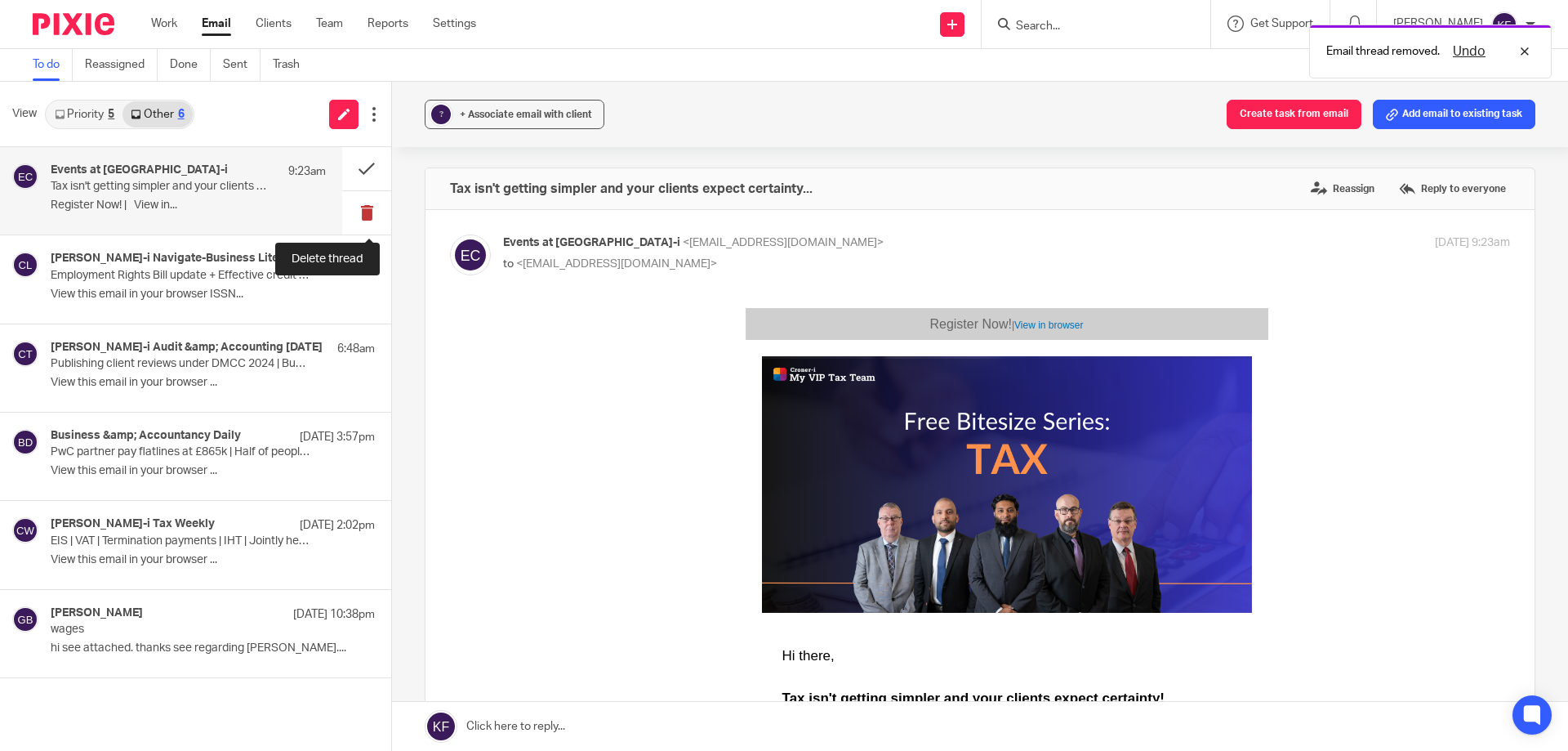
click at [368, 218] on button at bounding box center [367, 212] width 49 height 43
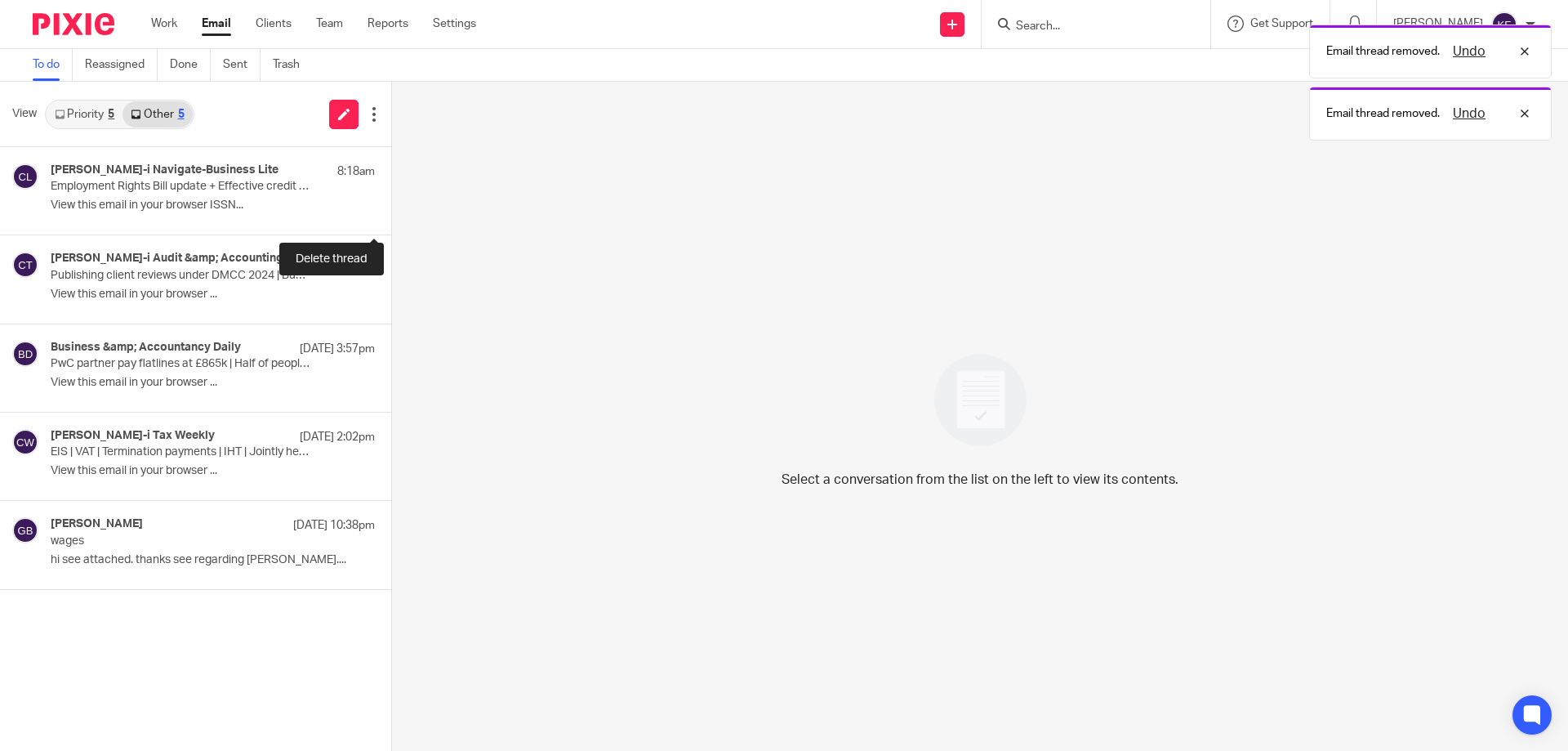
click at [392, 218] on button at bounding box center [398, 212] width 13 height 43
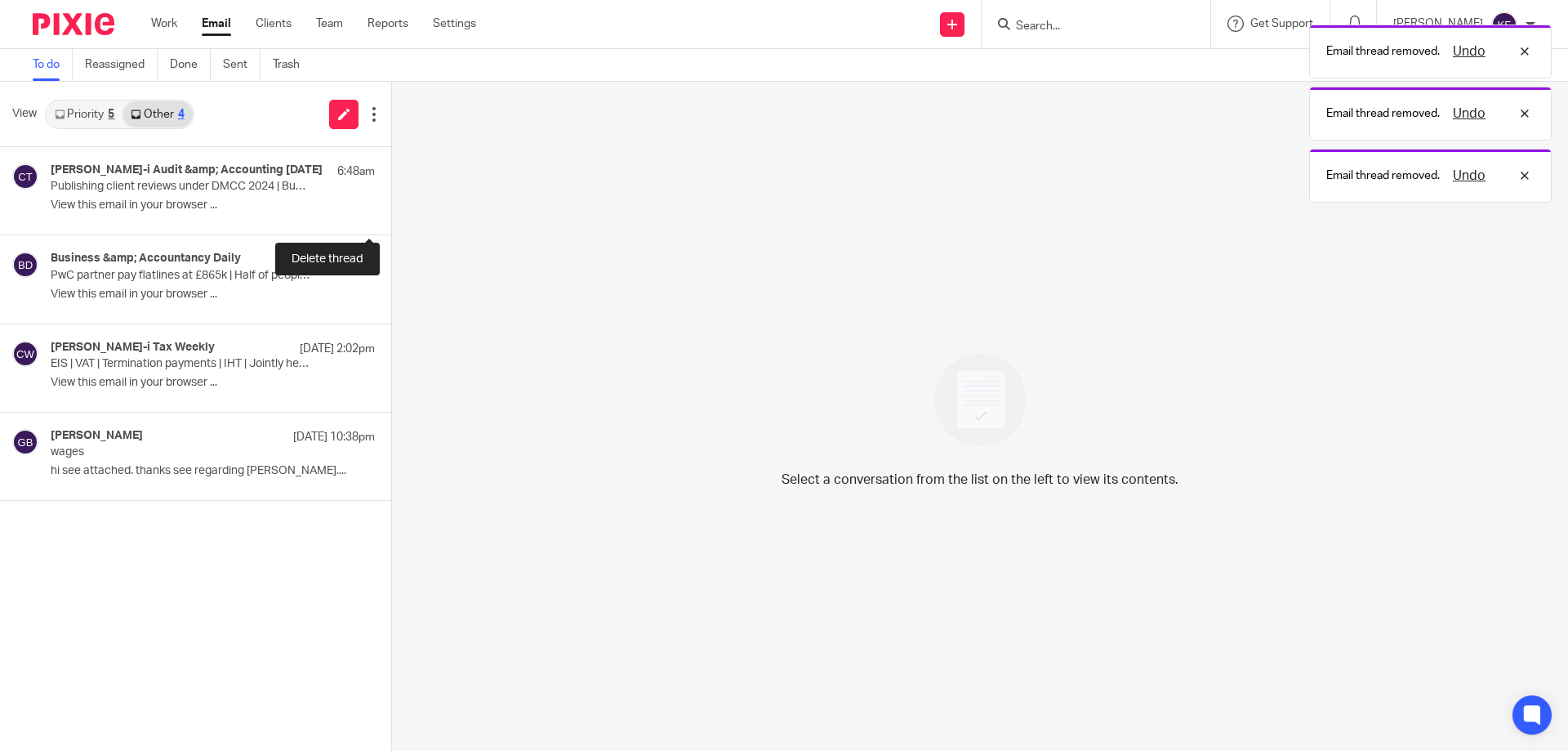
click at [392, 218] on button at bounding box center [398, 212] width 13 height 43
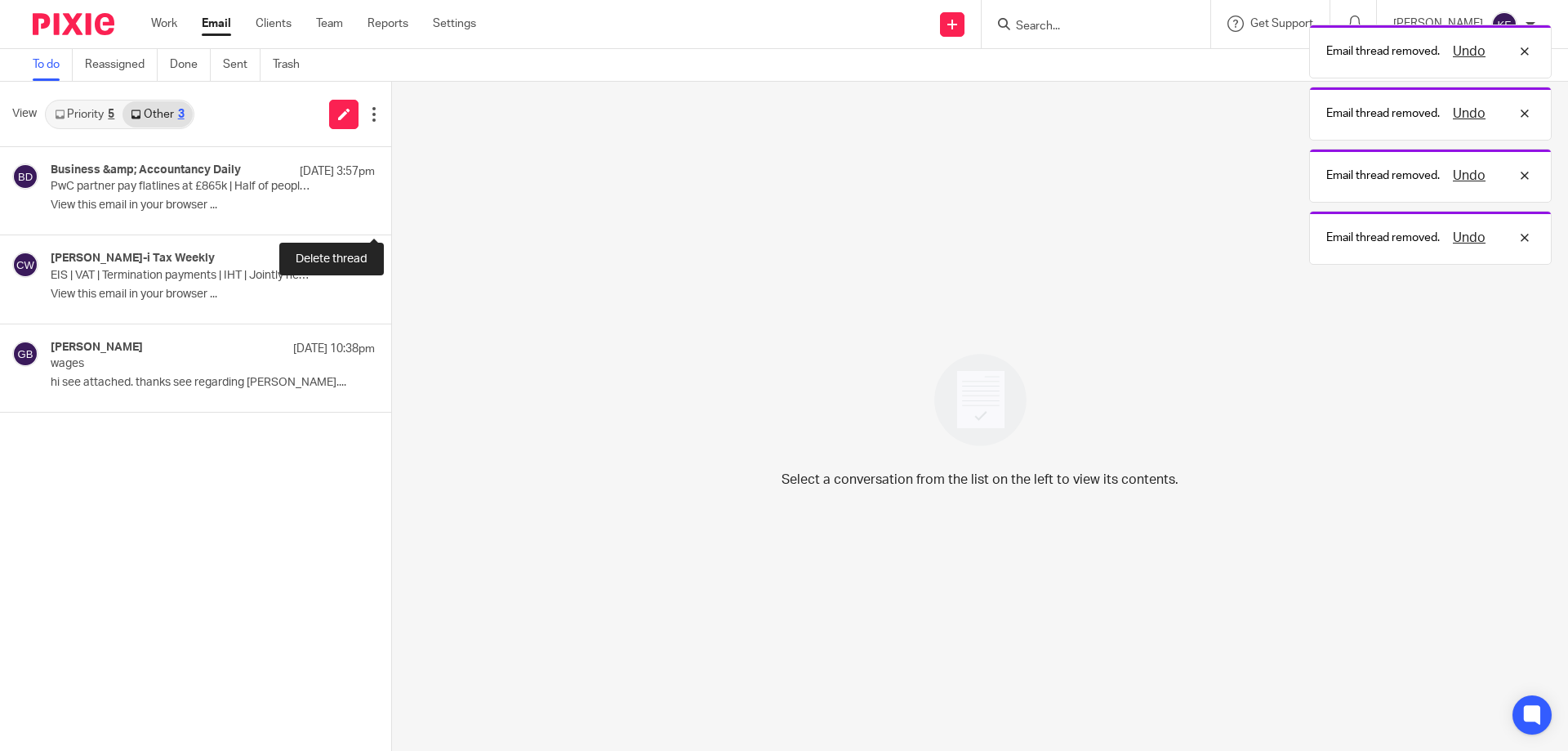
click at [392, 218] on button at bounding box center [398, 212] width 13 height 43
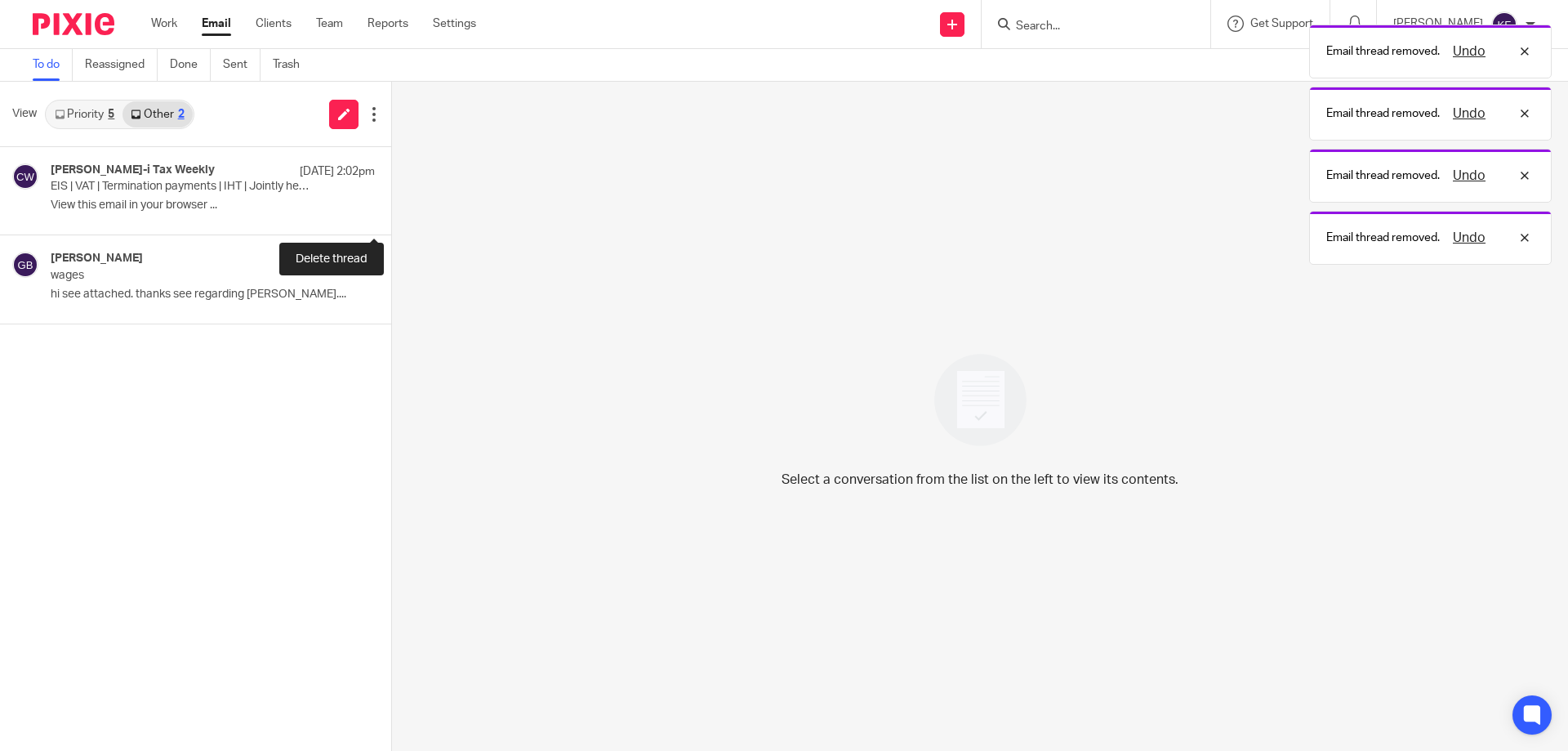
click at [392, 218] on button at bounding box center [398, 212] width 13 height 43
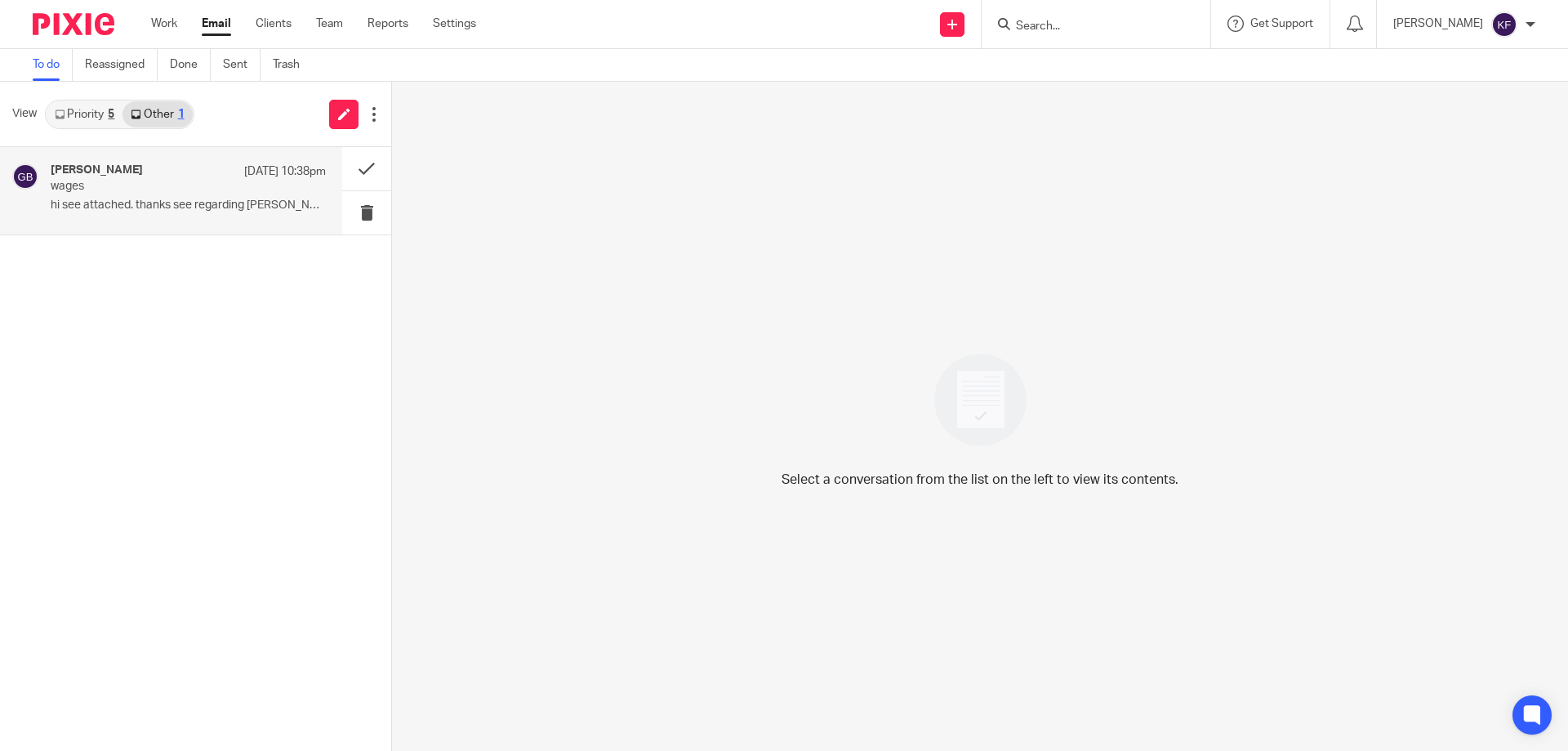
click at [223, 200] on p "hi see attached. thanks see regarding leeane...." at bounding box center [188, 205] width 275 height 14
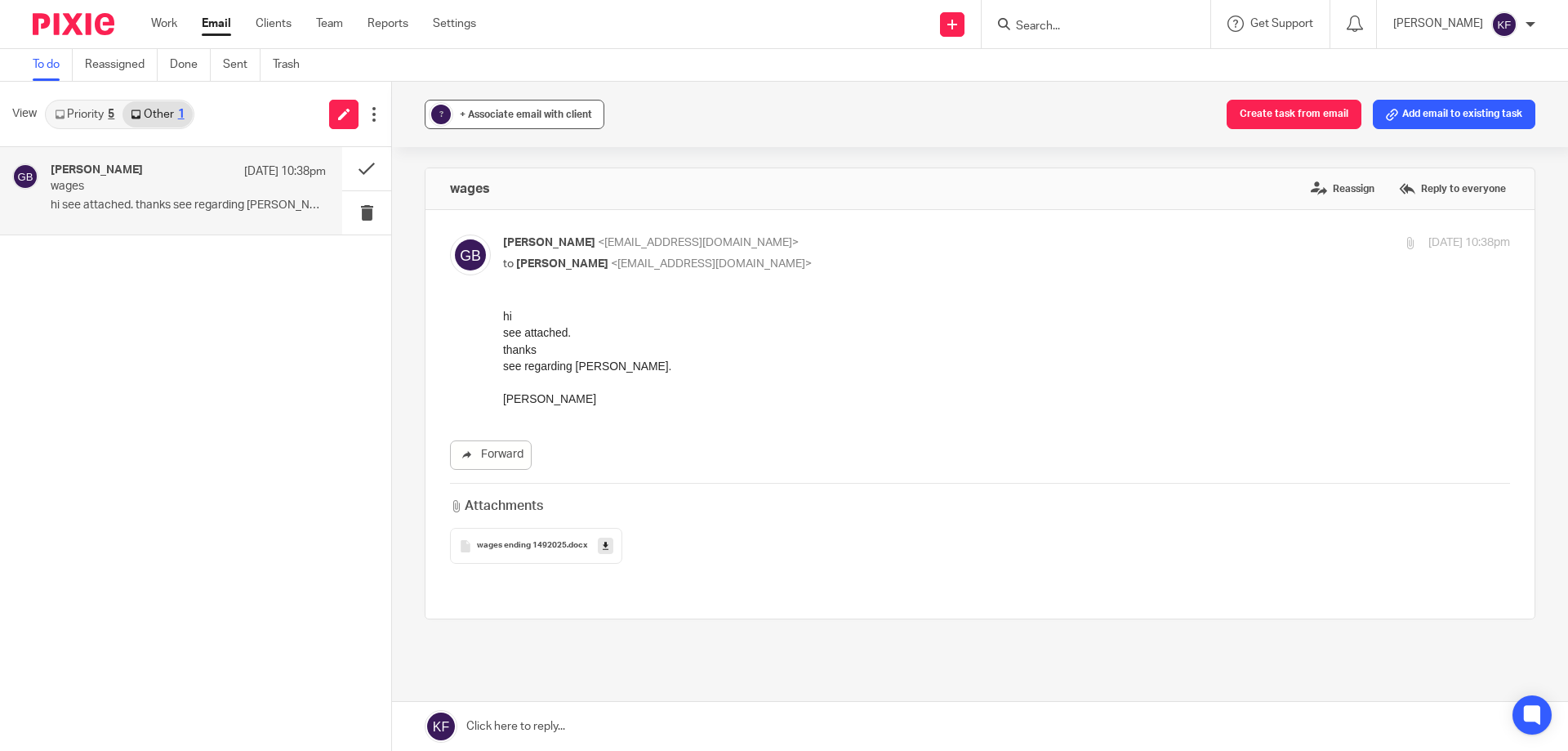
click at [543, 118] on span "+ Associate email with client" at bounding box center [526, 114] width 133 height 10
click at [565, 206] on input "text" at bounding box center [615, 210] width 346 height 16
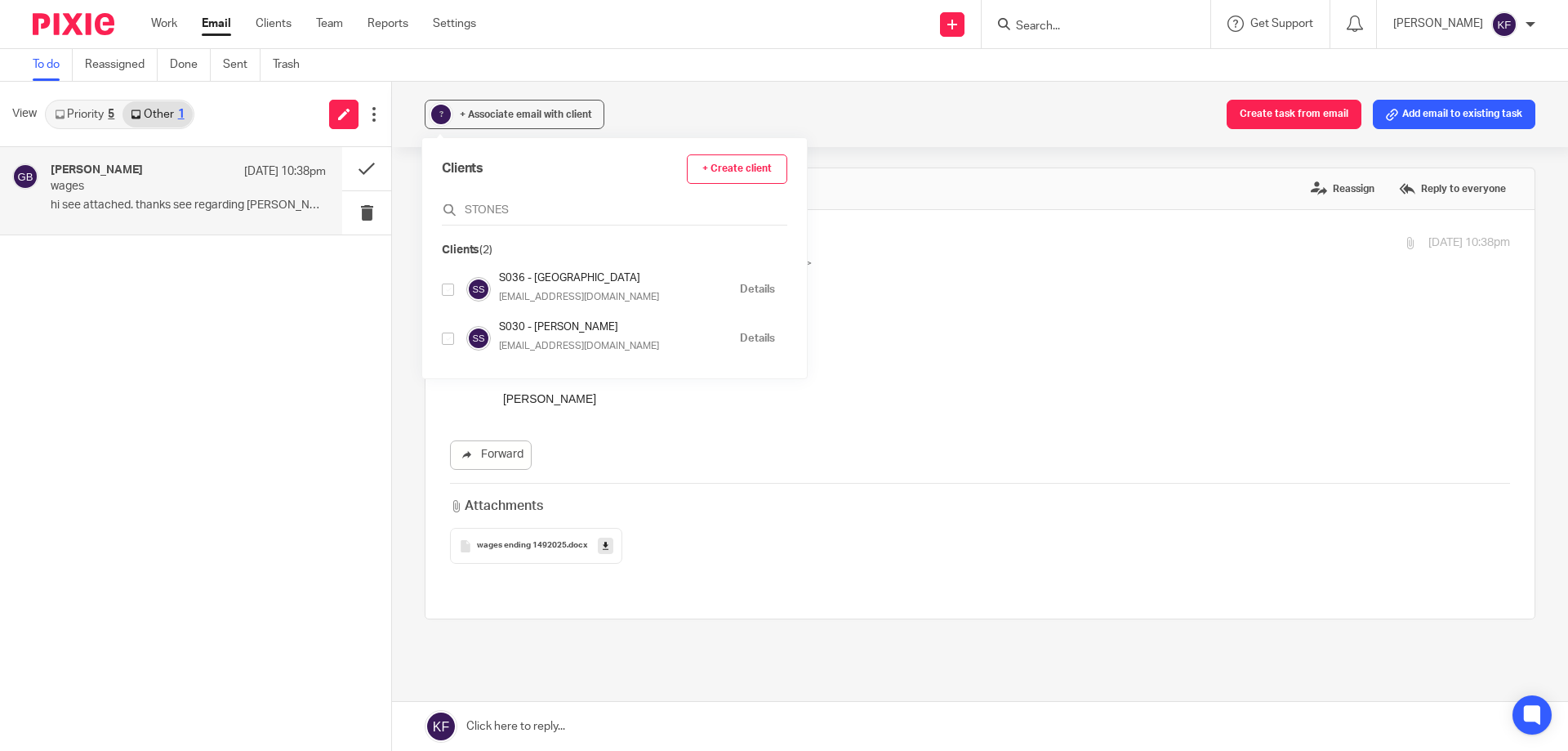
type input "STONES"
click at [447, 290] on input "checkbox" at bounding box center [447, 289] width 12 height 12
checkbox input "true"
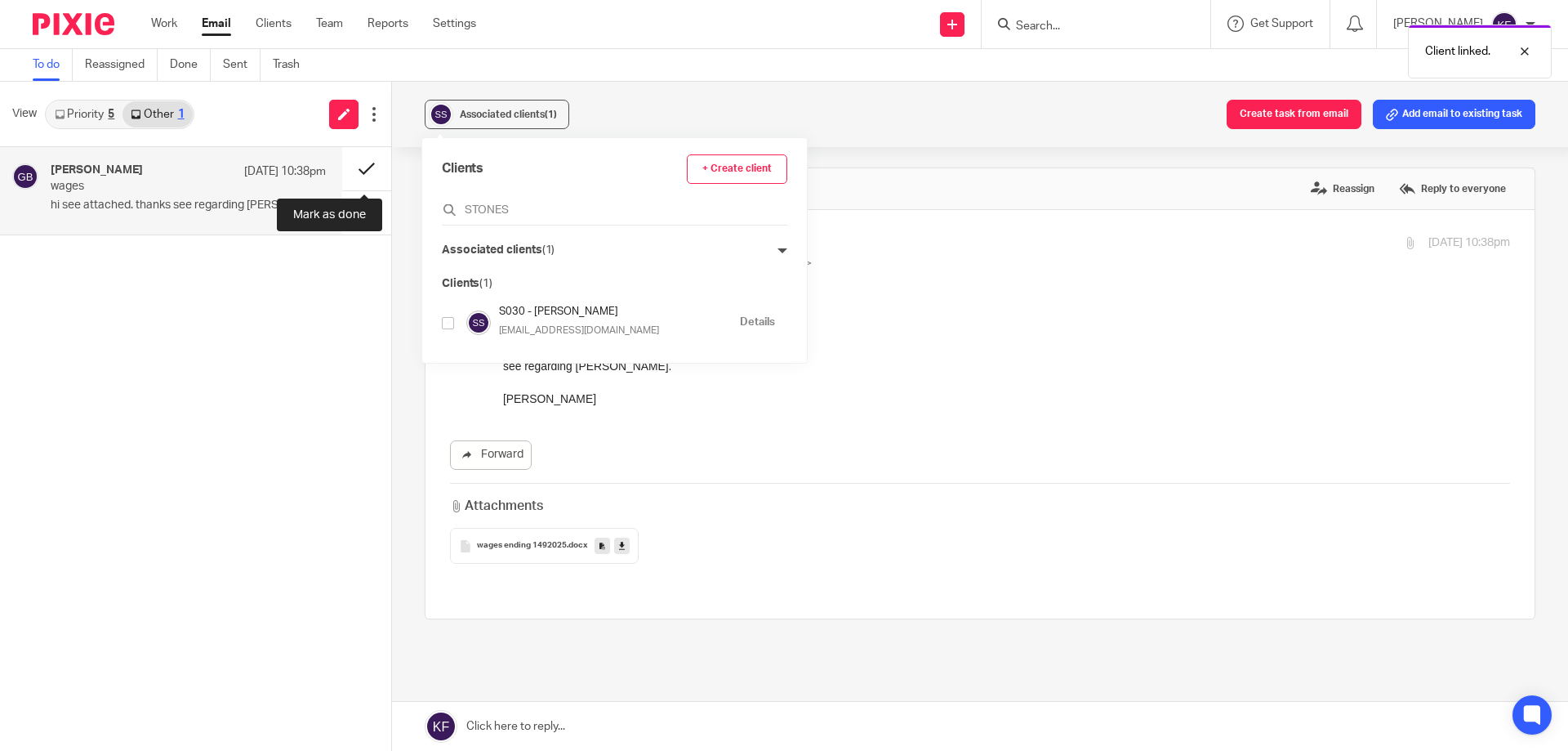
click at [362, 173] on button at bounding box center [367, 168] width 49 height 43
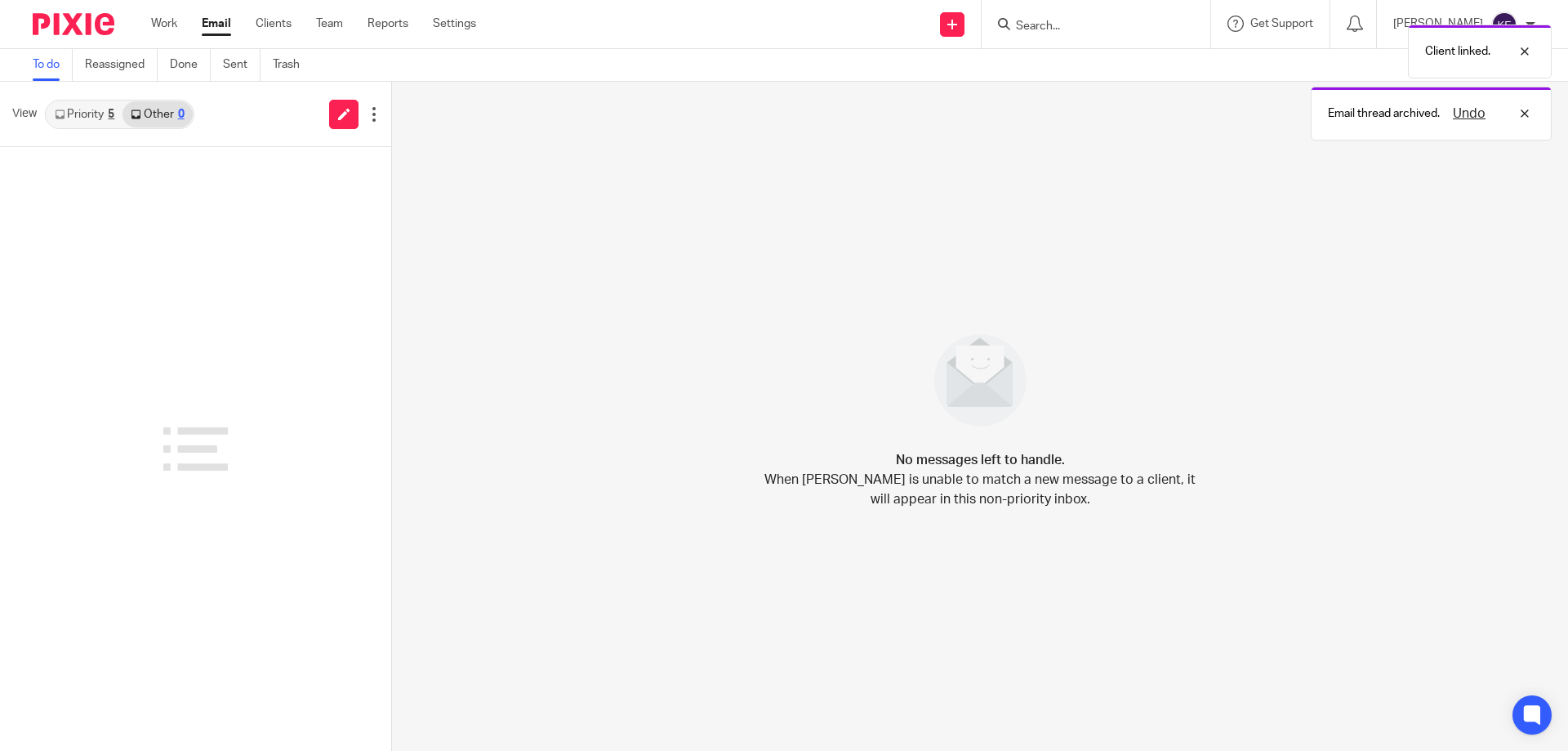
click at [102, 123] on link "Priority 5" at bounding box center [84, 114] width 76 height 27
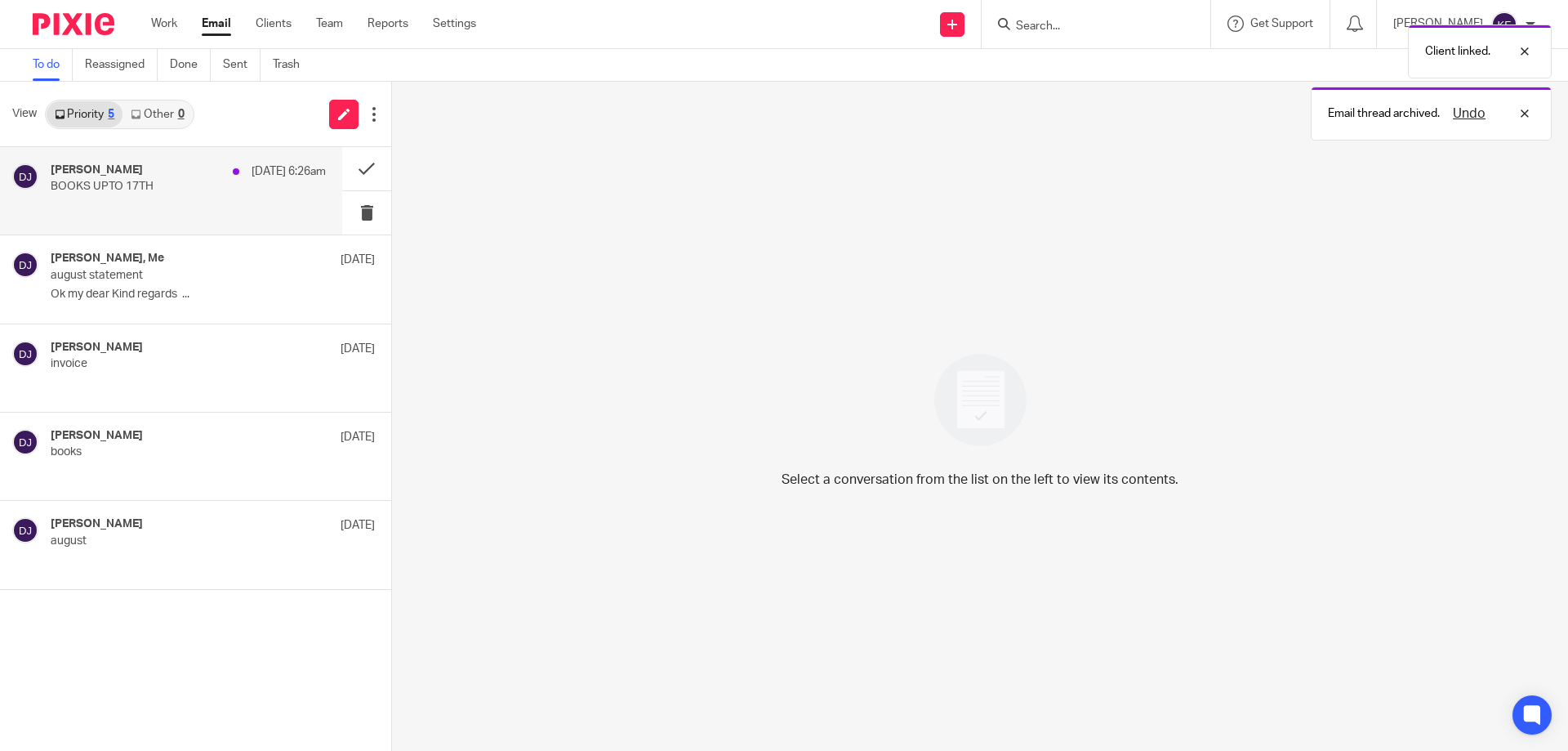
click at [258, 192] on p "BOOKS UPTO 17TH" at bounding box center [160, 186] width 220 height 14
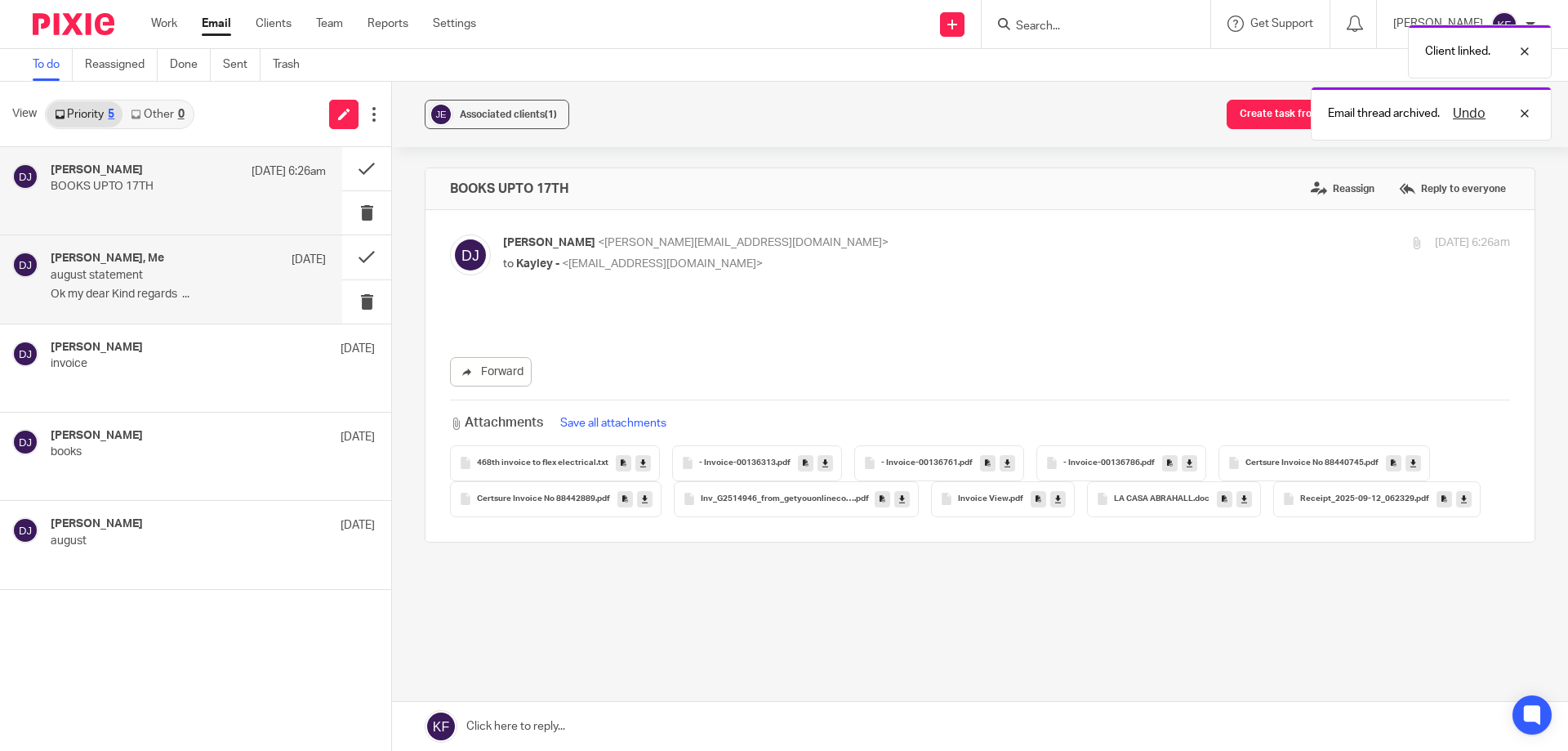
click at [225, 292] on p "Ok my dear Kind regards ..." at bounding box center [188, 294] width 275 height 14
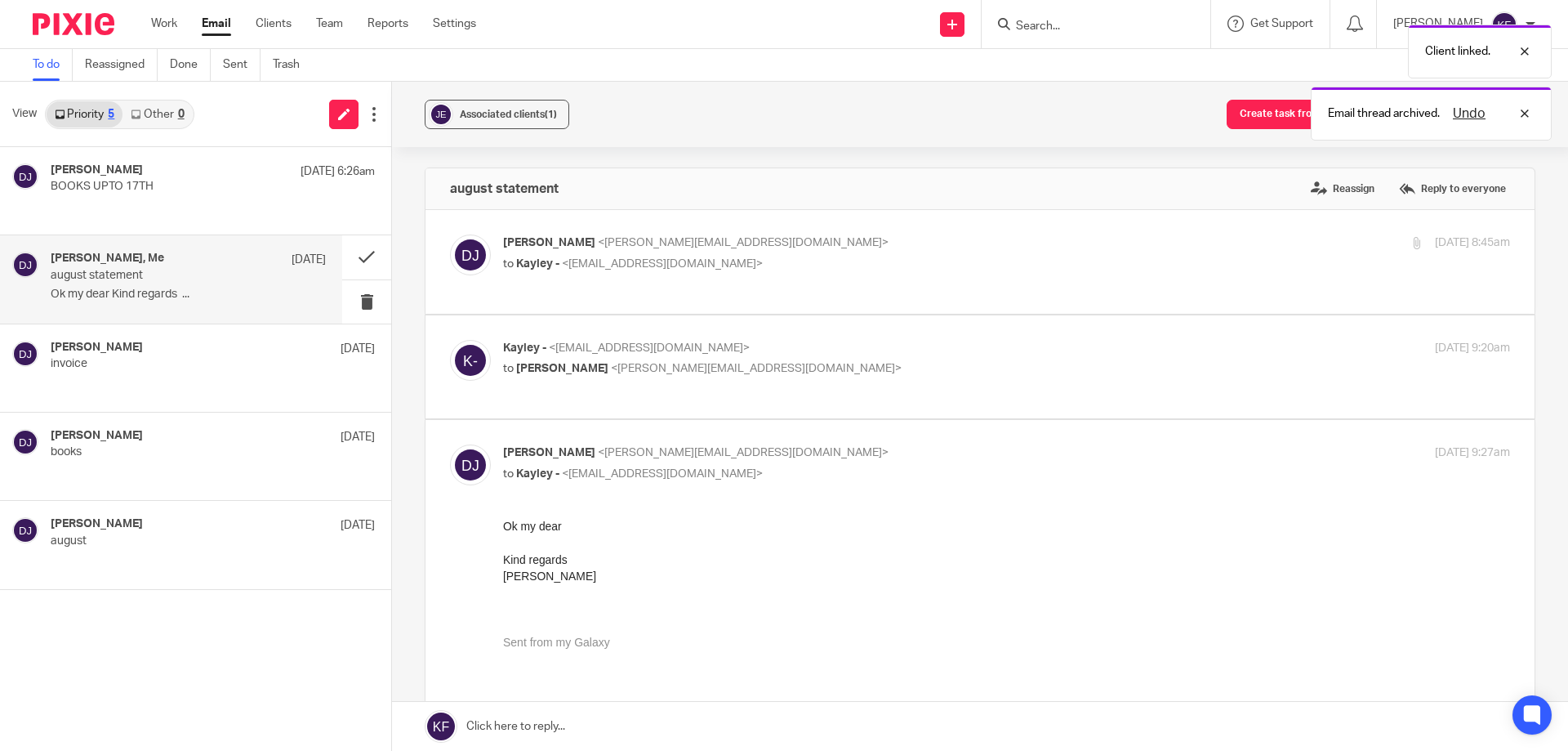
click at [69, 23] on img at bounding box center [73, 24] width 81 height 22
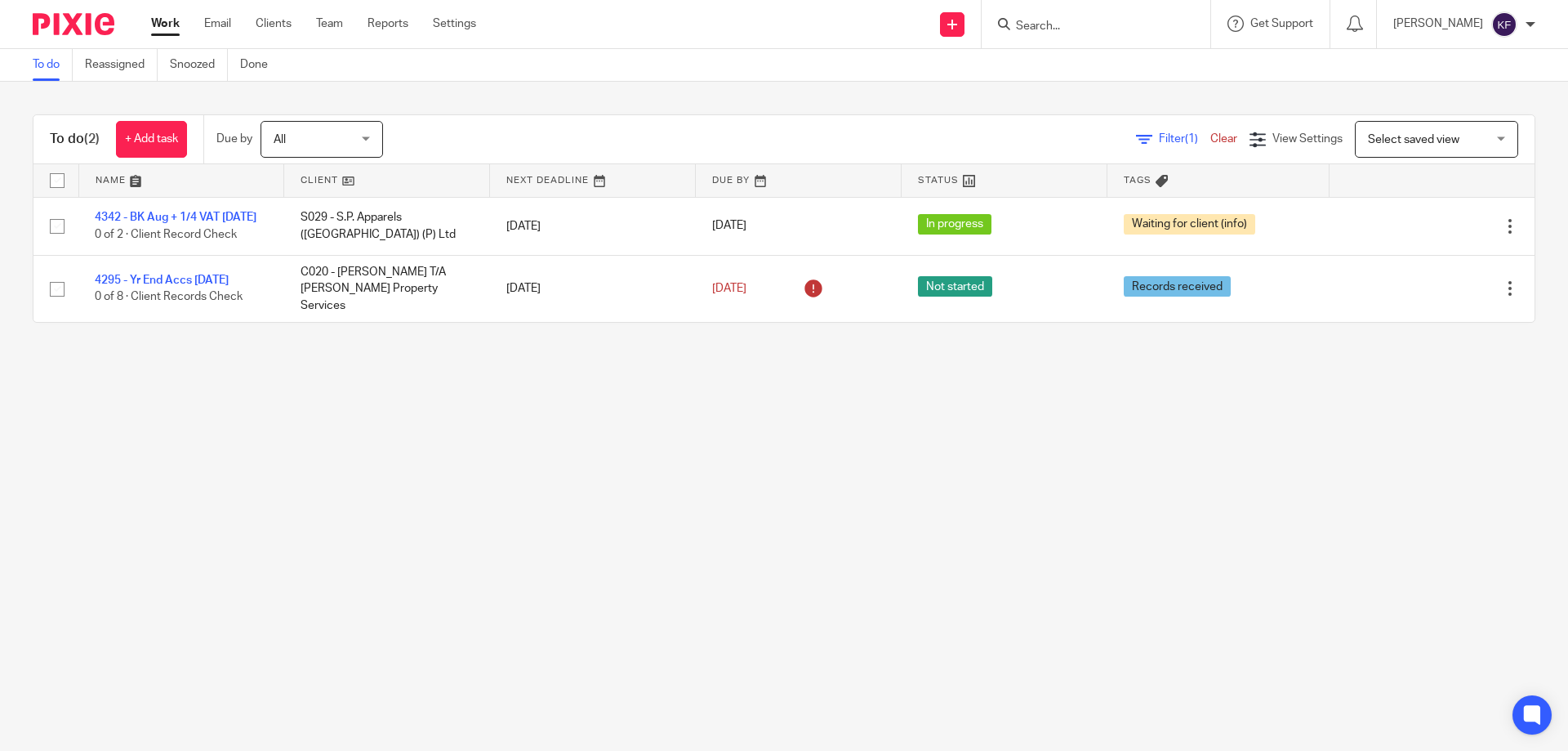
click at [893, 378] on main "To do Reassigned Snoozed Done To do (2) + Add task Due by All All Today Tomorro…" at bounding box center [784, 375] width 1568 height 751
